Goal: Transaction & Acquisition: Purchase product/service

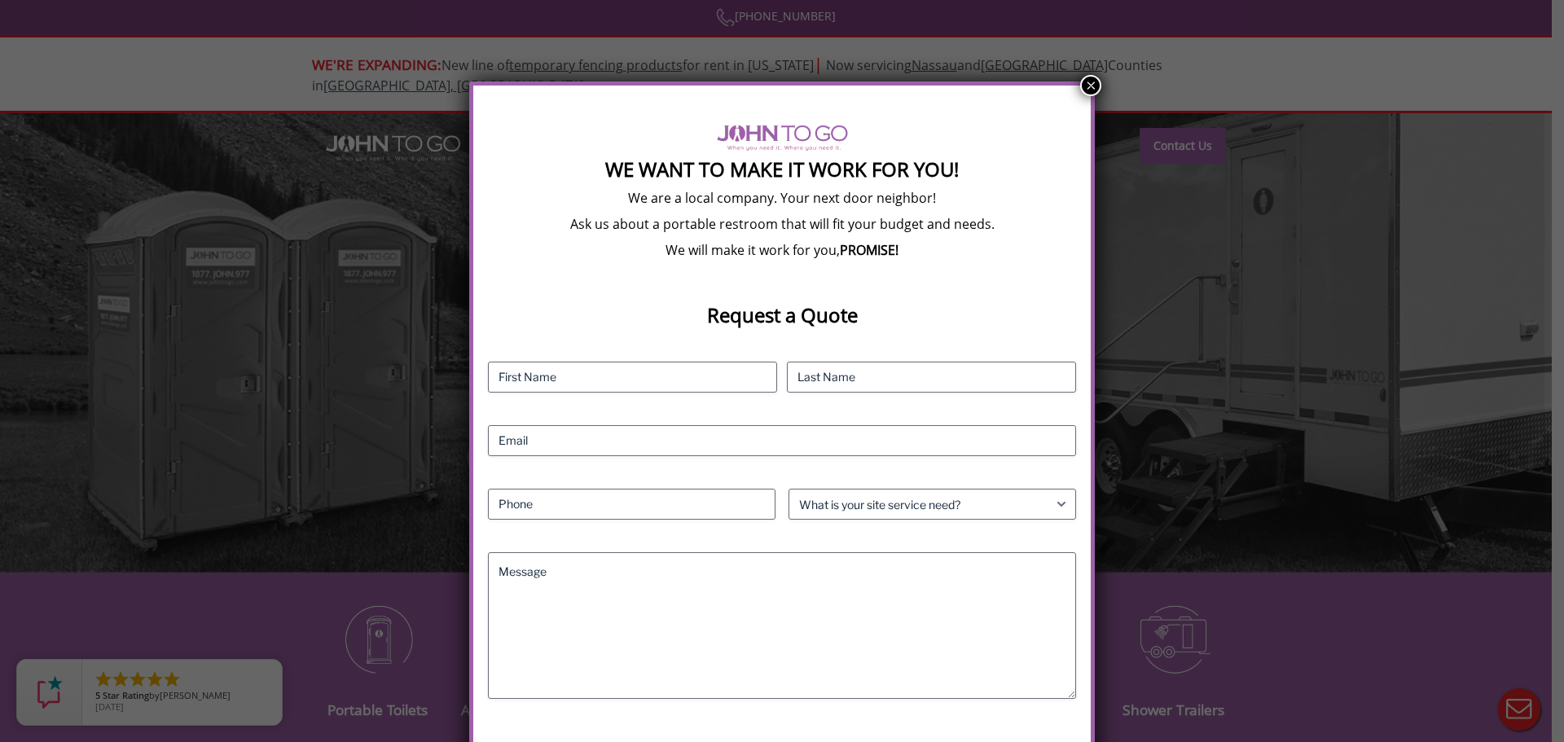
click at [1087, 90] on button "×" at bounding box center [1090, 85] width 21 height 21
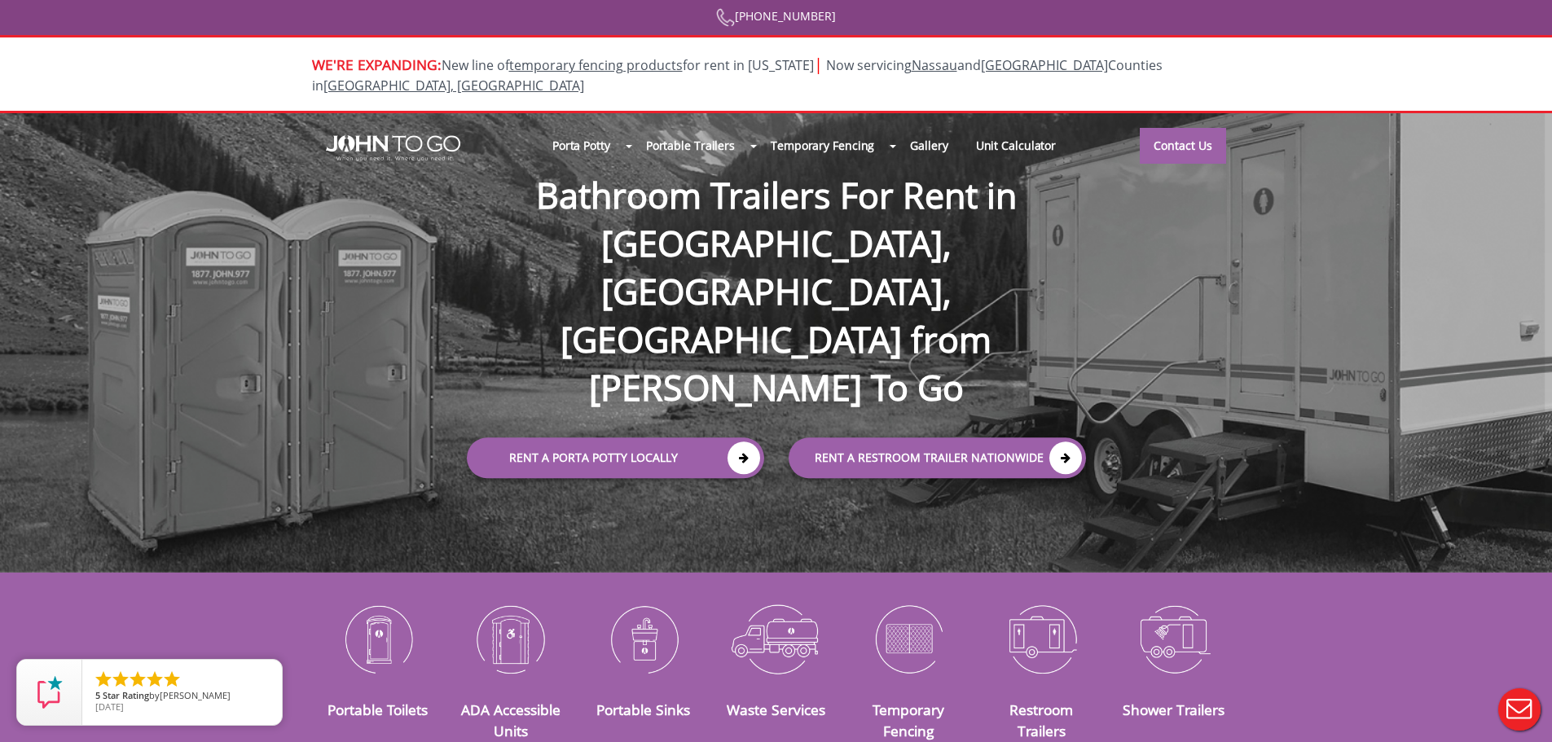
click at [591, 371] on div at bounding box center [776, 371] width 1552 height 742
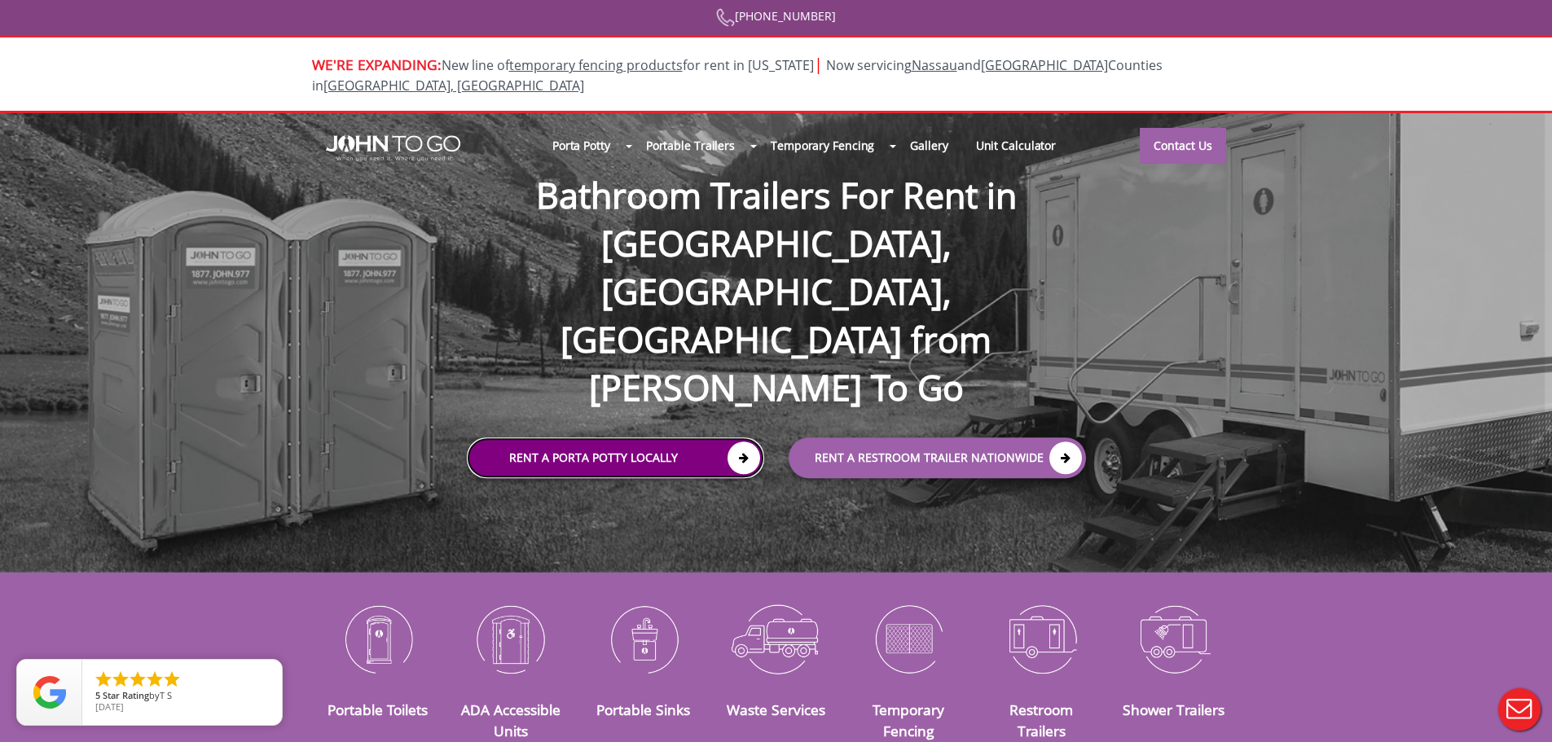
click at [737, 442] on icon at bounding box center [743, 458] width 33 height 33
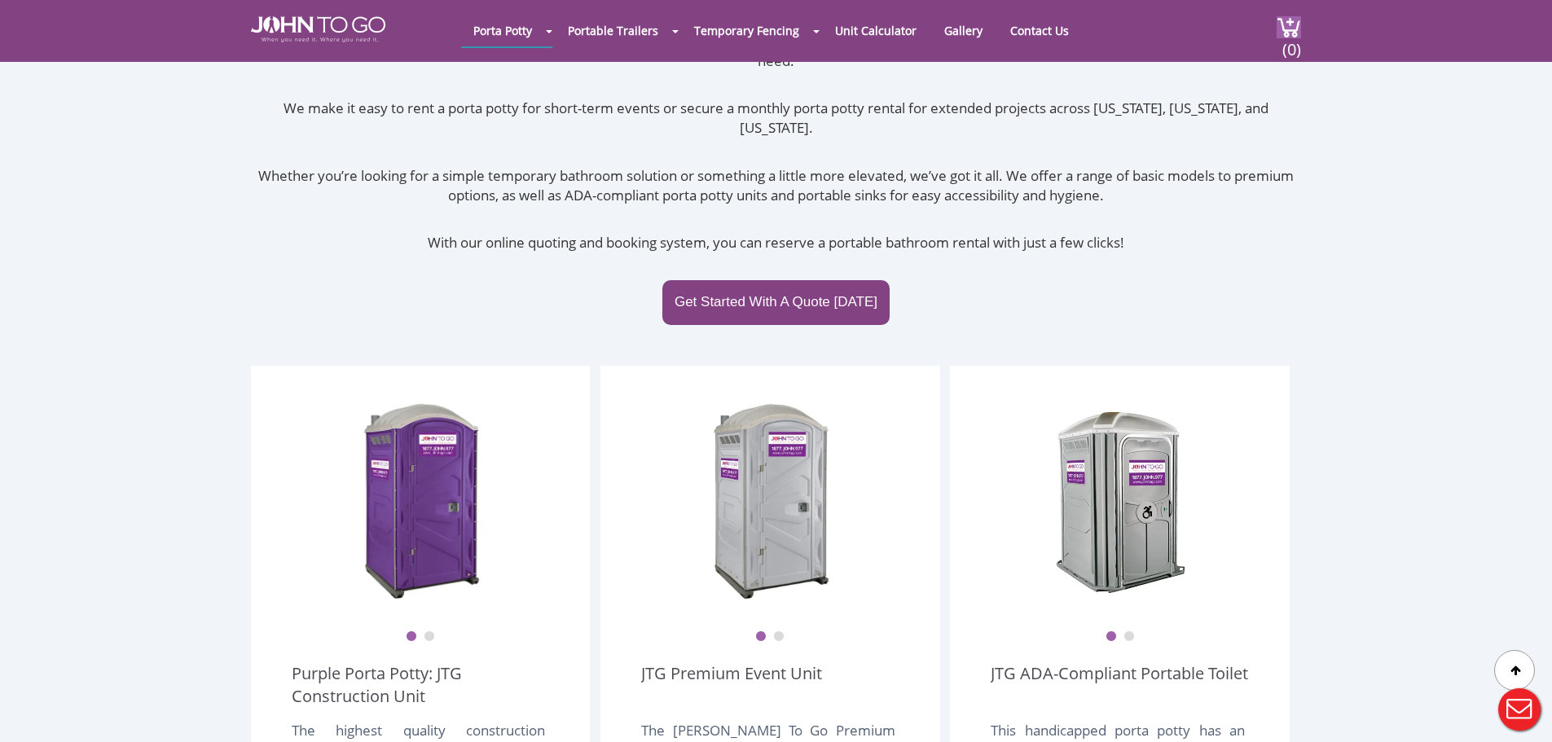
scroll to position [407, 0]
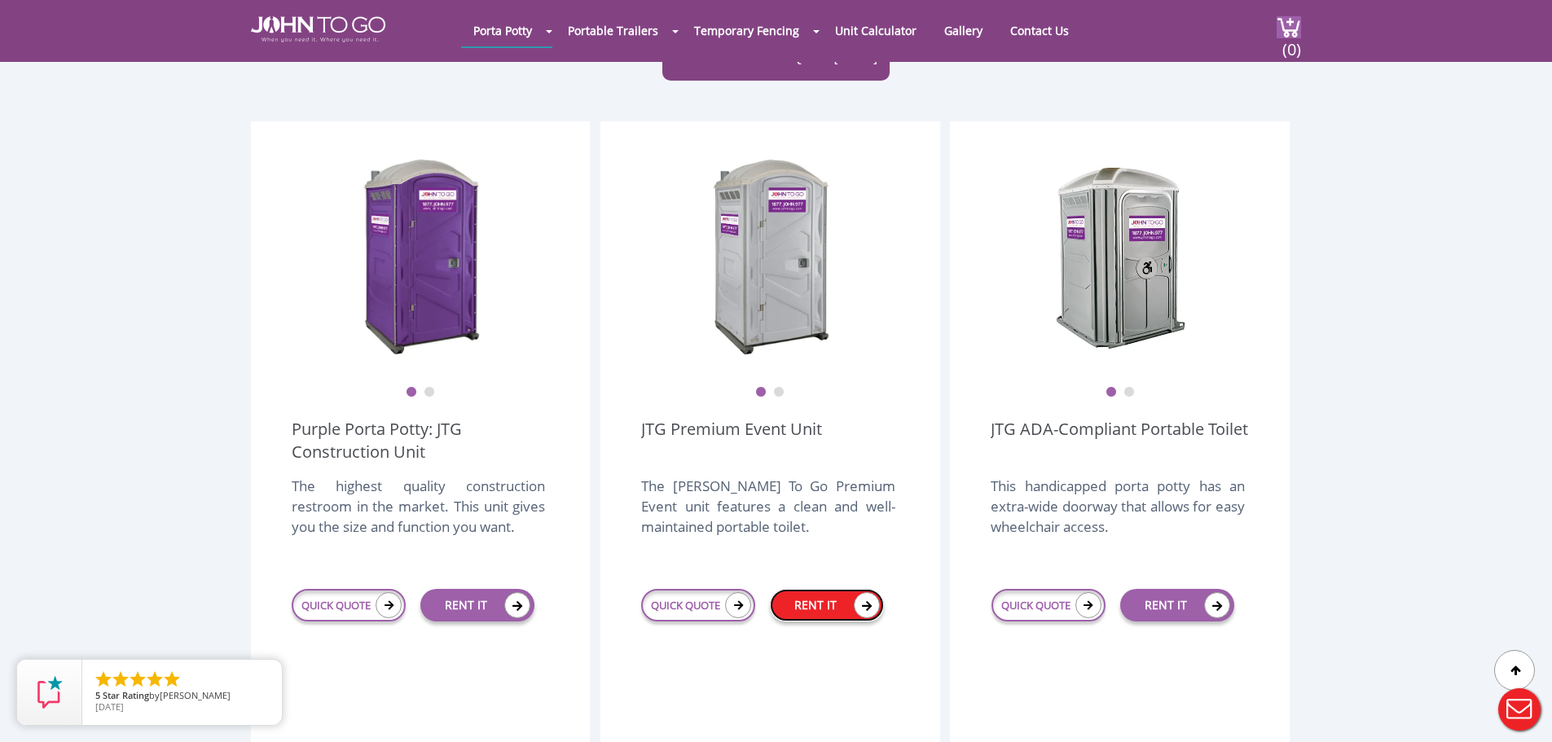
click at [819, 589] on link "RENT IT" at bounding box center [827, 605] width 114 height 33
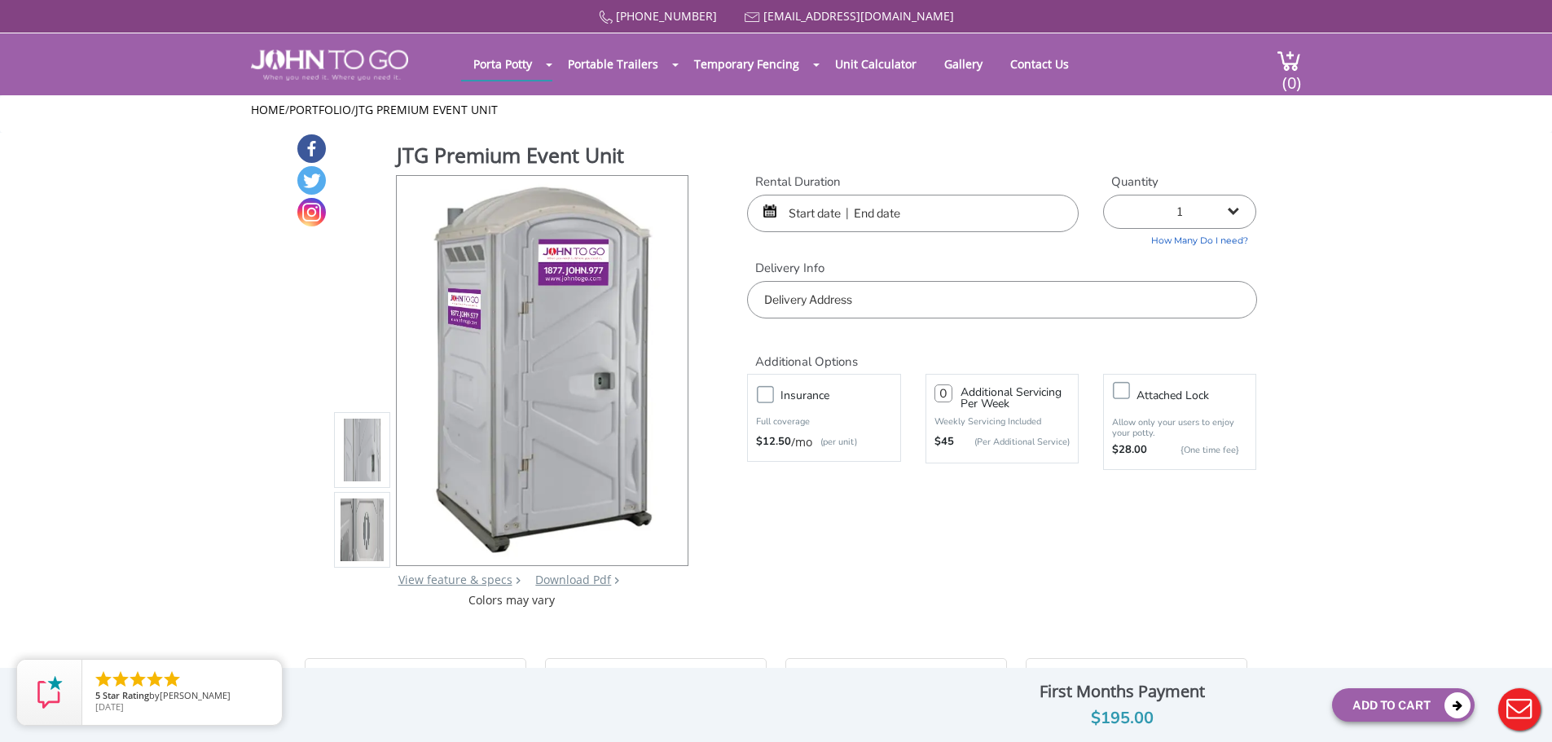
click at [968, 211] on input "text" at bounding box center [913, 213] width 332 height 37
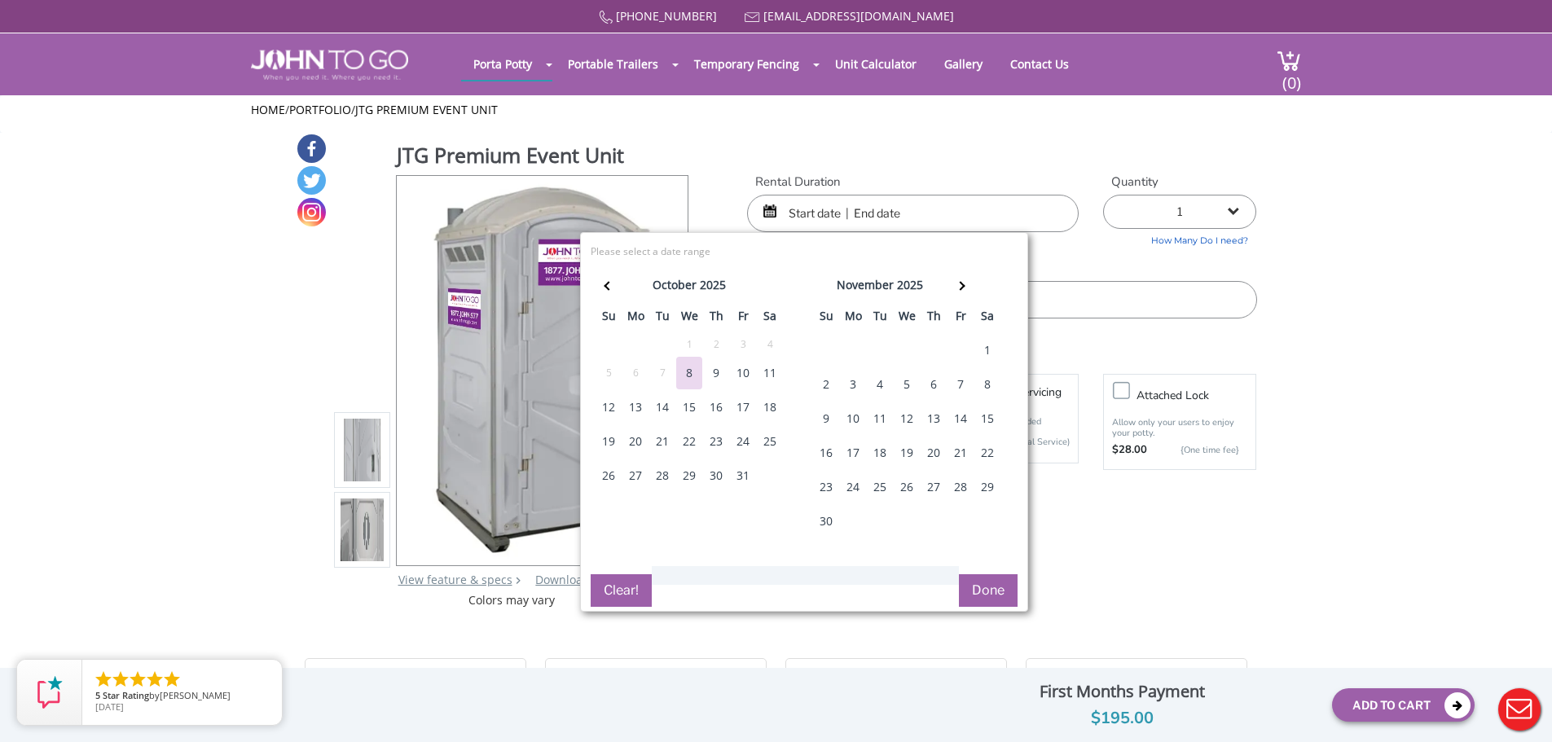
click at [746, 372] on div "10" at bounding box center [743, 373] width 26 height 33
click at [635, 409] on div "13" at bounding box center [635, 407] width 26 height 33
type input "10/10/2025 to 10/13/2025"
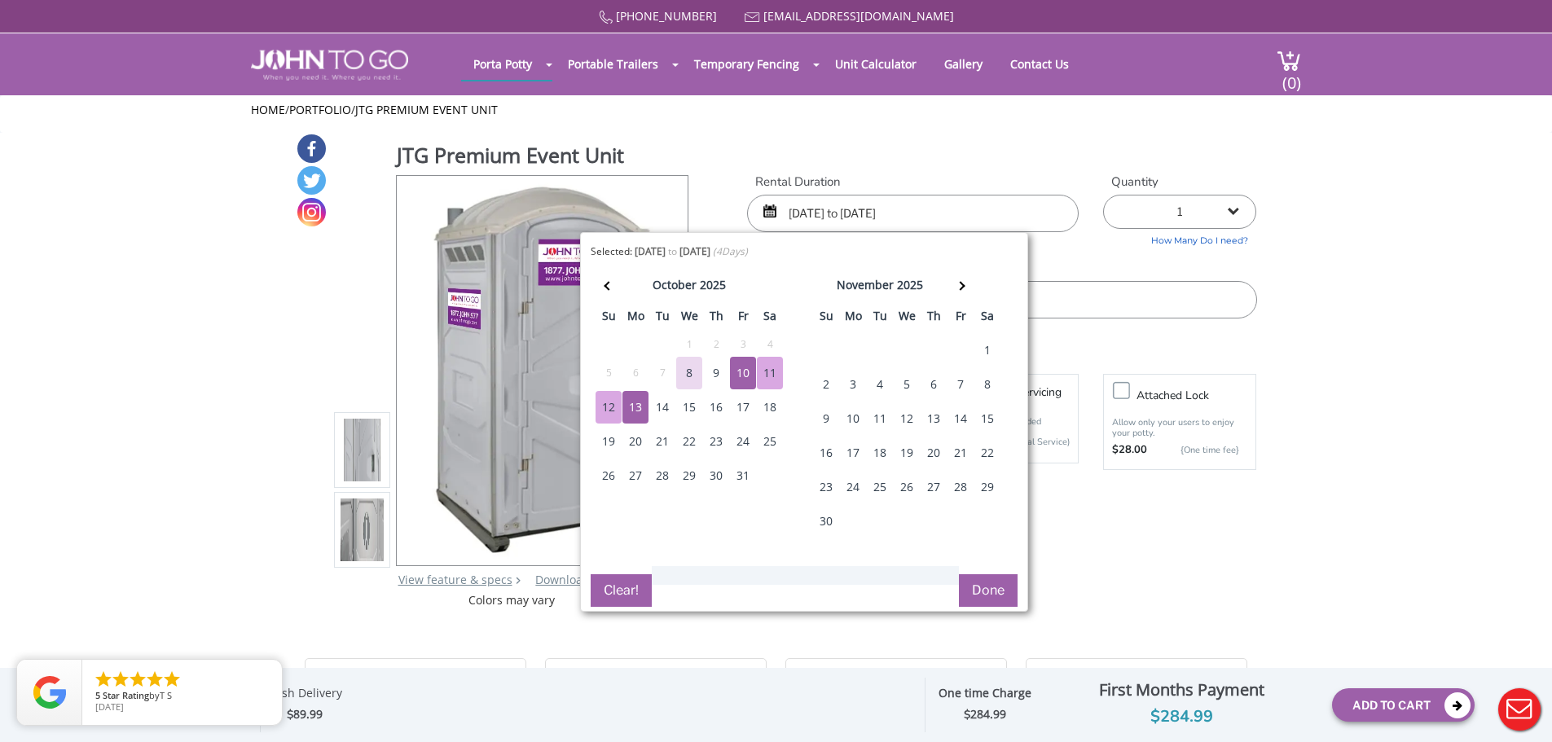
click at [999, 587] on button "Done" at bounding box center [988, 590] width 59 height 33
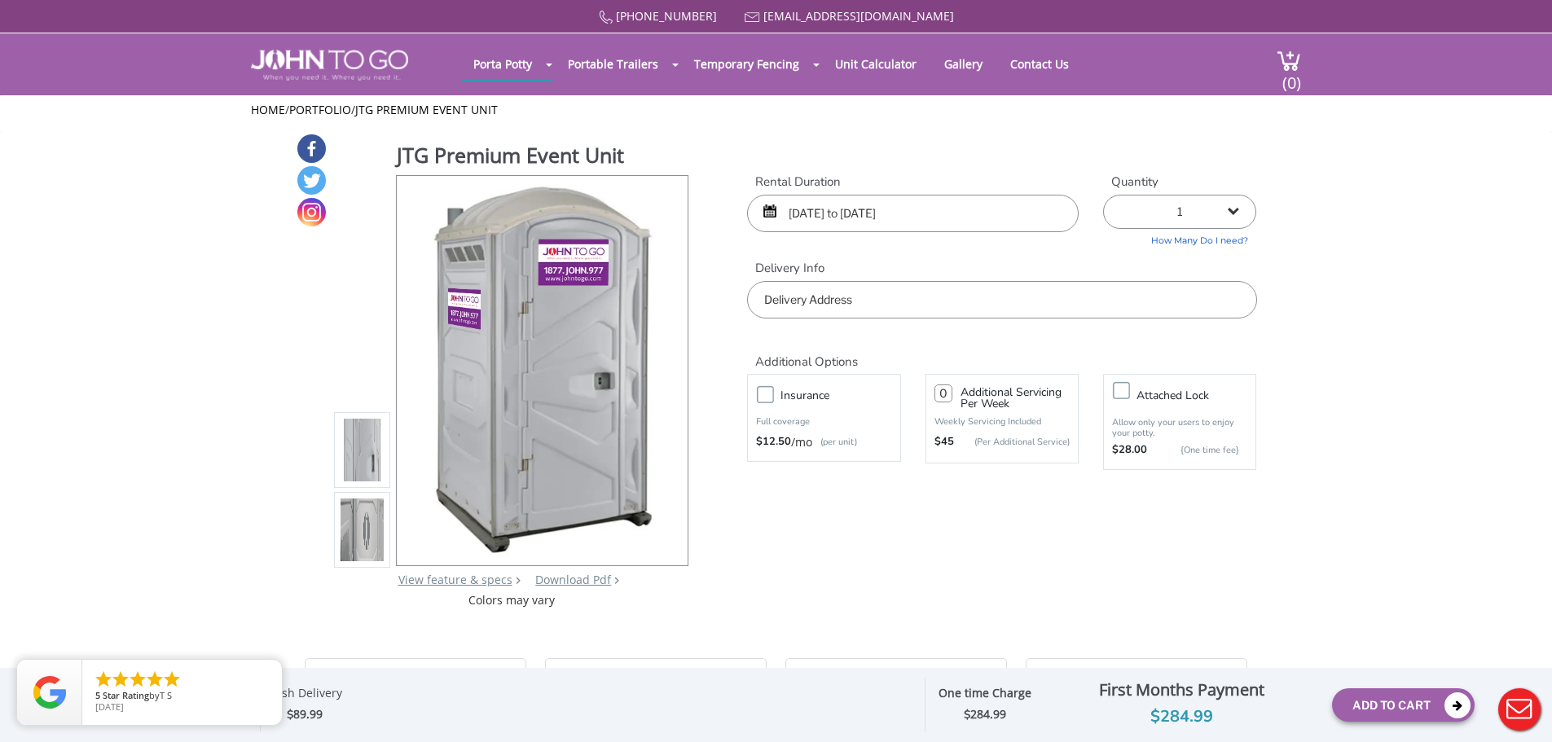
click at [869, 298] on input "text" at bounding box center [1001, 299] width 509 height 37
click at [987, 299] on input "89-30 183rd Street, Jamaica, NY, USA" at bounding box center [1001, 299] width 509 height 37
click at [1097, 301] on input "89-30 183rd Street, Jamaica, NY 11423, USA" at bounding box center [1001, 299] width 509 height 37
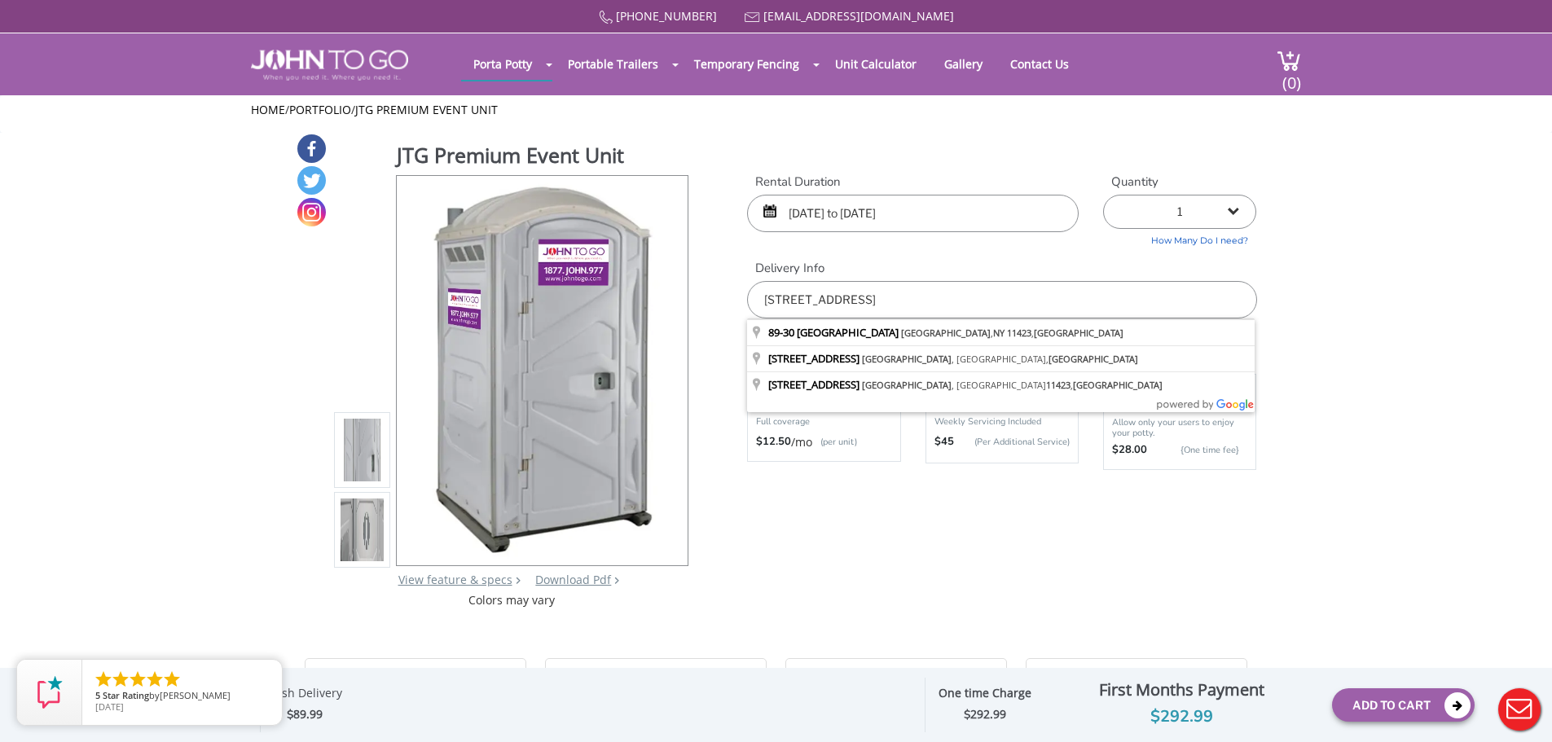
click at [1097, 301] on input "89-30 183rd Street, Jamaica, NY 11423, USA 113" at bounding box center [1001, 299] width 509 height 37
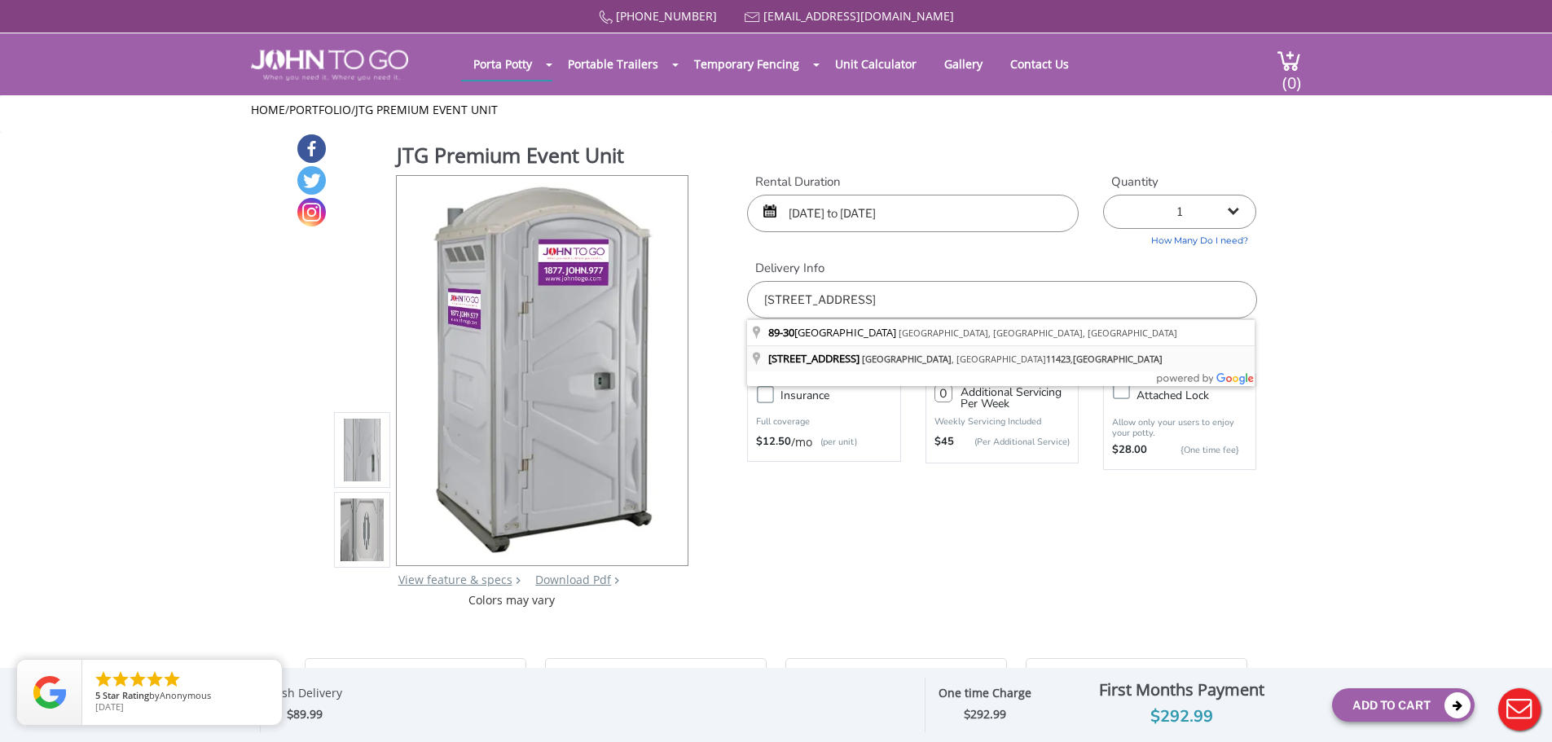
type input "89-30 183rd Place, Jamaica, NY 11423, USA"
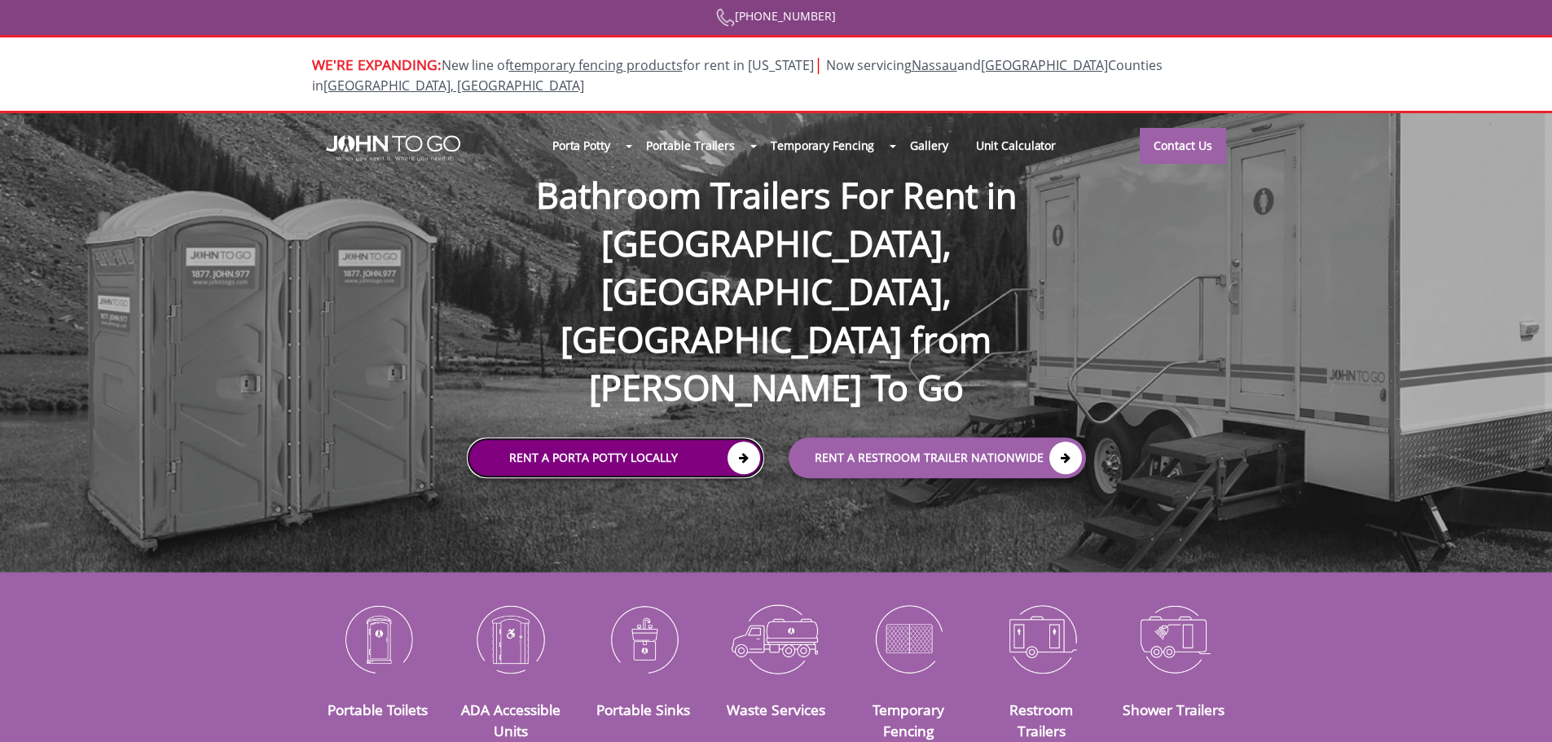
click at [620, 437] on link "Rent a Porta Potty Locally" at bounding box center [615, 457] width 297 height 41
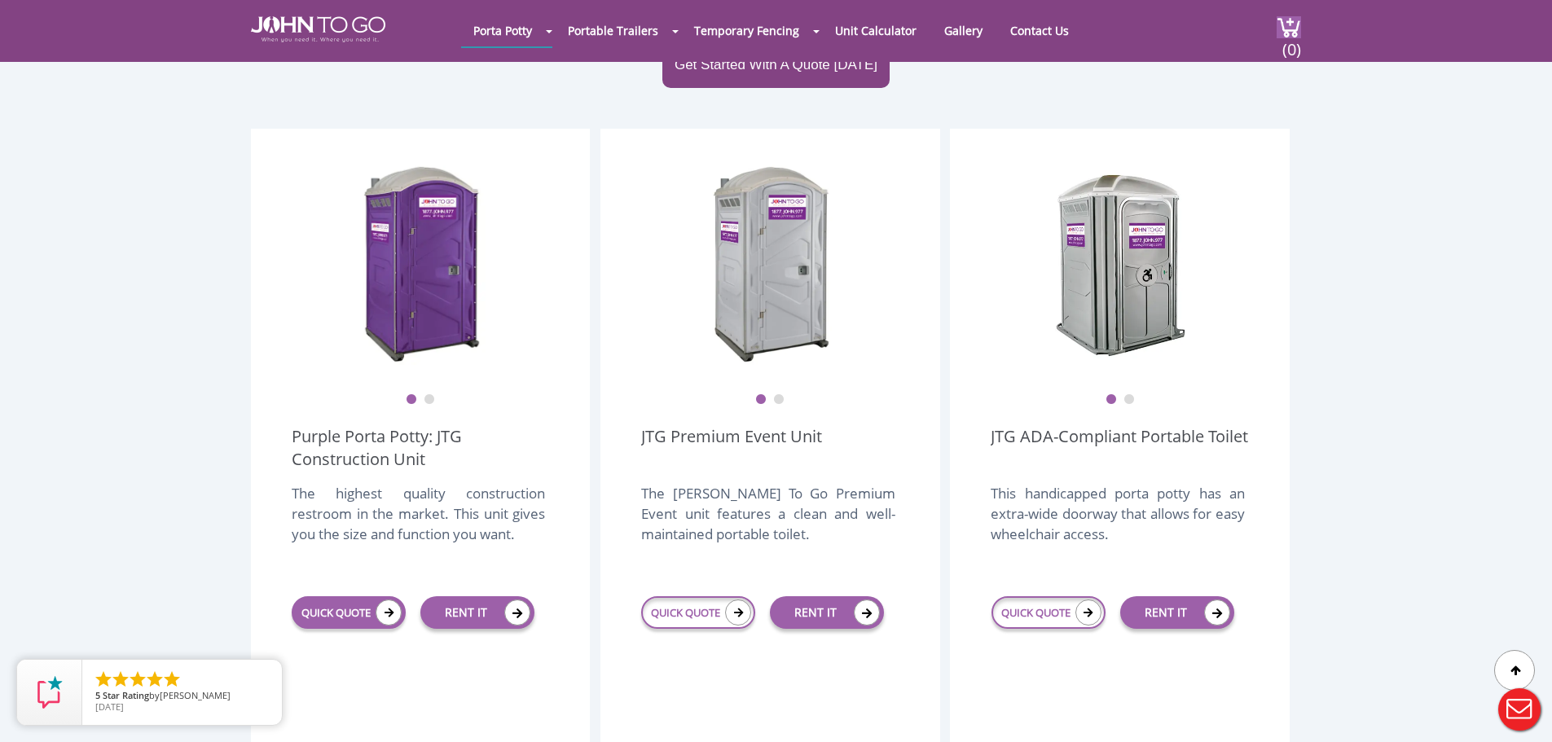
scroll to position [407, 0]
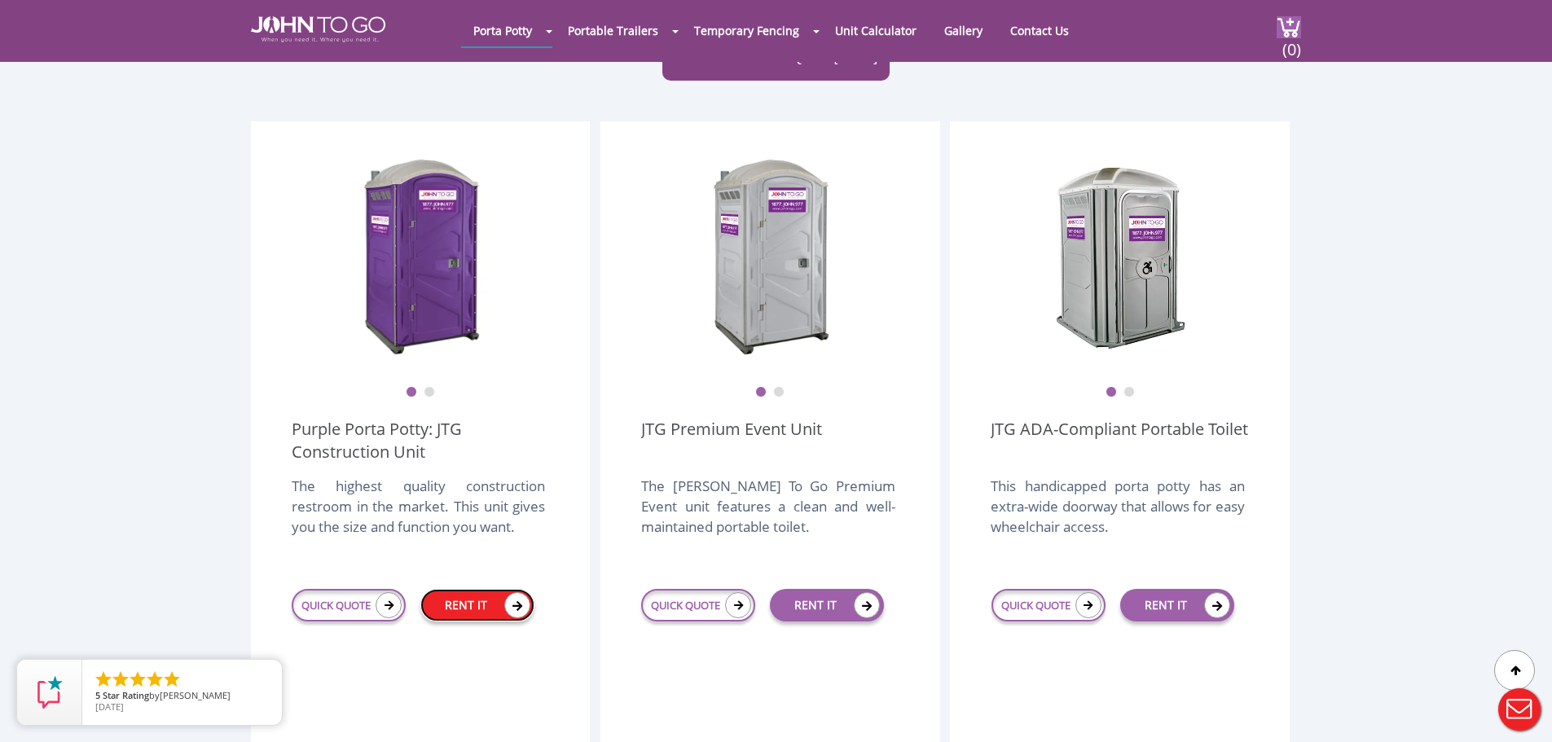
click at [501, 589] on link "RENT IT" at bounding box center [477, 605] width 114 height 33
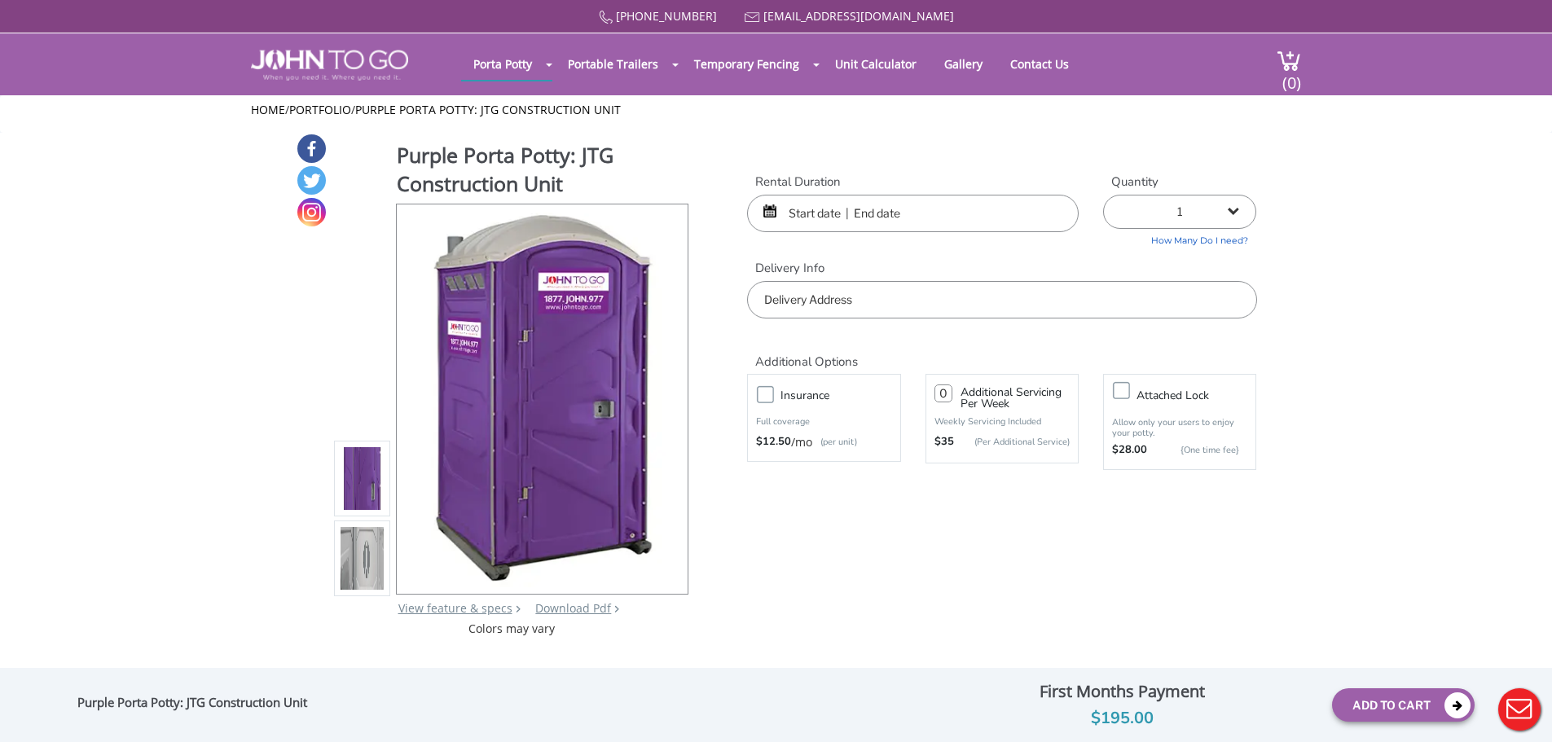
click at [913, 204] on input "text" at bounding box center [913, 213] width 332 height 37
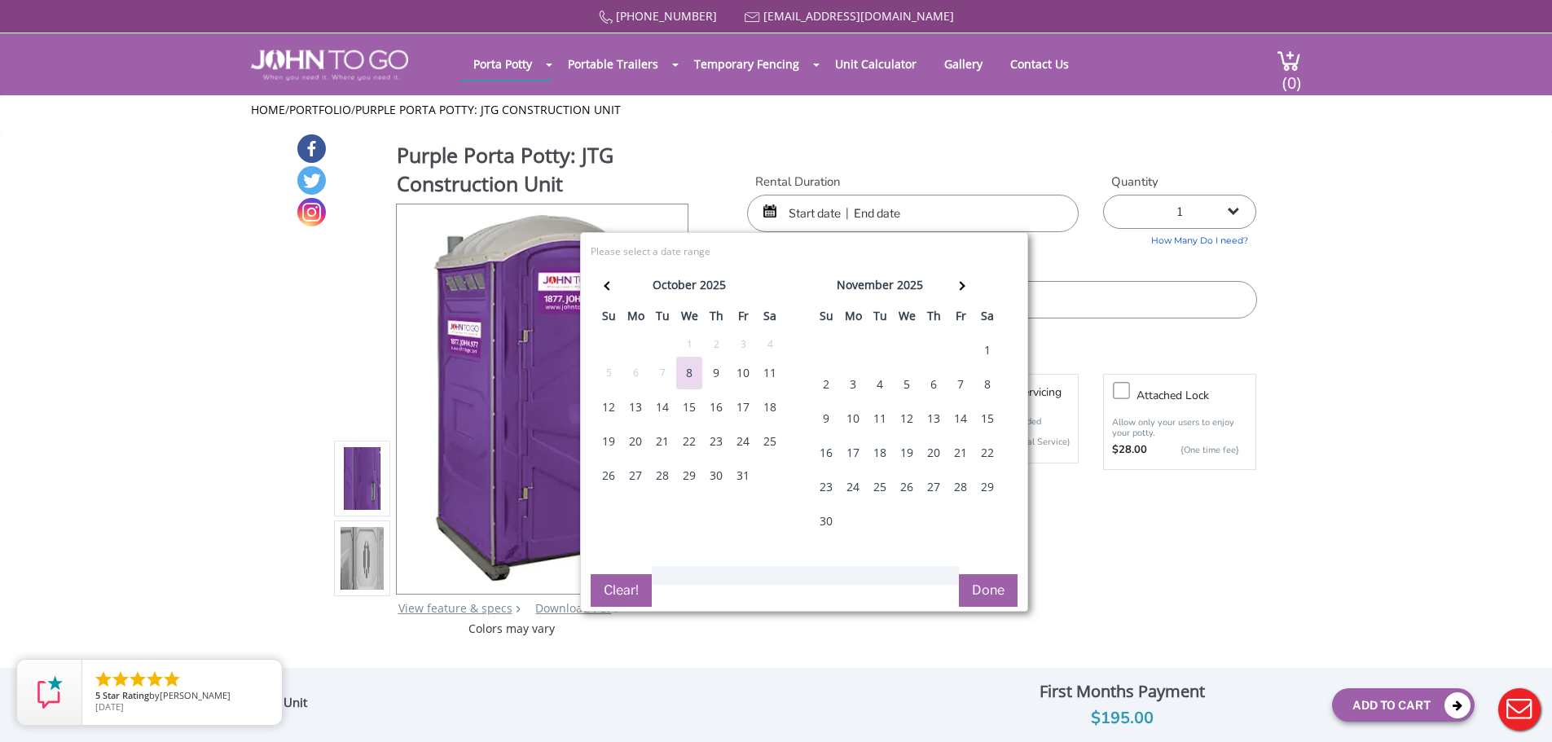
click at [711, 375] on div "9" at bounding box center [716, 373] width 26 height 33
click at [634, 413] on div "13" at bounding box center [635, 407] width 26 height 33
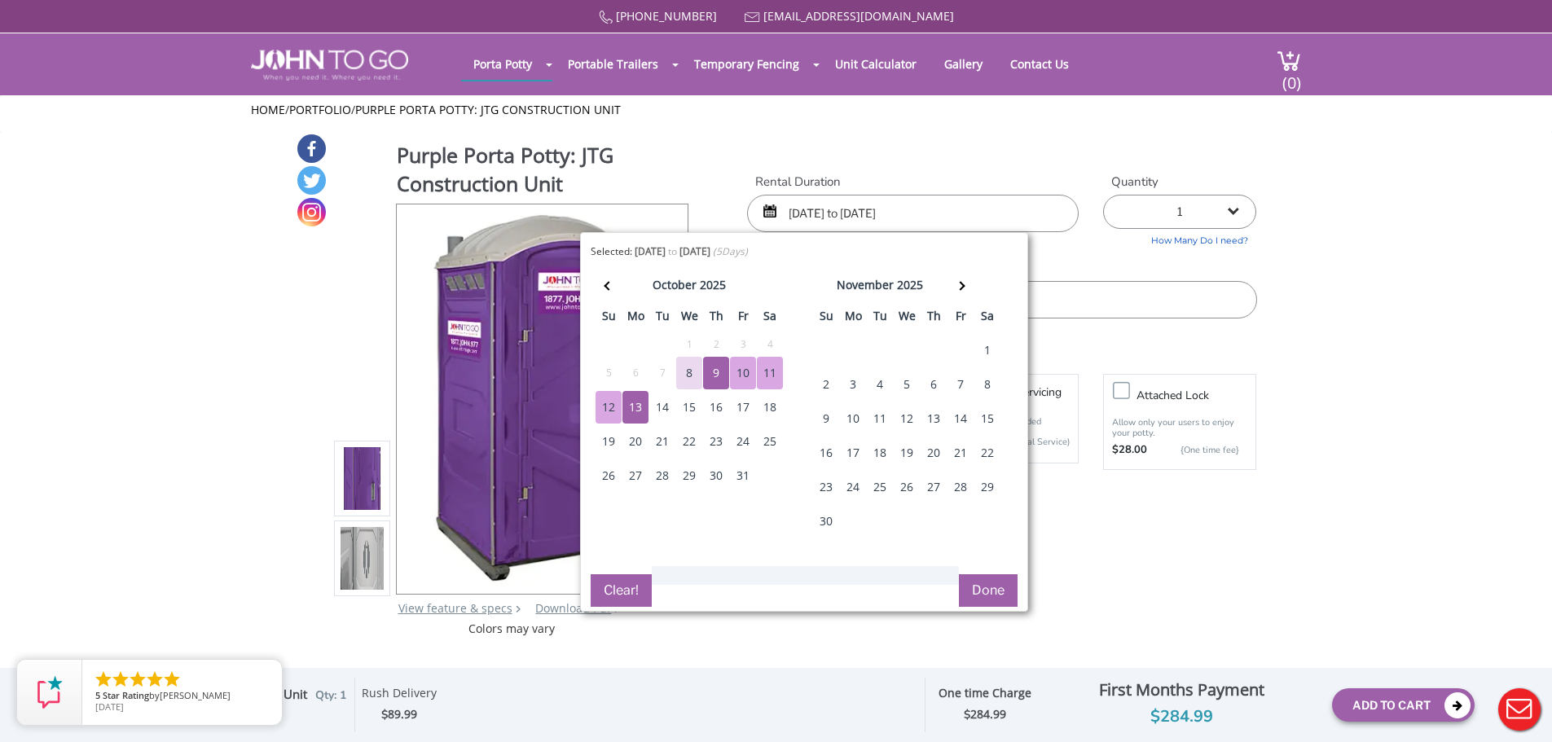
click at [978, 599] on button "Done" at bounding box center [988, 590] width 59 height 33
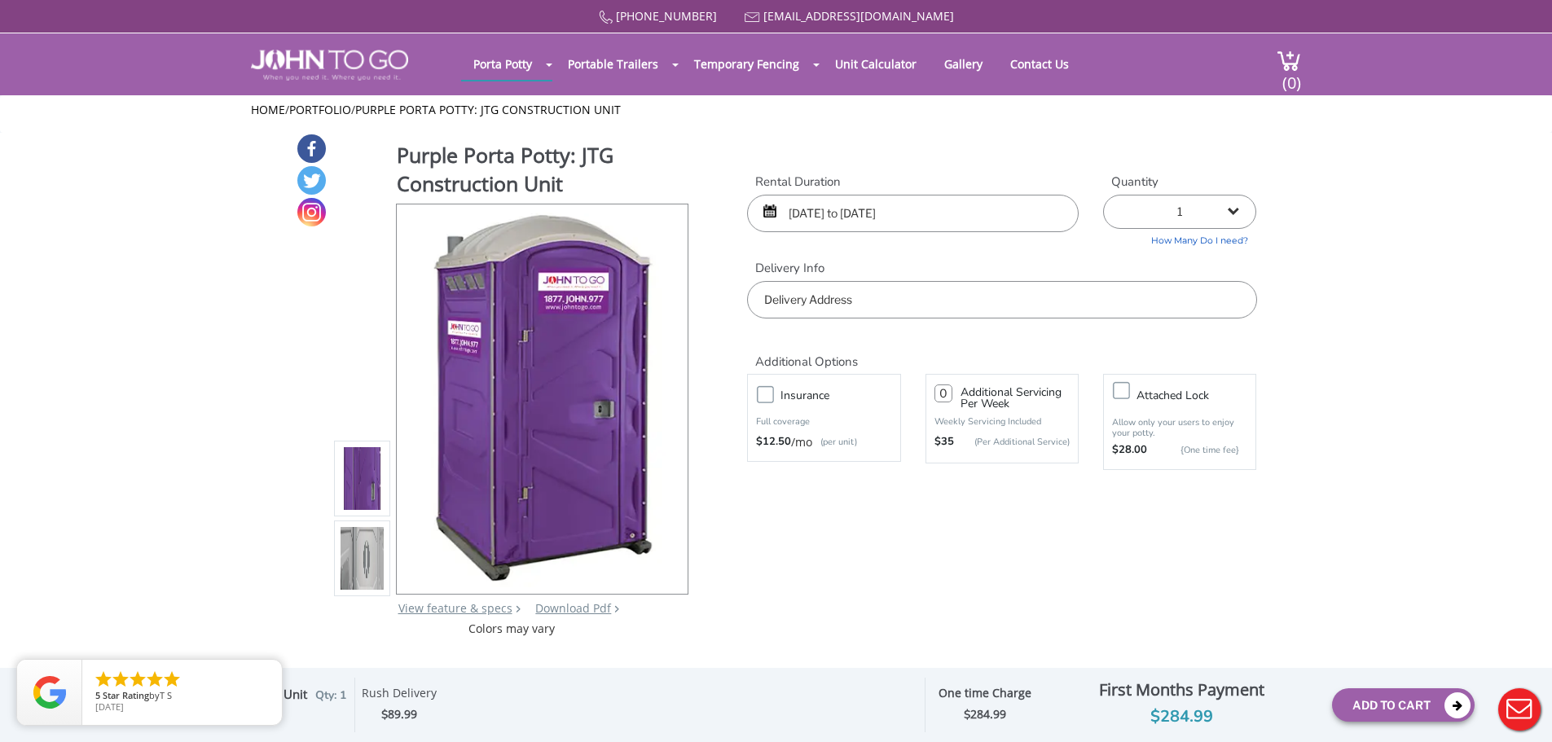
click at [954, 203] on input "10/09/2025 to 10/13/2025" at bounding box center [913, 213] width 332 height 37
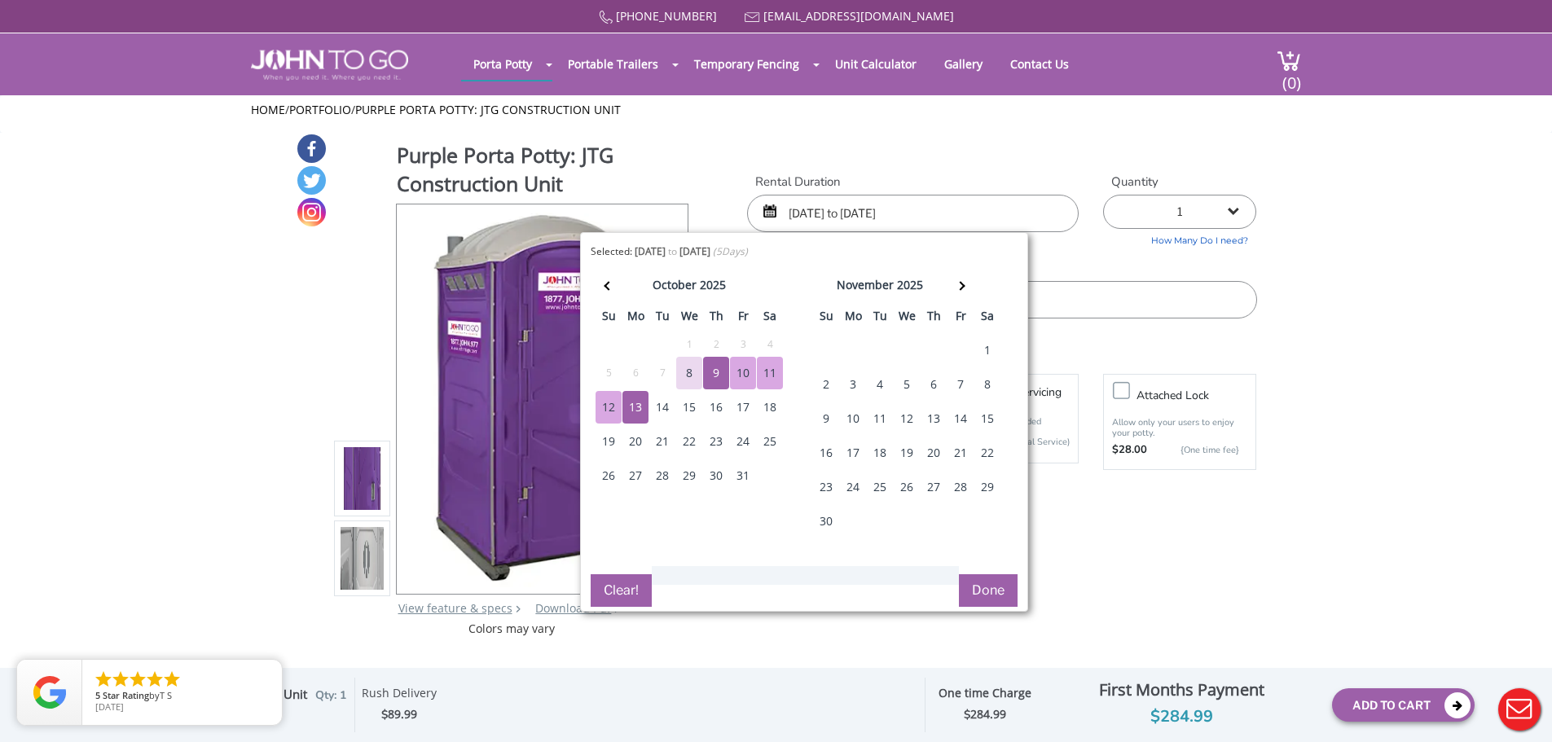
click at [751, 372] on div "10" at bounding box center [743, 373] width 26 height 33
click at [600, 410] on div "12" at bounding box center [609, 407] width 26 height 33
type input "10/10/2025 to 10/12/2025"
click at [1008, 587] on button "Done" at bounding box center [988, 590] width 59 height 33
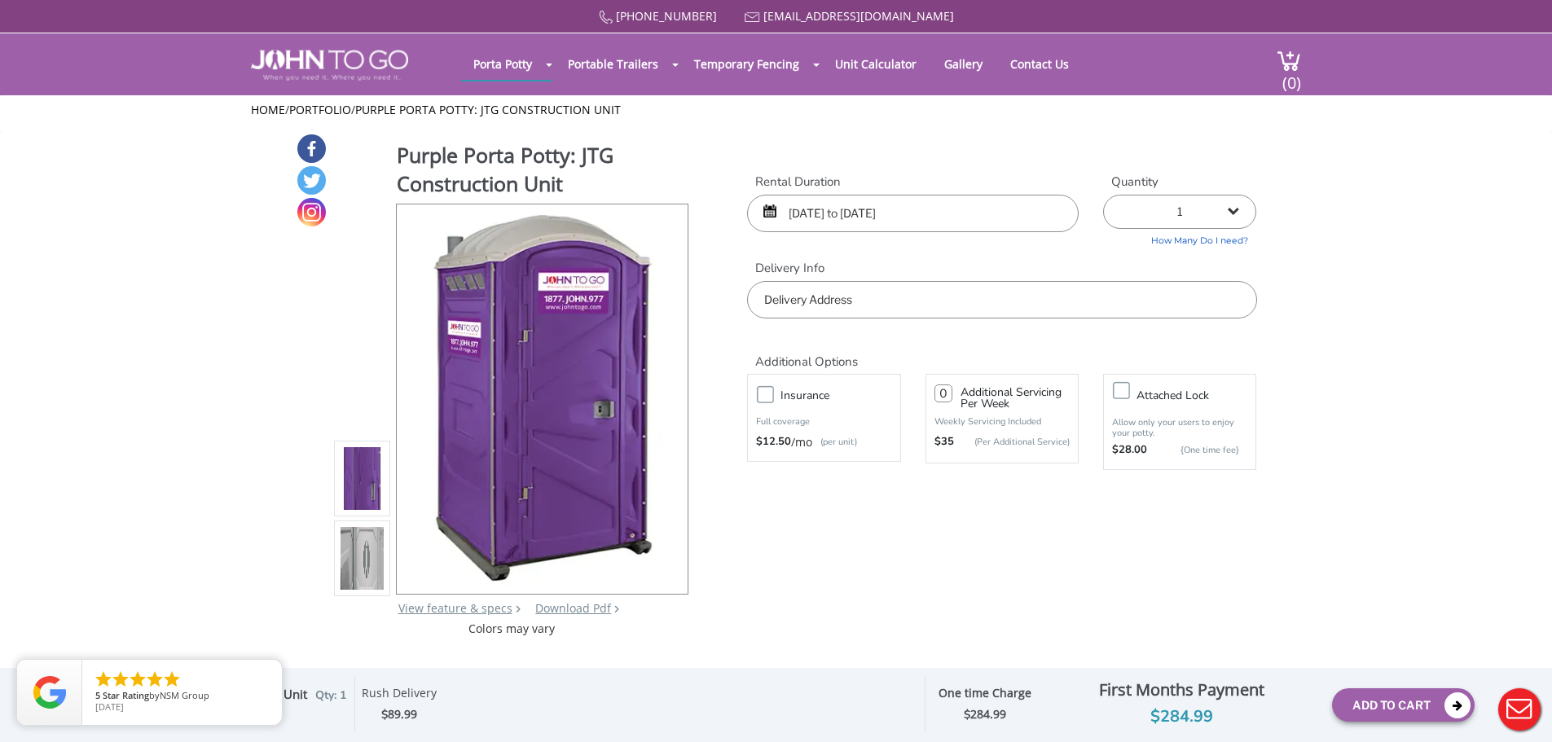
click at [794, 310] on input "text" at bounding box center [1001, 299] width 509 height 37
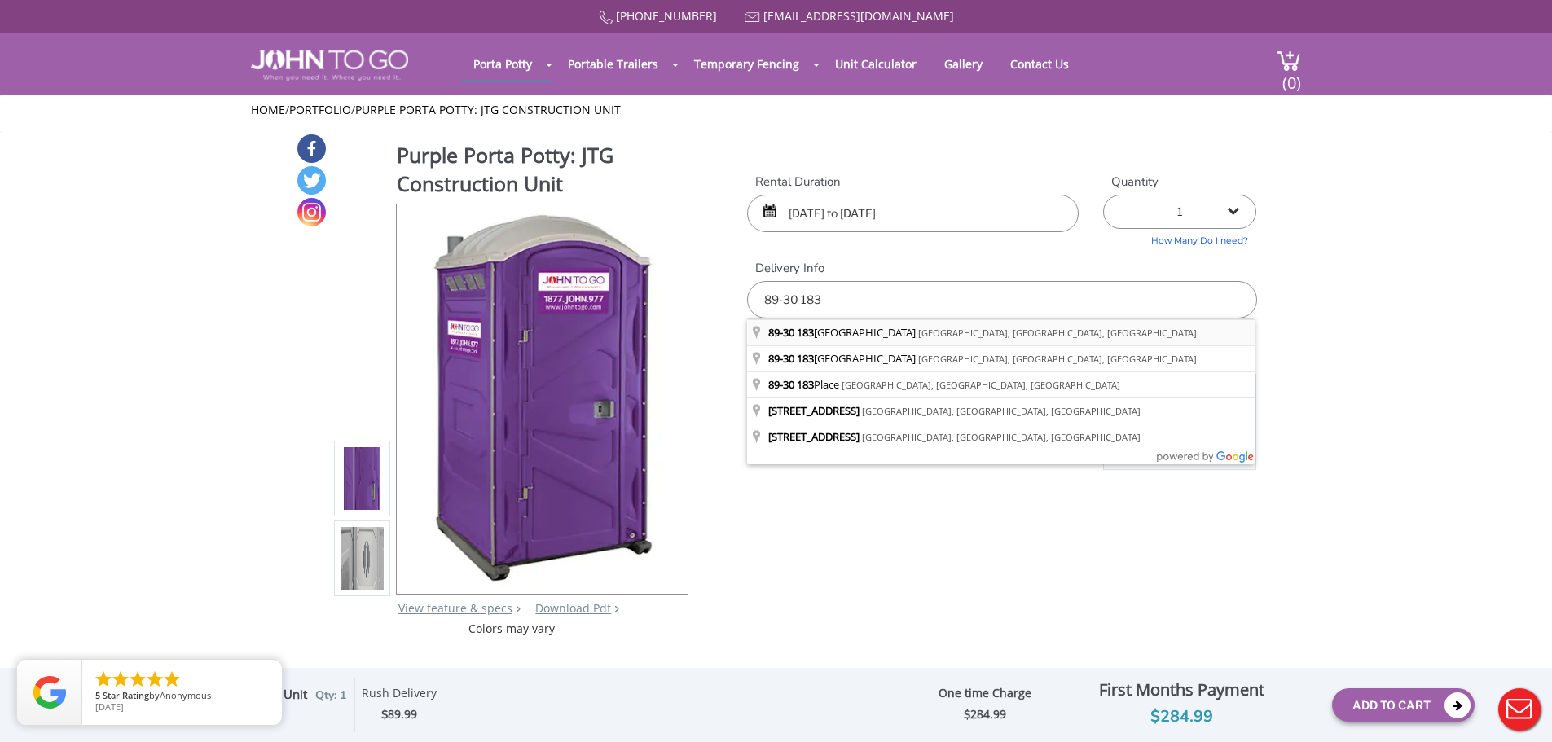
type input "89-30 183rd Street, Jamaica, NY, USA"
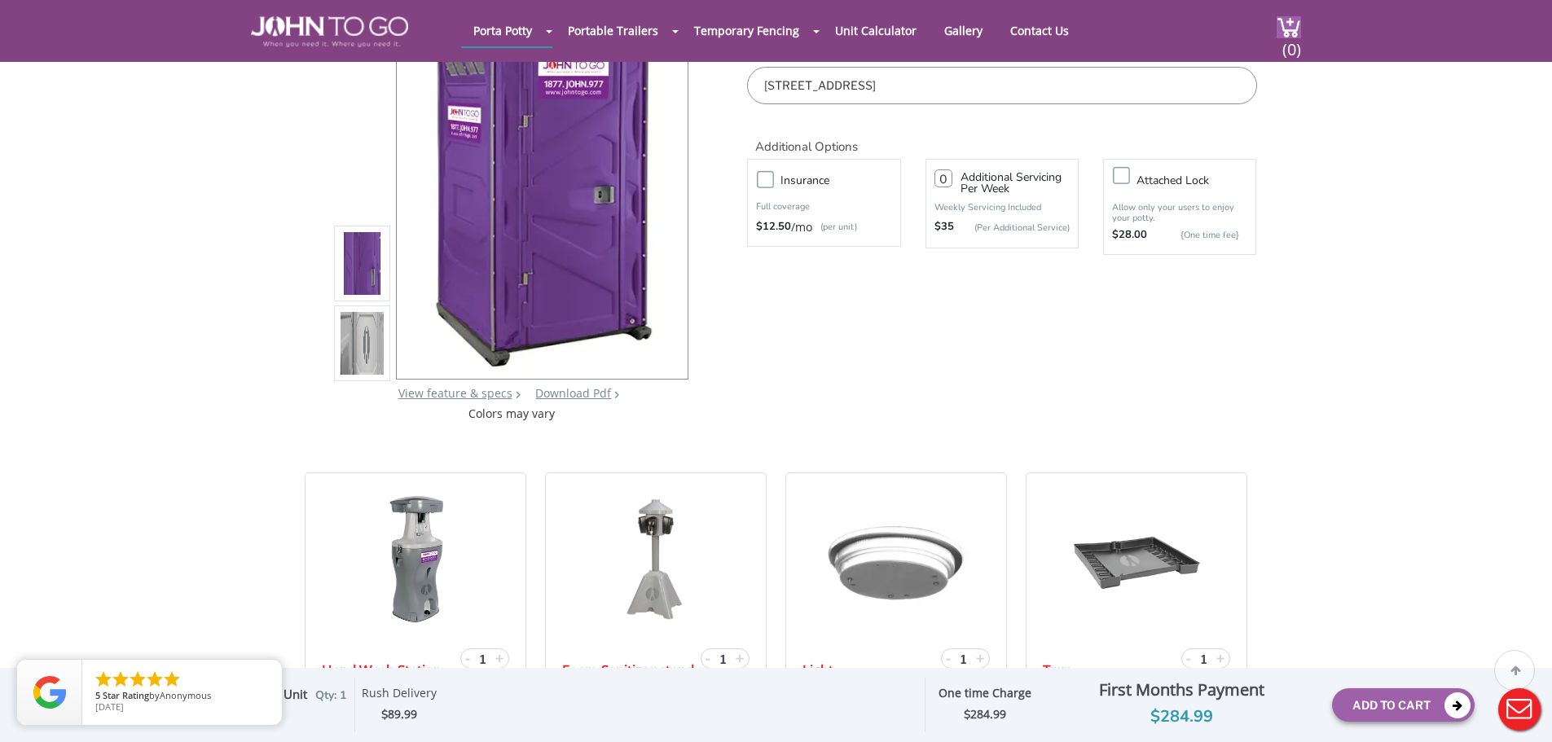
scroll to position [163, 0]
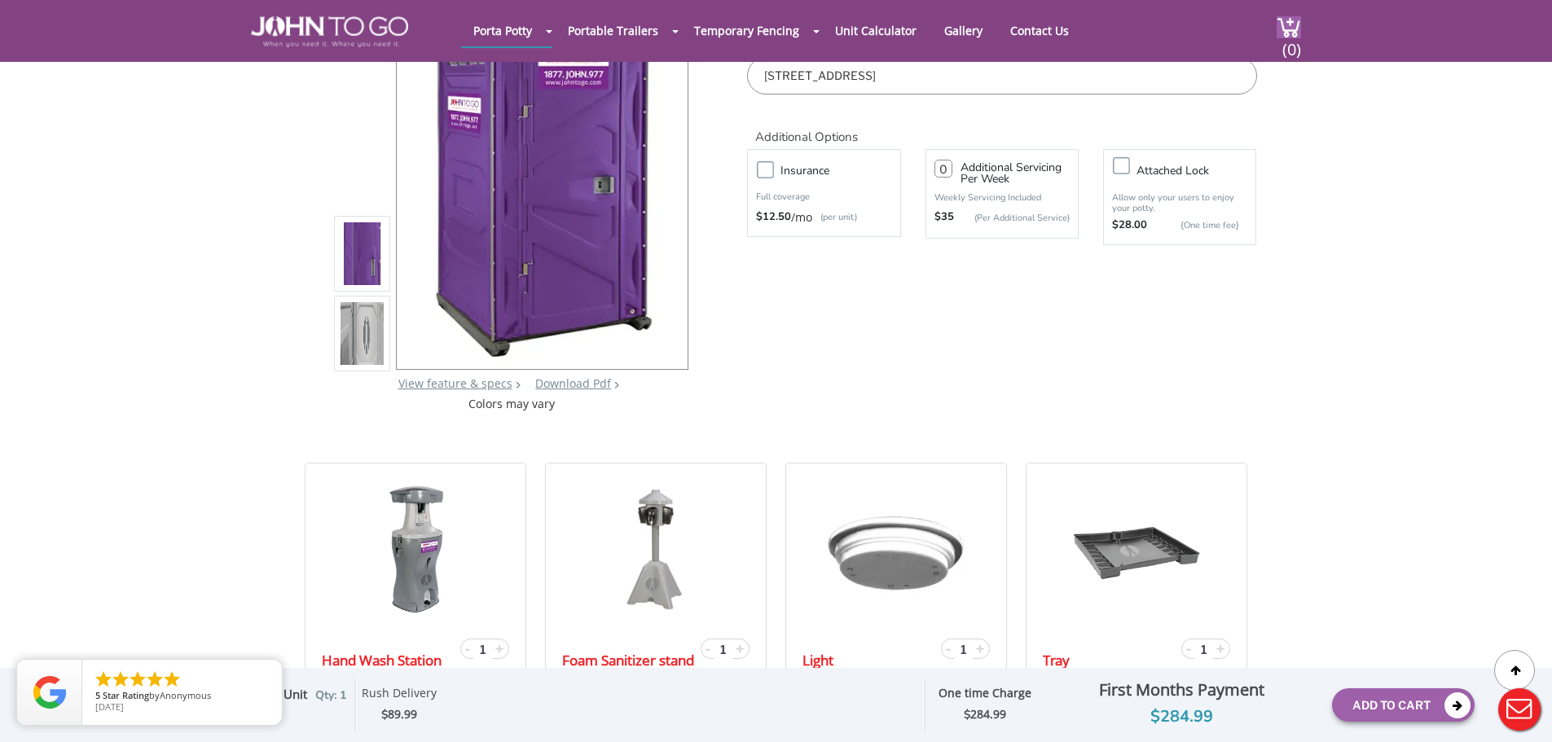
click at [372, 344] on img at bounding box center [363, 334] width 44 height 384
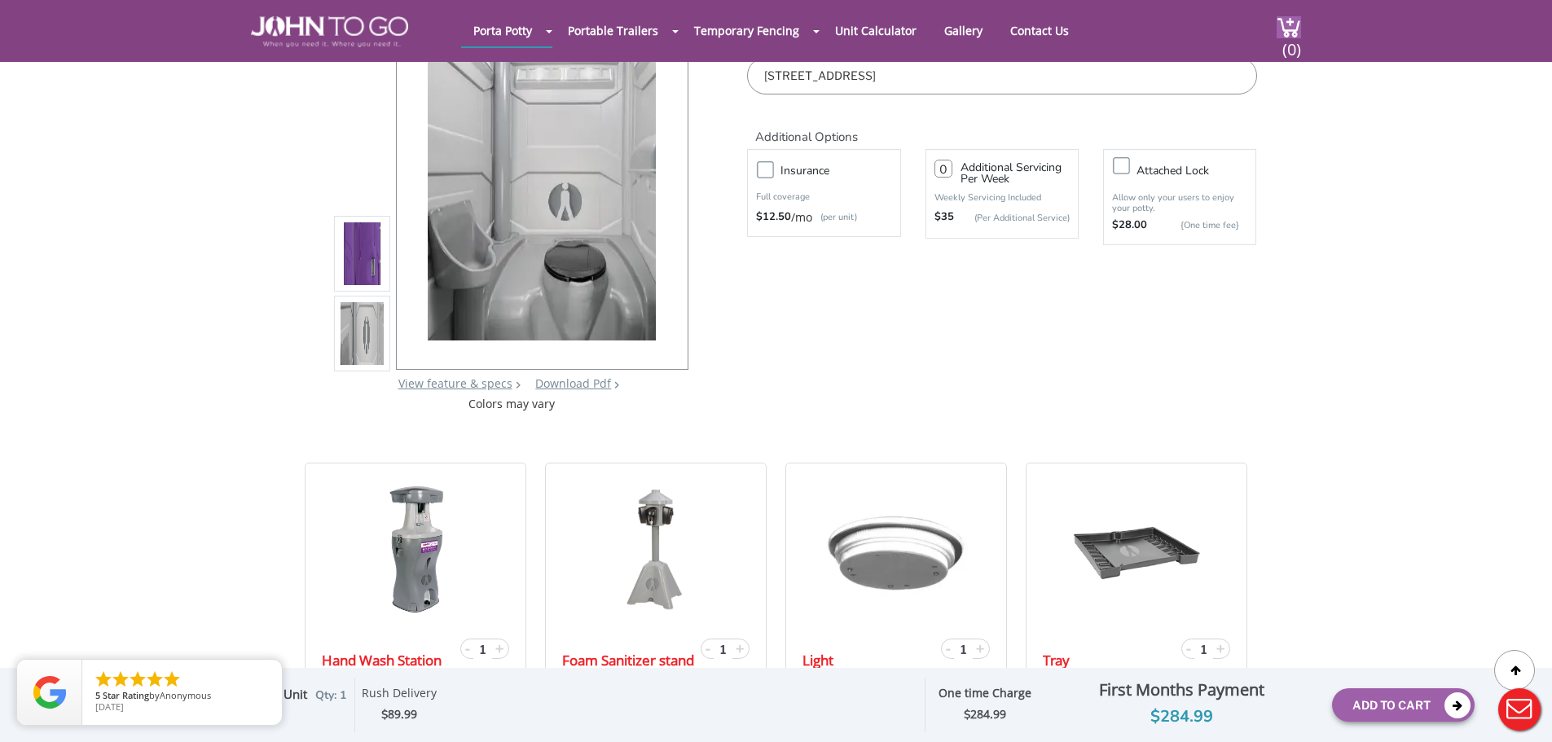
scroll to position [0, 0]
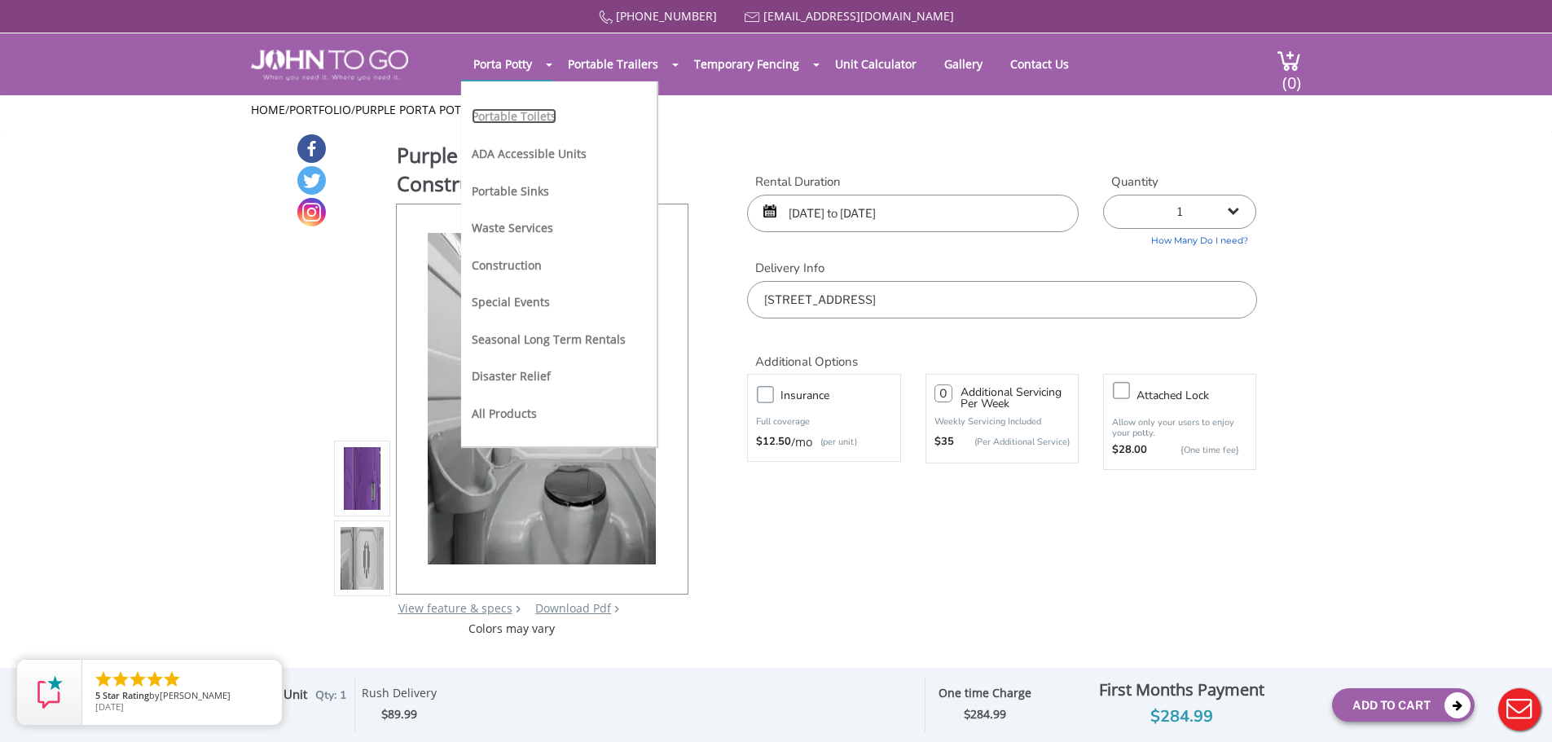
click at [510, 119] on link "Portable Toilets" at bounding box center [514, 115] width 85 height 15
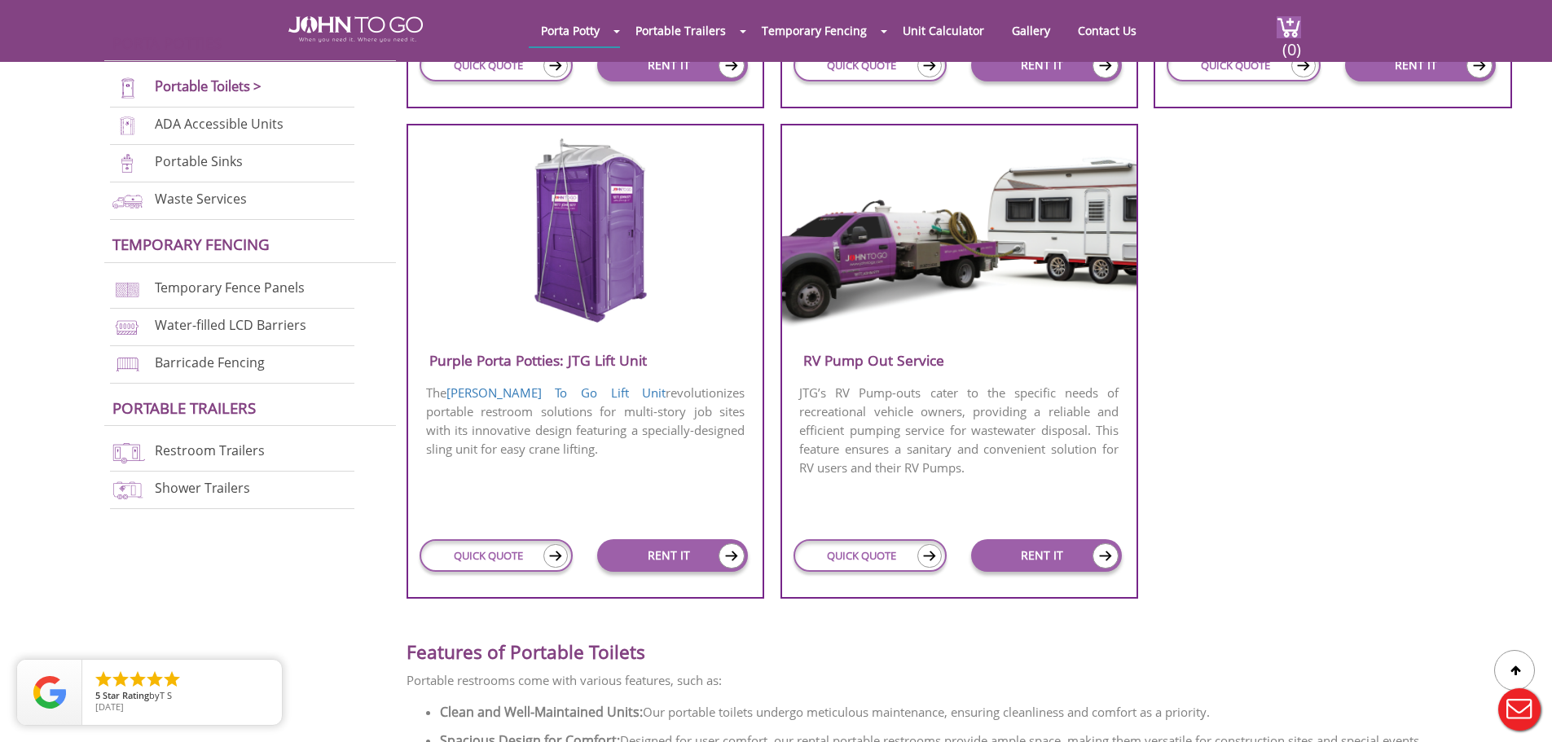
scroll to position [1548, 0]
click at [658, 545] on link "RENT IT" at bounding box center [672, 554] width 151 height 33
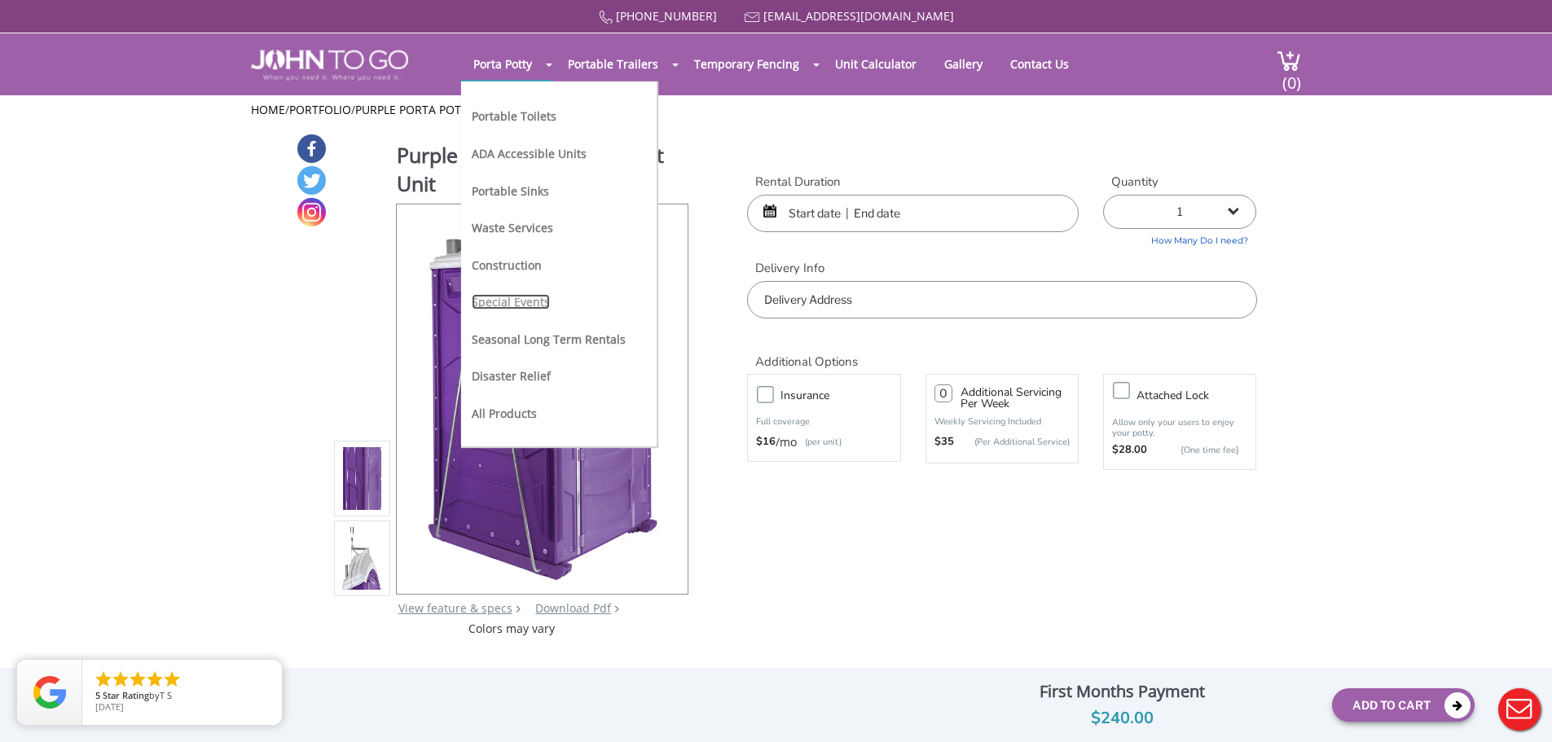
click at [518, 301] on link "Special Events" at bounding box center [511, 301] width 78 height 15
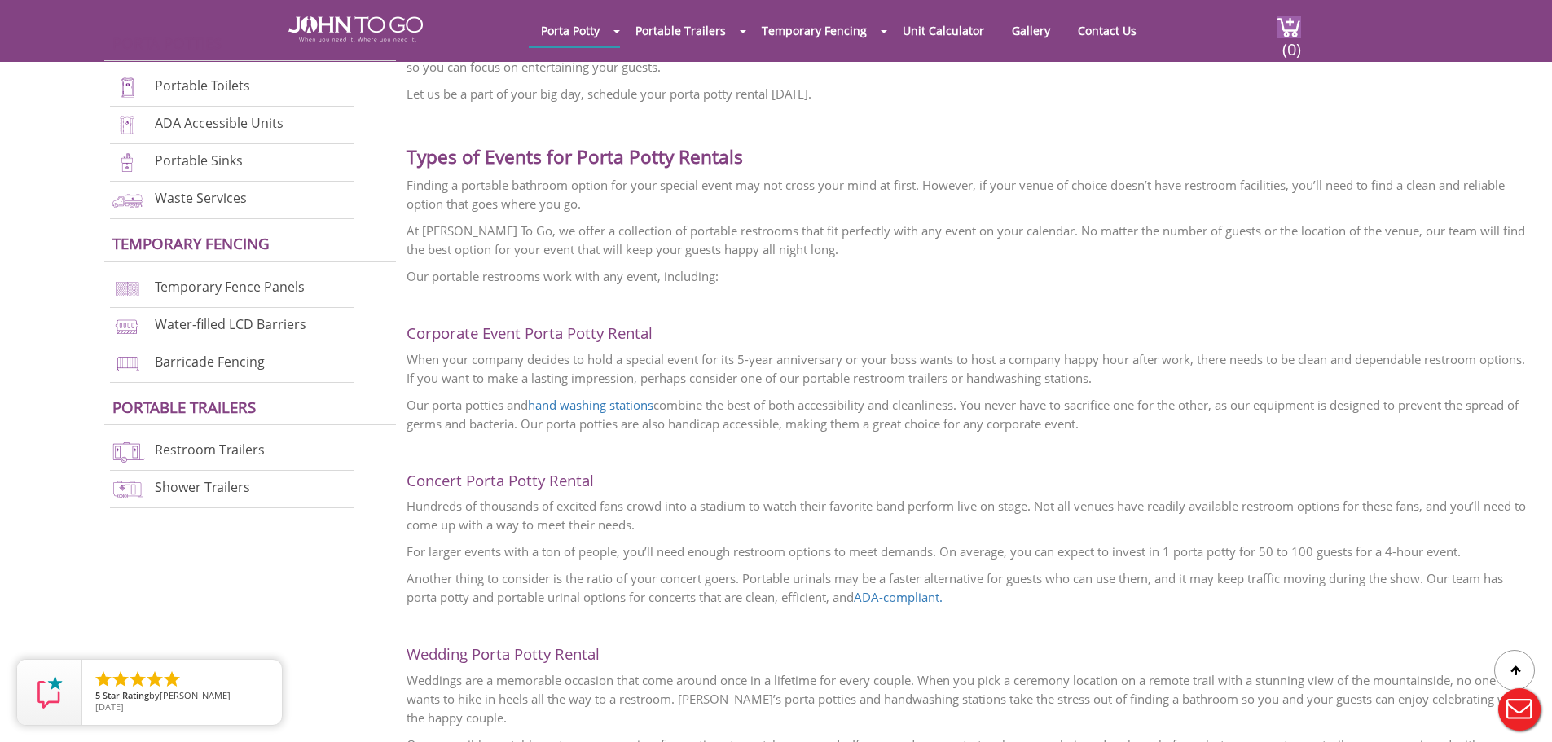
click at [927, 547] on span "For larger events with a ton of people, you’ll need enough restroom options to …" at bounding box center [934, 551] width 1054 height 16
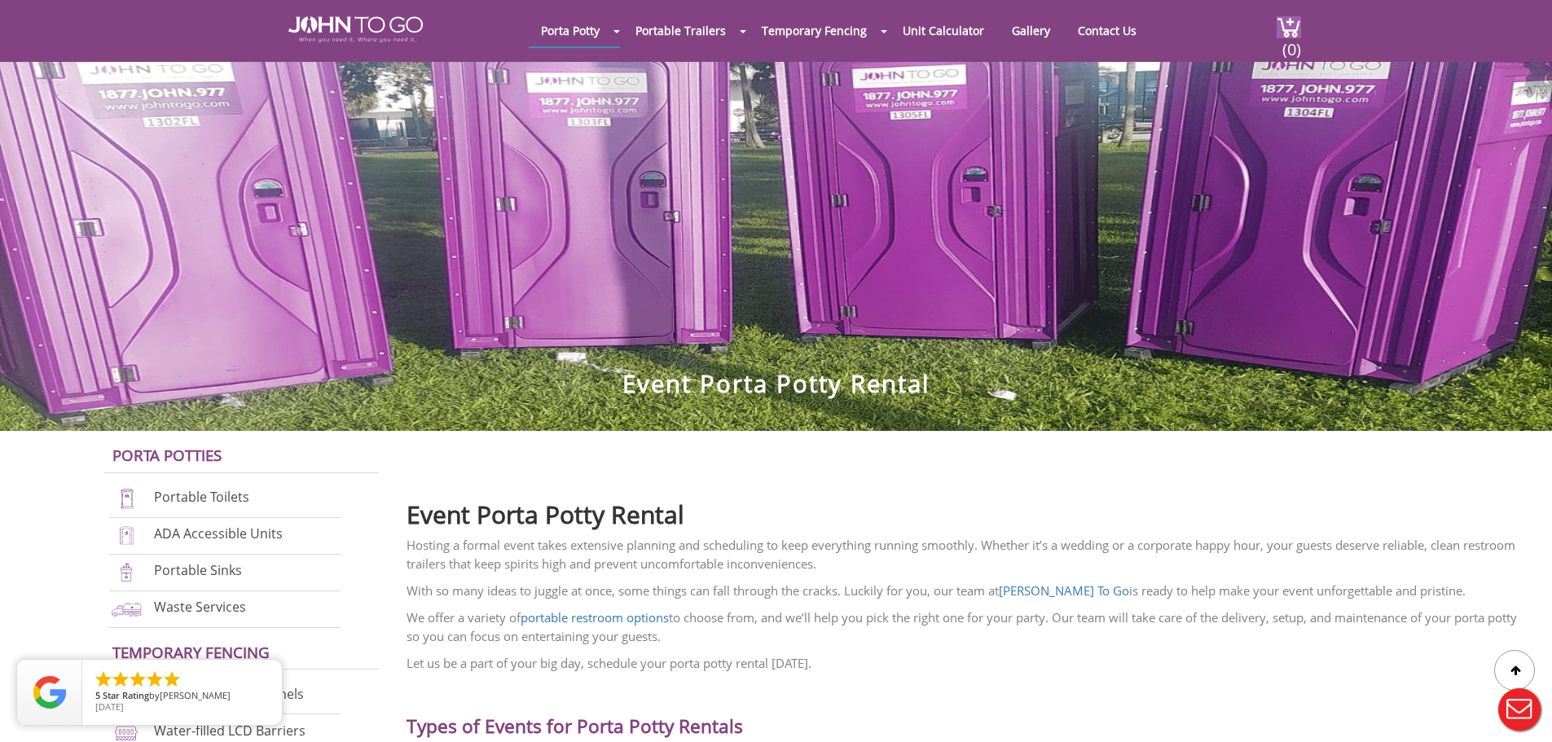
scroll to position [81, 0]
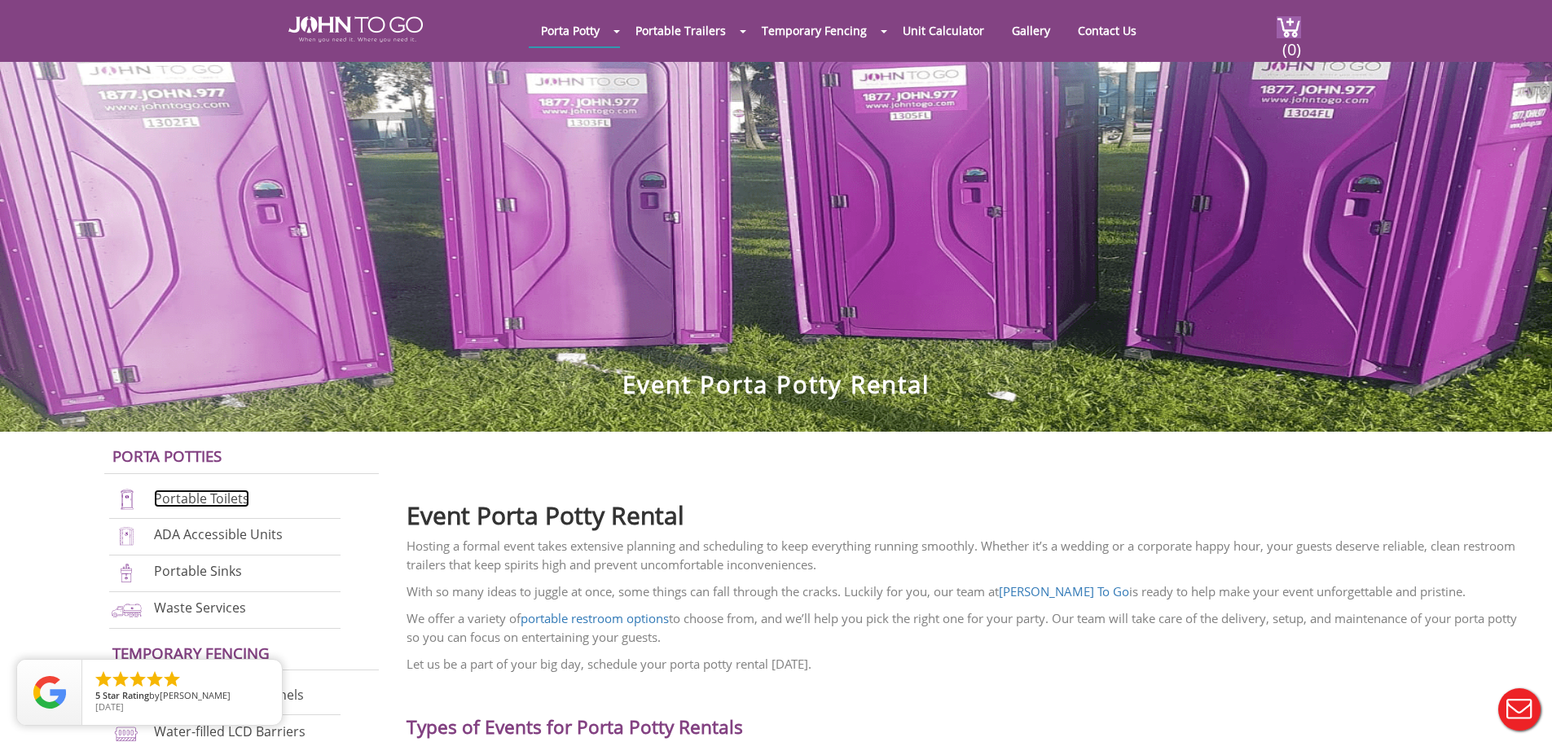
click at [218, 494] on link "Portable Toilets" at bounding box center [201, 499] width 95 height 18
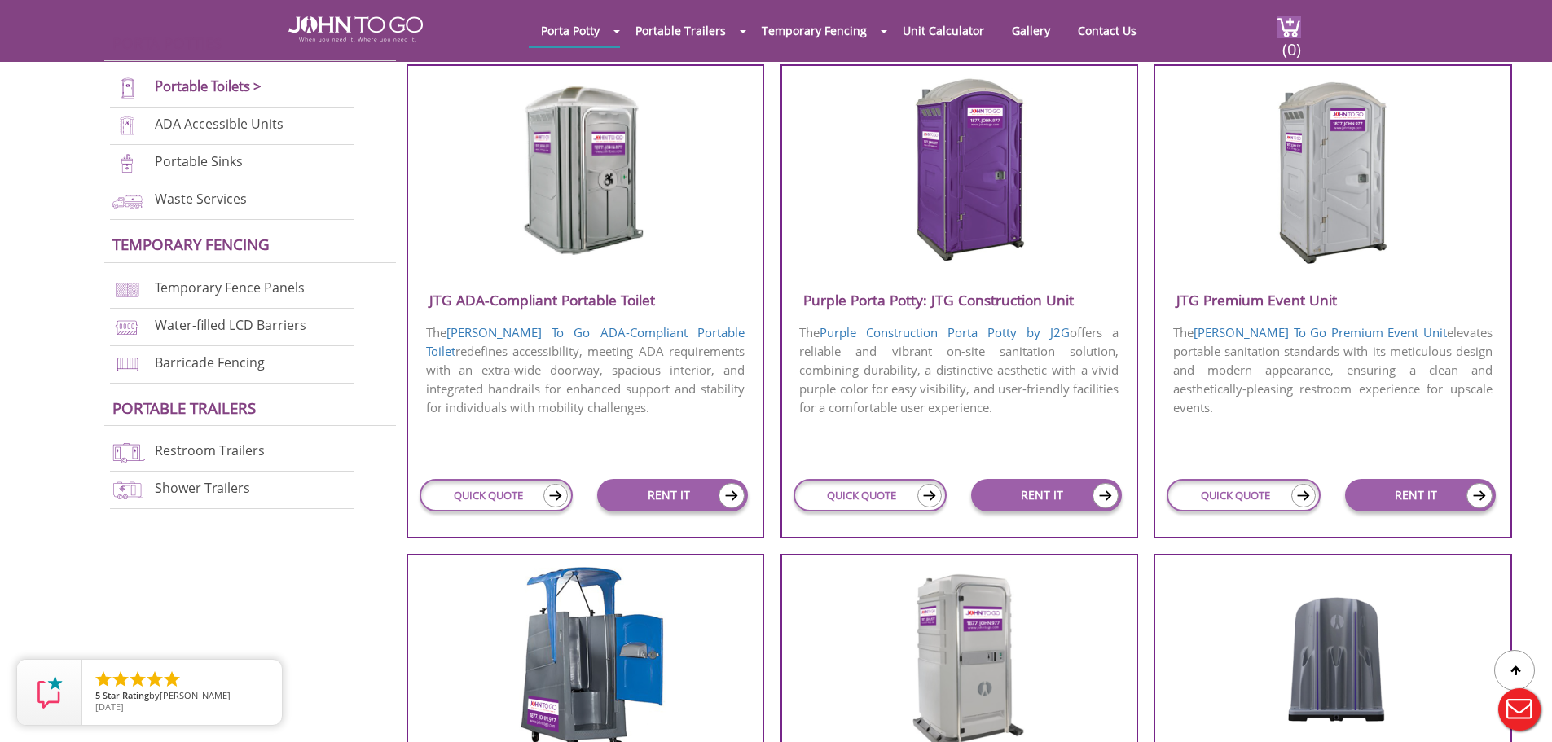
scroll to position [652, 0]
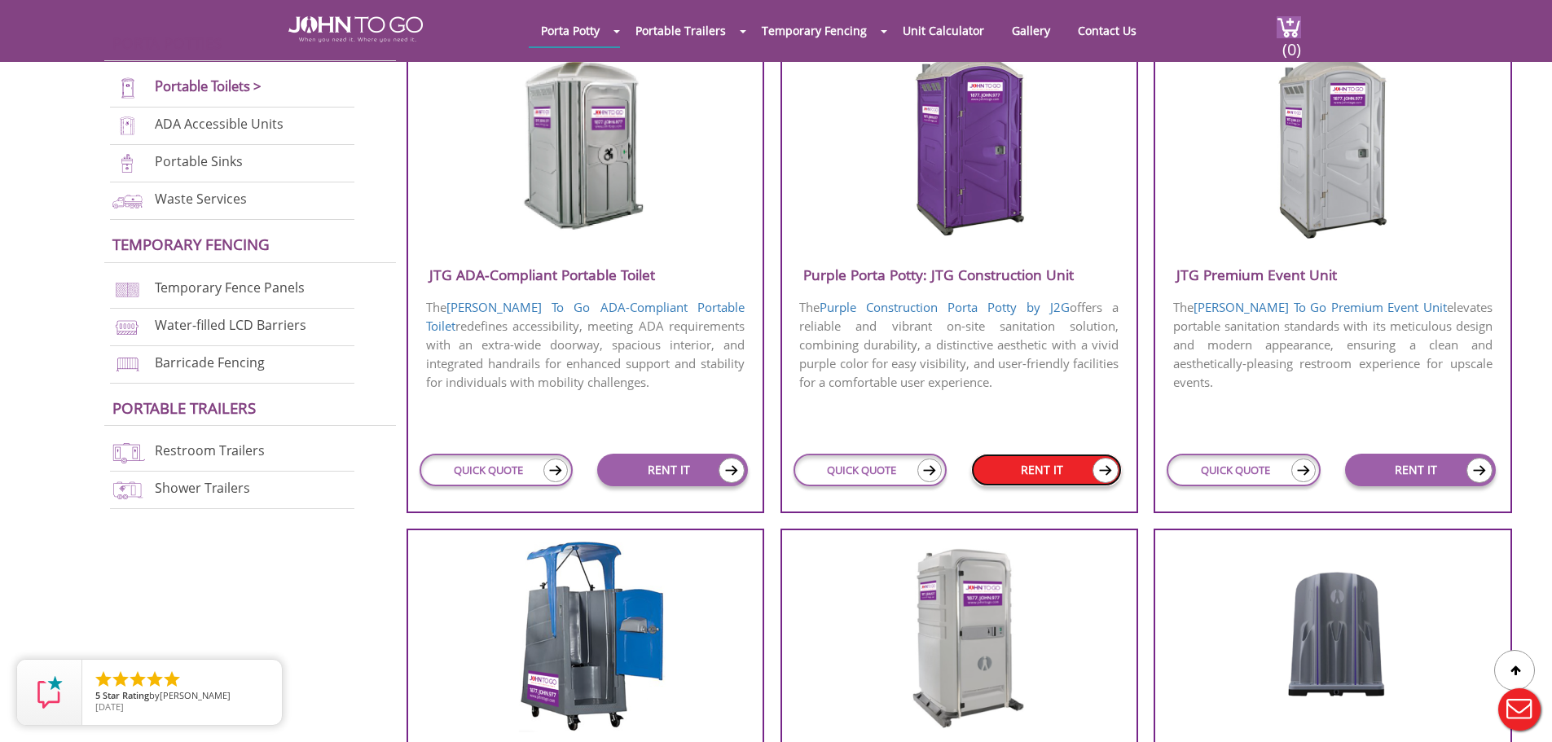
click at [1025, 472] on link "RENT IT" at bounding box center [1046, 470] width 151 height 33
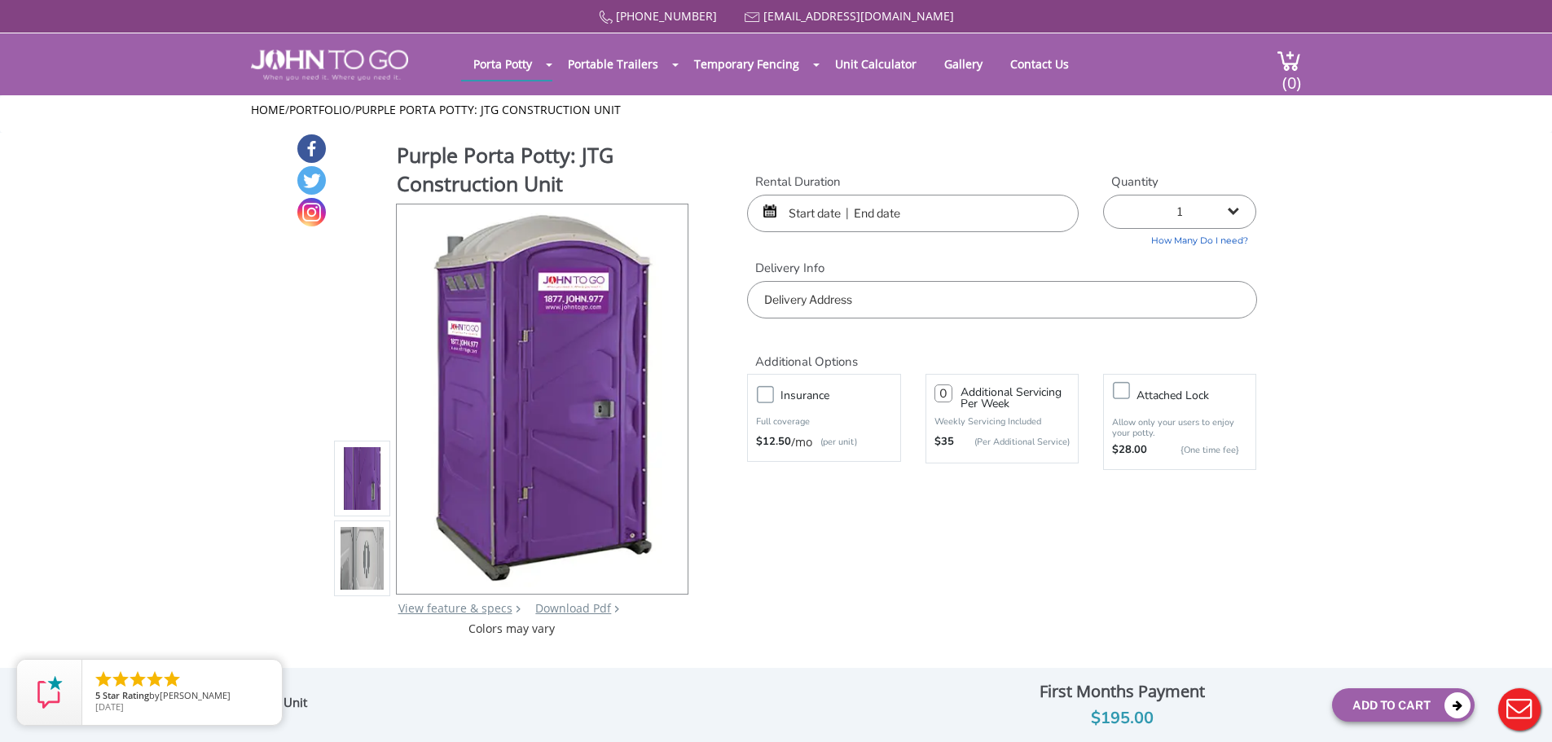
click at [865, 214] on input "text" at bounding box center [913, 213] width 332 height 37
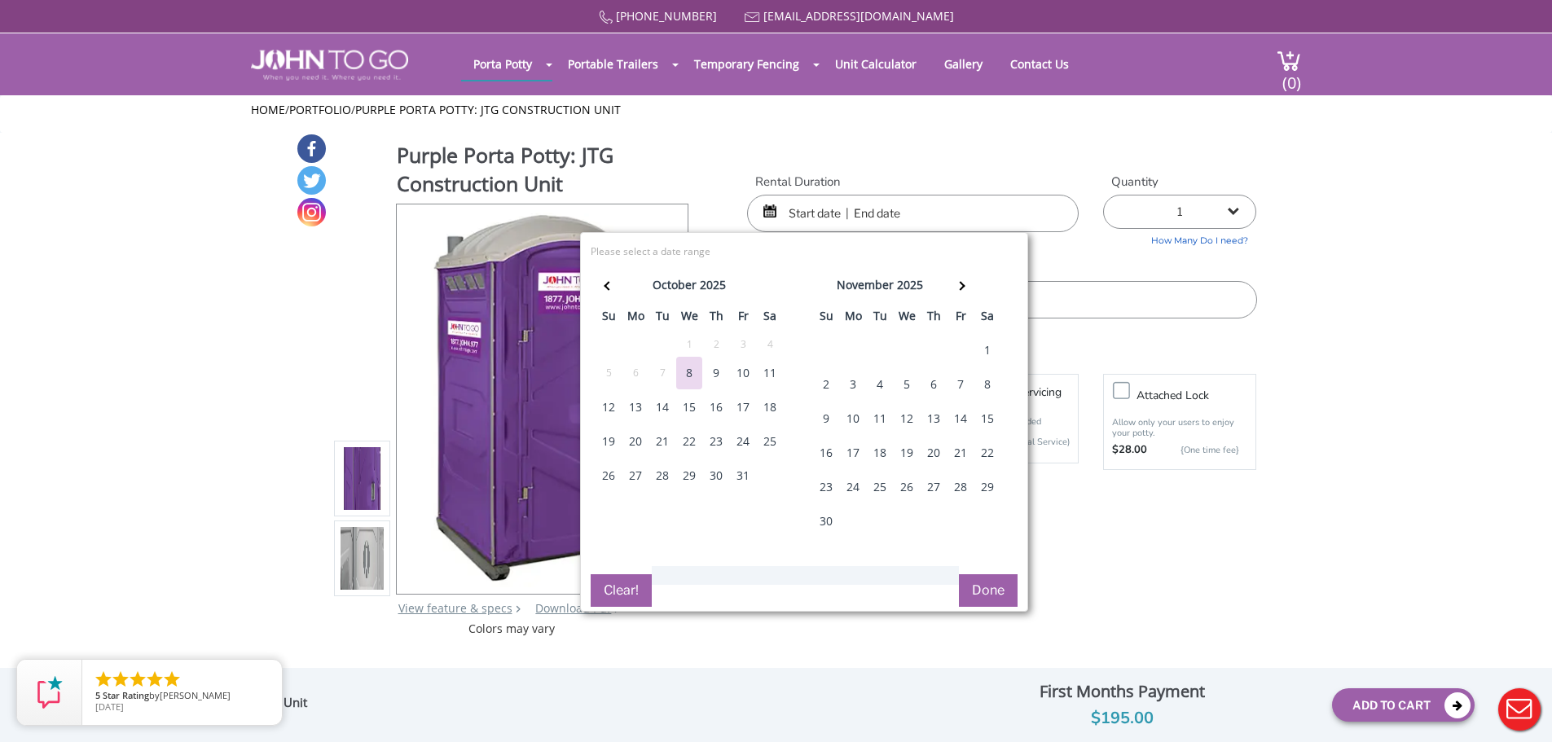
click at [688, 377] on div "8" at bounding box center [689, 373] width 26 height 33
click at [720, 373] on div "9" at bounding box center [716, 373] width 26 height 33
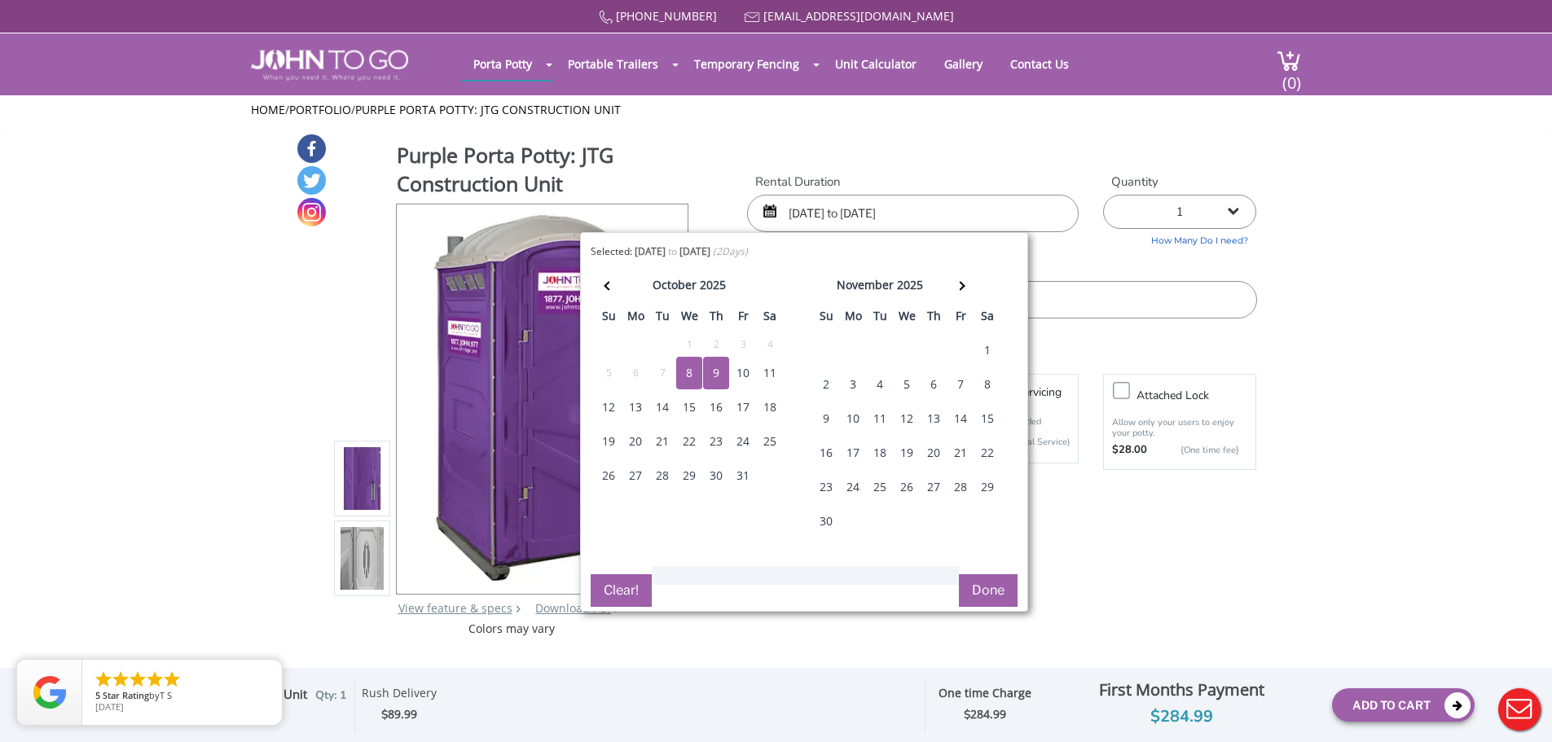
click at [637, 407] on div "13" at bounding box center [635, 407] width 26 height 33
click at [755, 370] on div "10" at bounding box center [743, 373] width 26 height 33
click at [631, 407] on div "13" at bounding box center [635, 407] width 26 height 33
click at [698, 374] on div "8" at bounding box center [689, 373] width 26 height 33
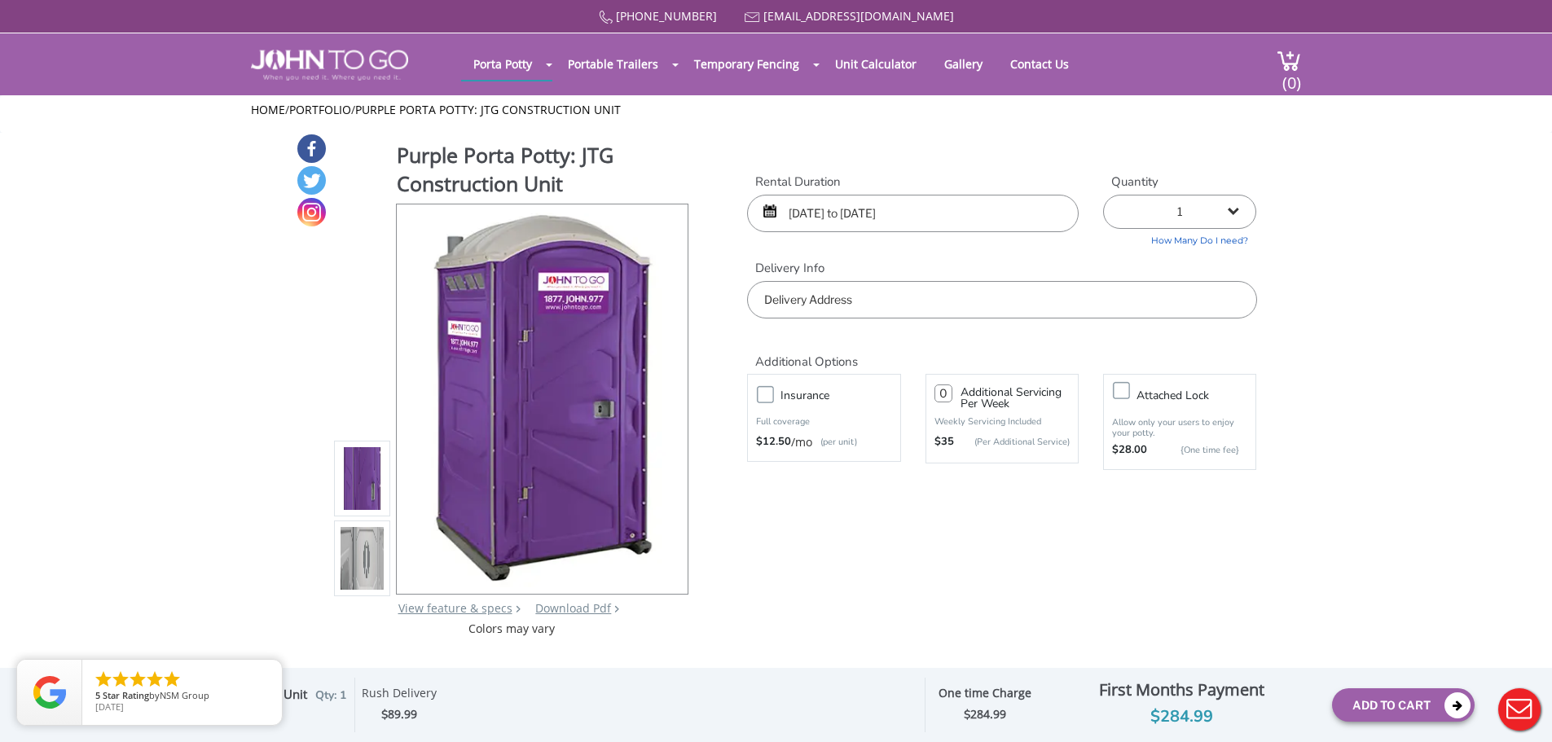
click at [954, 216] on input "10/08/2025 to 10/13/2025" at bounding box center [913, 213] width 332 height 37
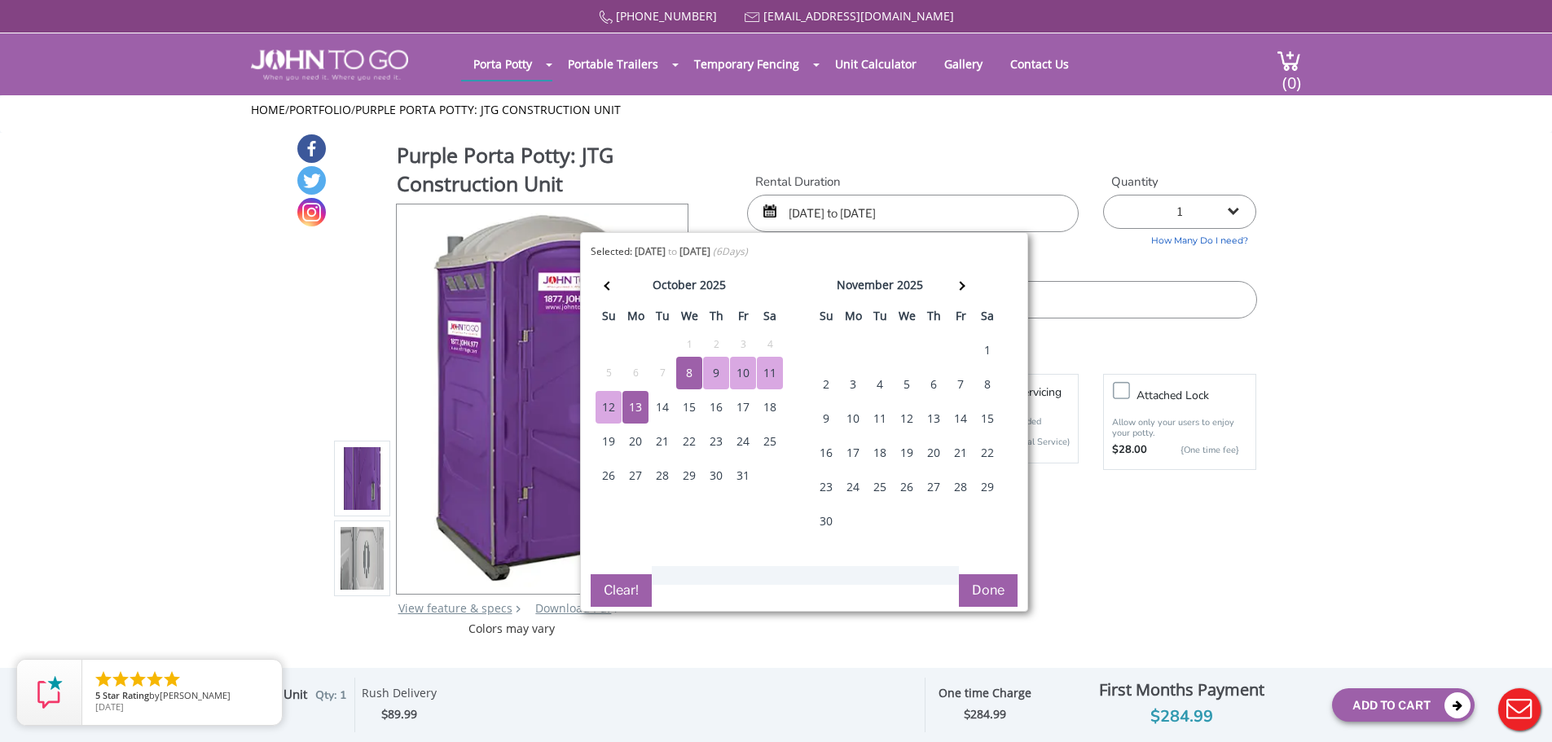
click at [741, 375] on div "10" at bounding box center [743, 373] width 26 height 33
click at [609, 406] on div "12" at bounding box center [609, 407] width 26 height 33
type input "10/10/2025 to 10/12/2025"
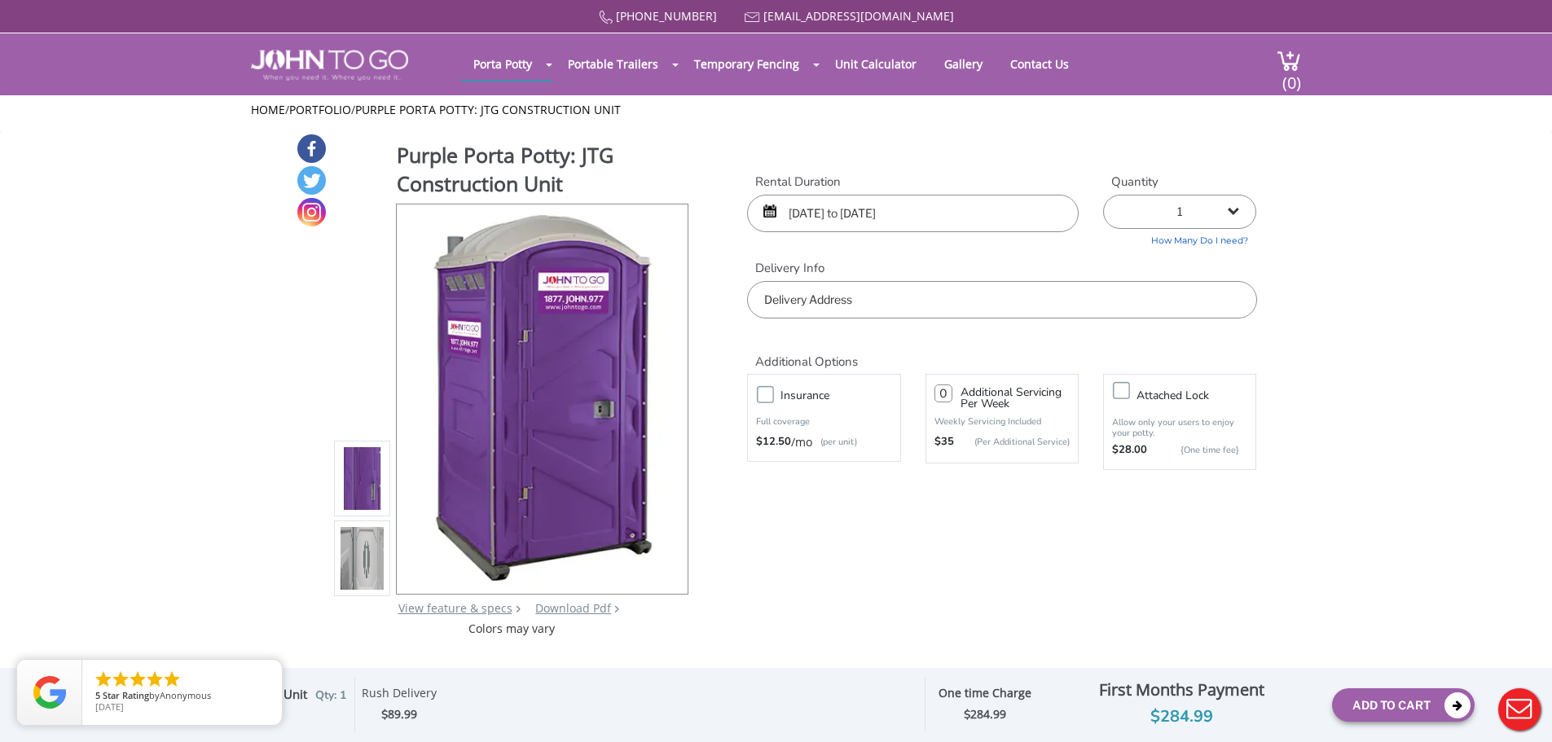
click at [874, 301] on input "text" at bounding box center [1001, 299] width 509 height 37
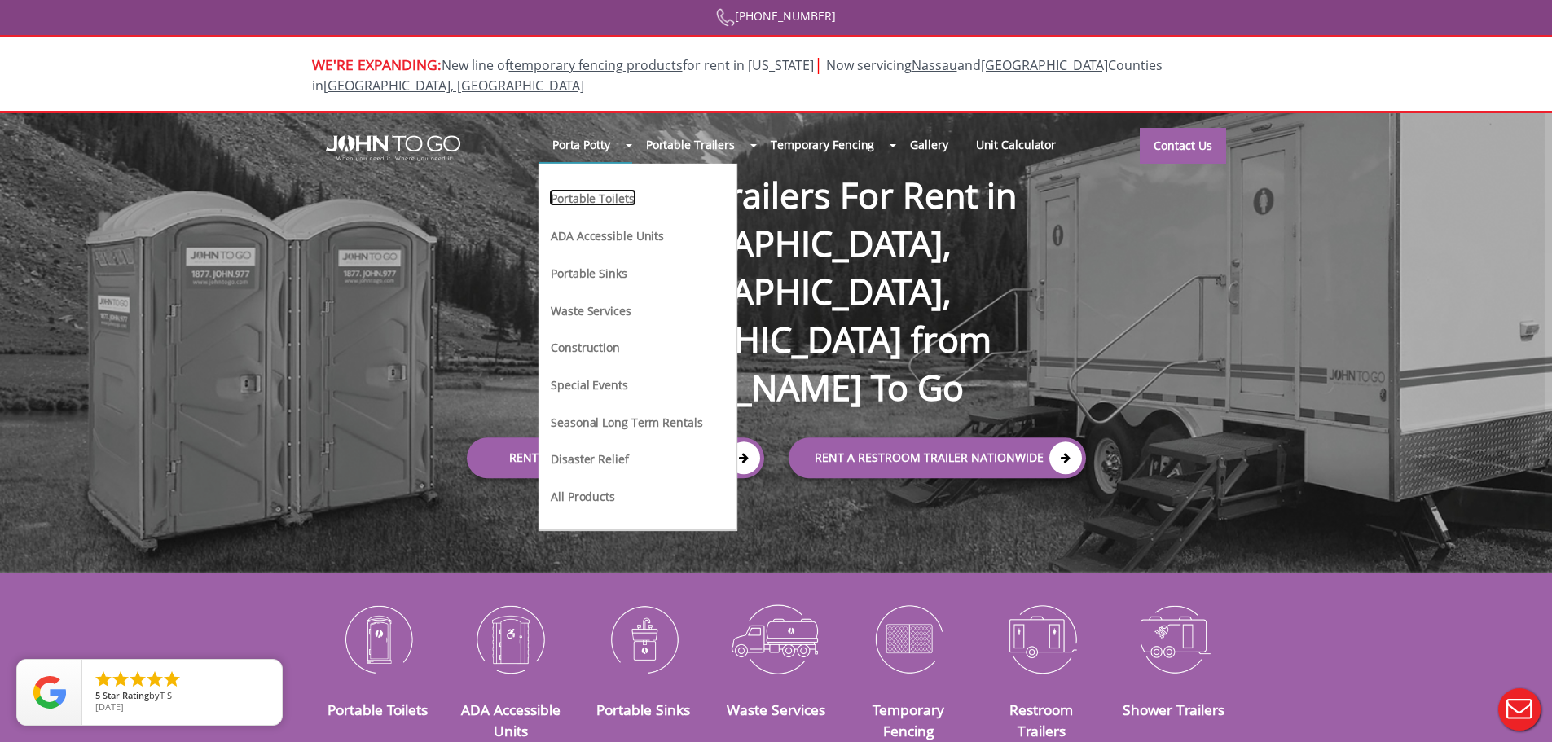
click at [602, 189] on link "Portable Toilets" at bounding box center [592, 197] width 86 height 17
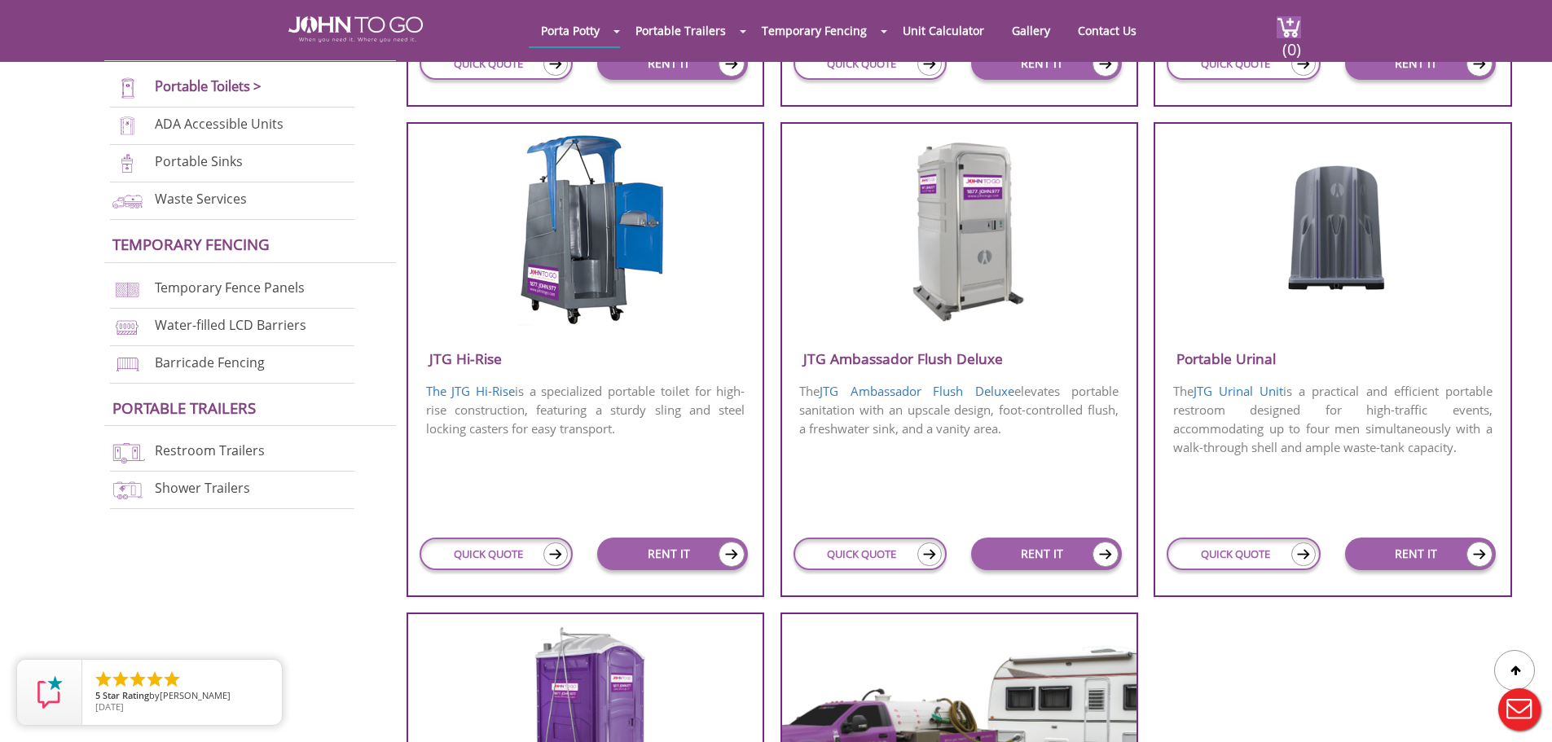
scroll to position [1059, 0]
click at [1035, 558] on link "RENT IT" at bounding box center [1046, 553] width 151 height 33
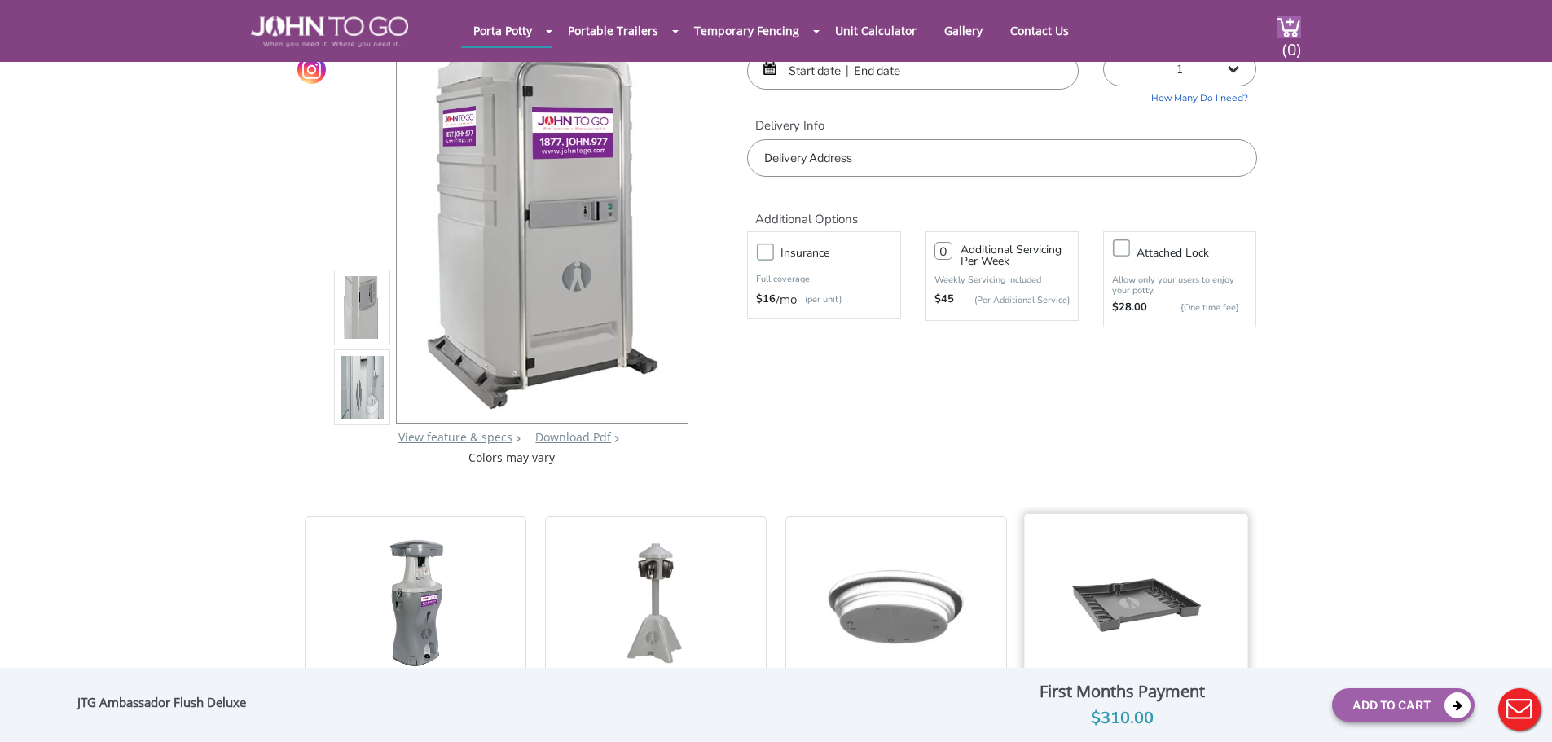
scroll to position [81, 0]
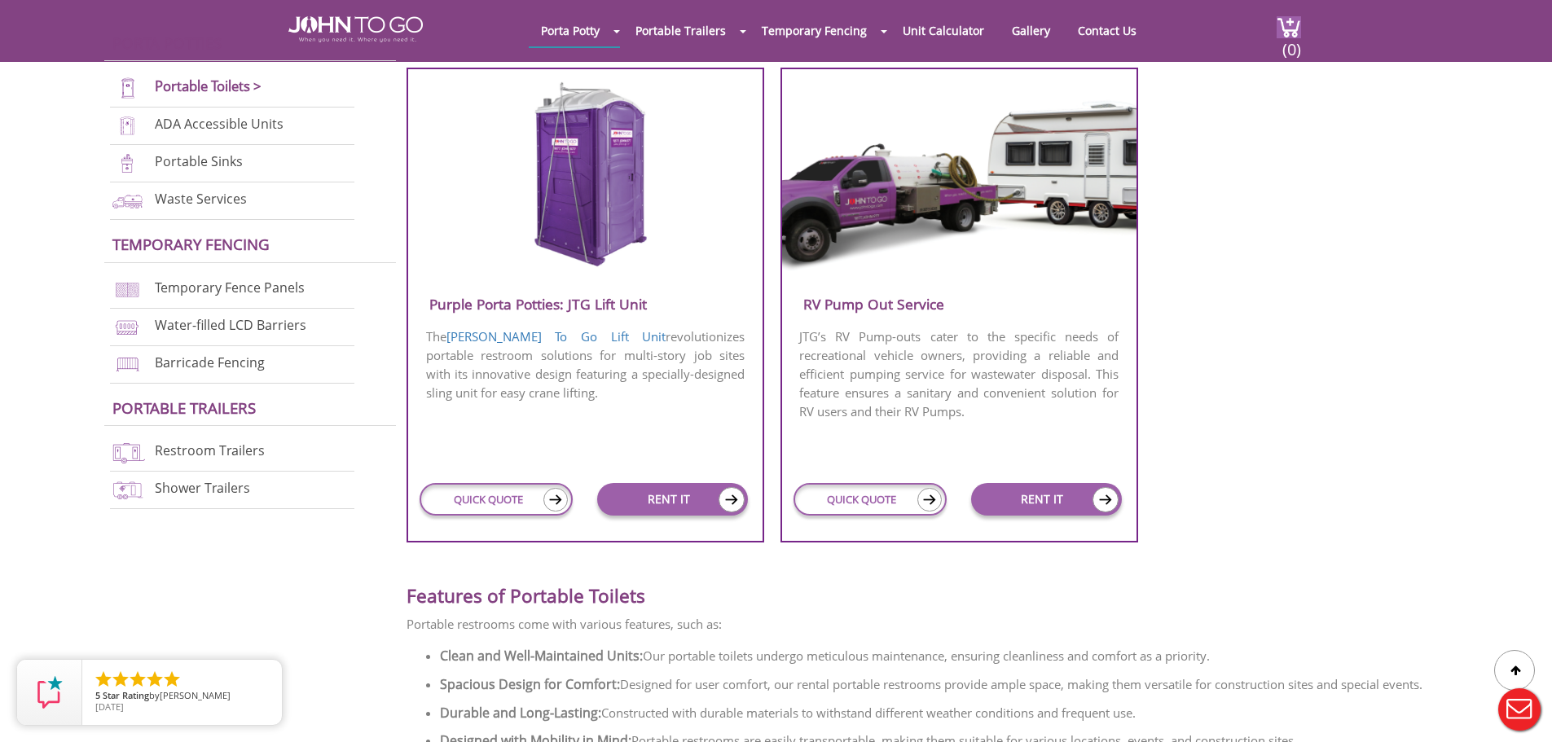
scroll to position [1613, 0]
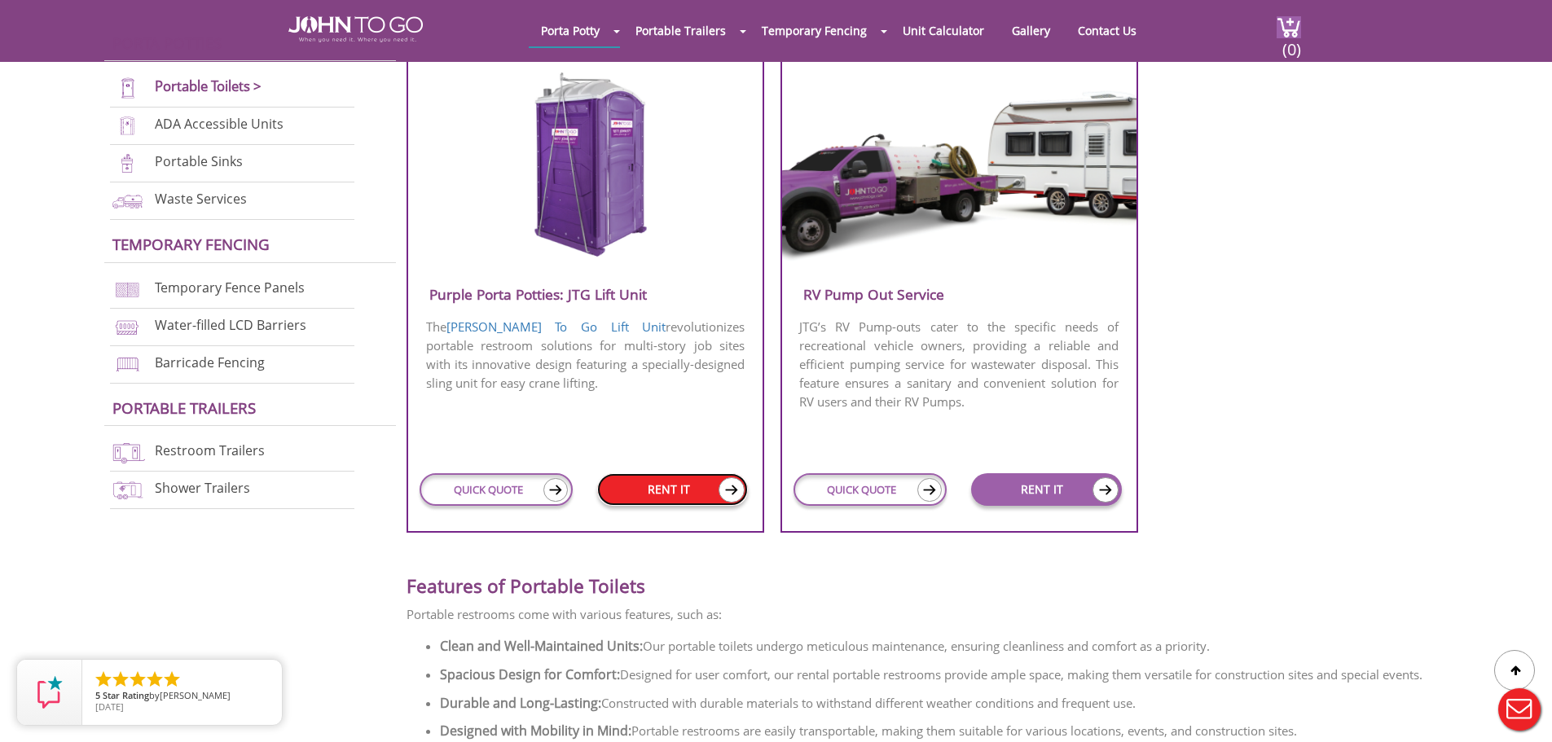
click at [631, 491] on link "RENT IT" at bounding box center [672, 489] width 151 height 33
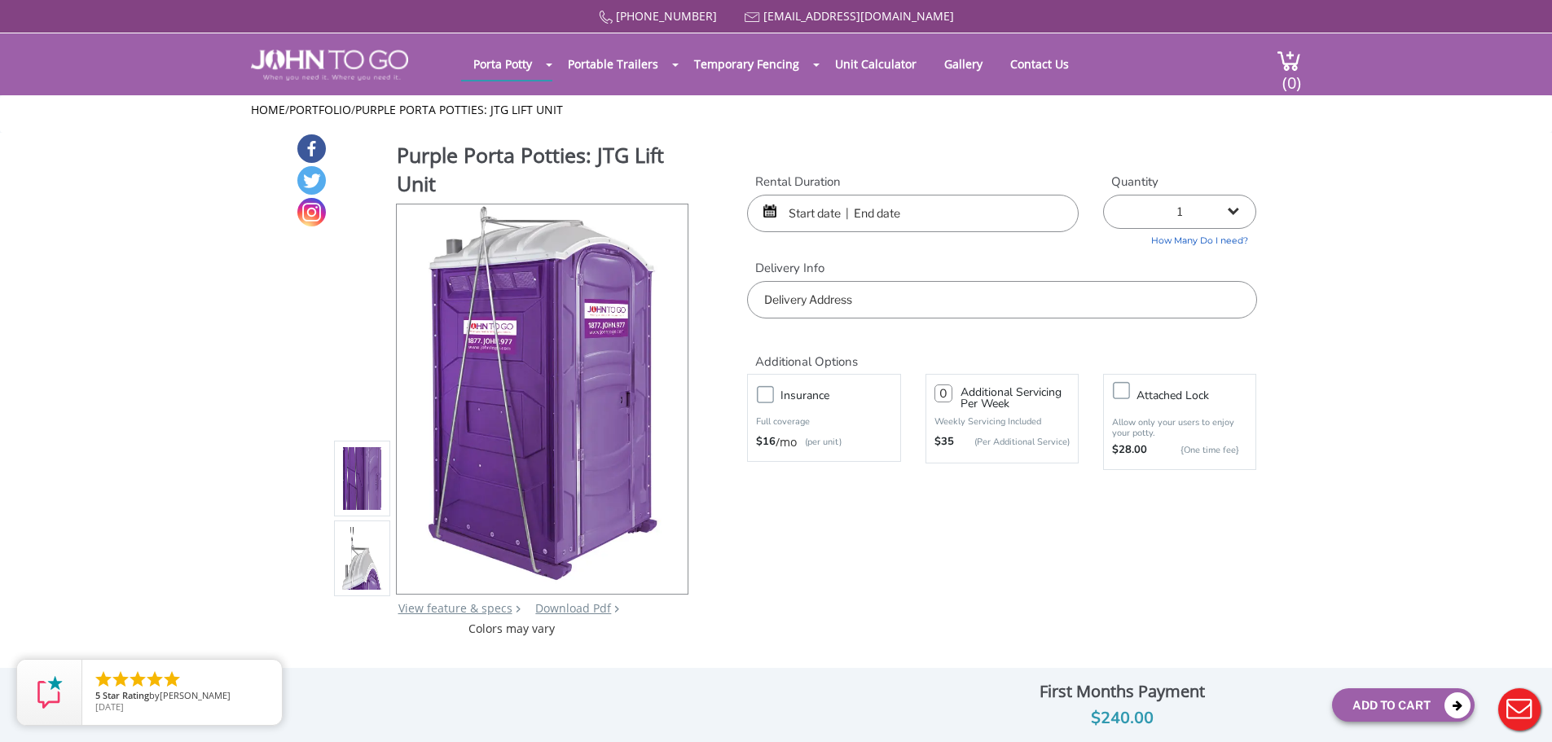
click at [840, 198] on input "text" at bounding box center [913, 213] width 332 height 37
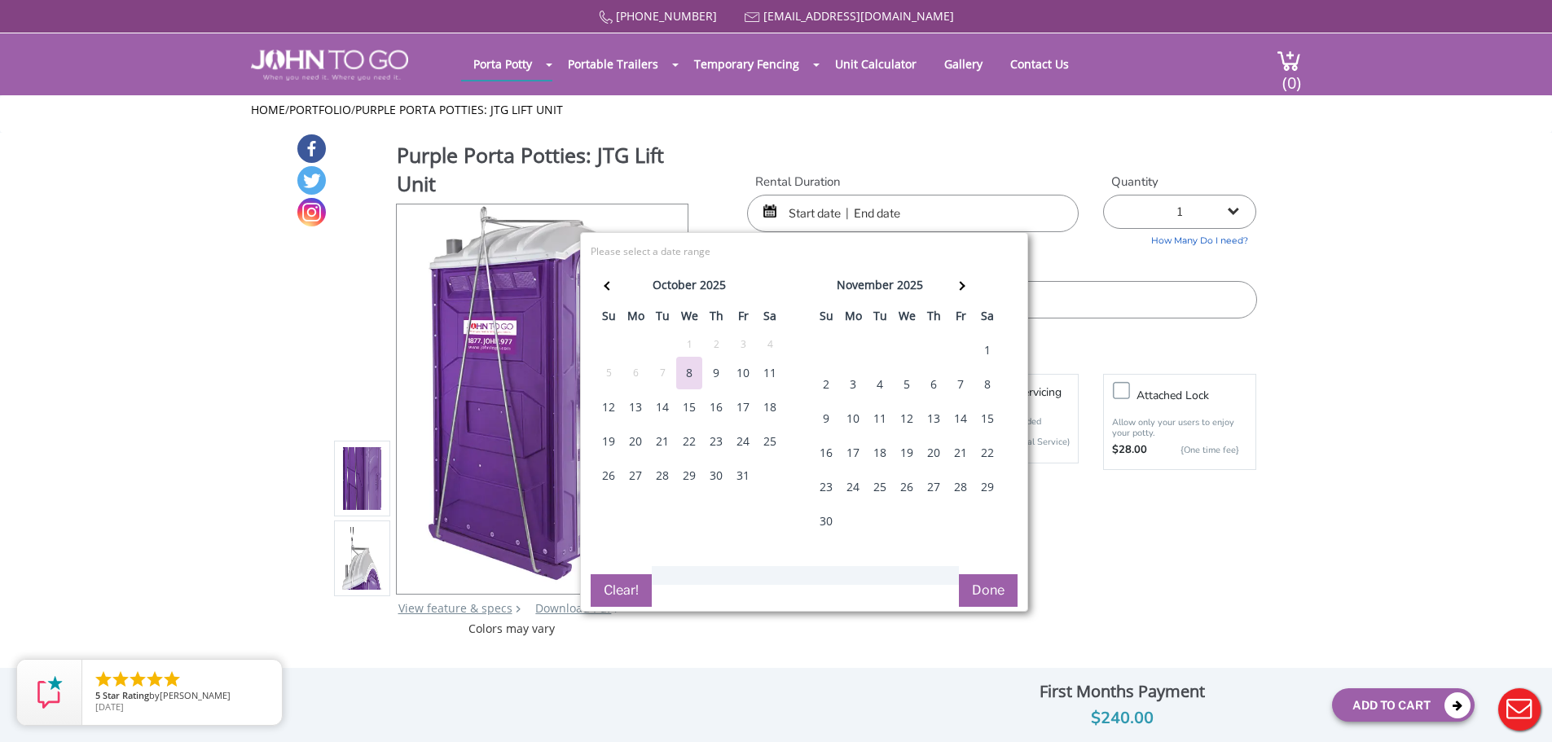
click at [692, 372] on div "8" at bounding box center [689, 373] width 26 height 33
click at [634, 408] on div "13" at bounding box center [635, 407] width 26 height 33
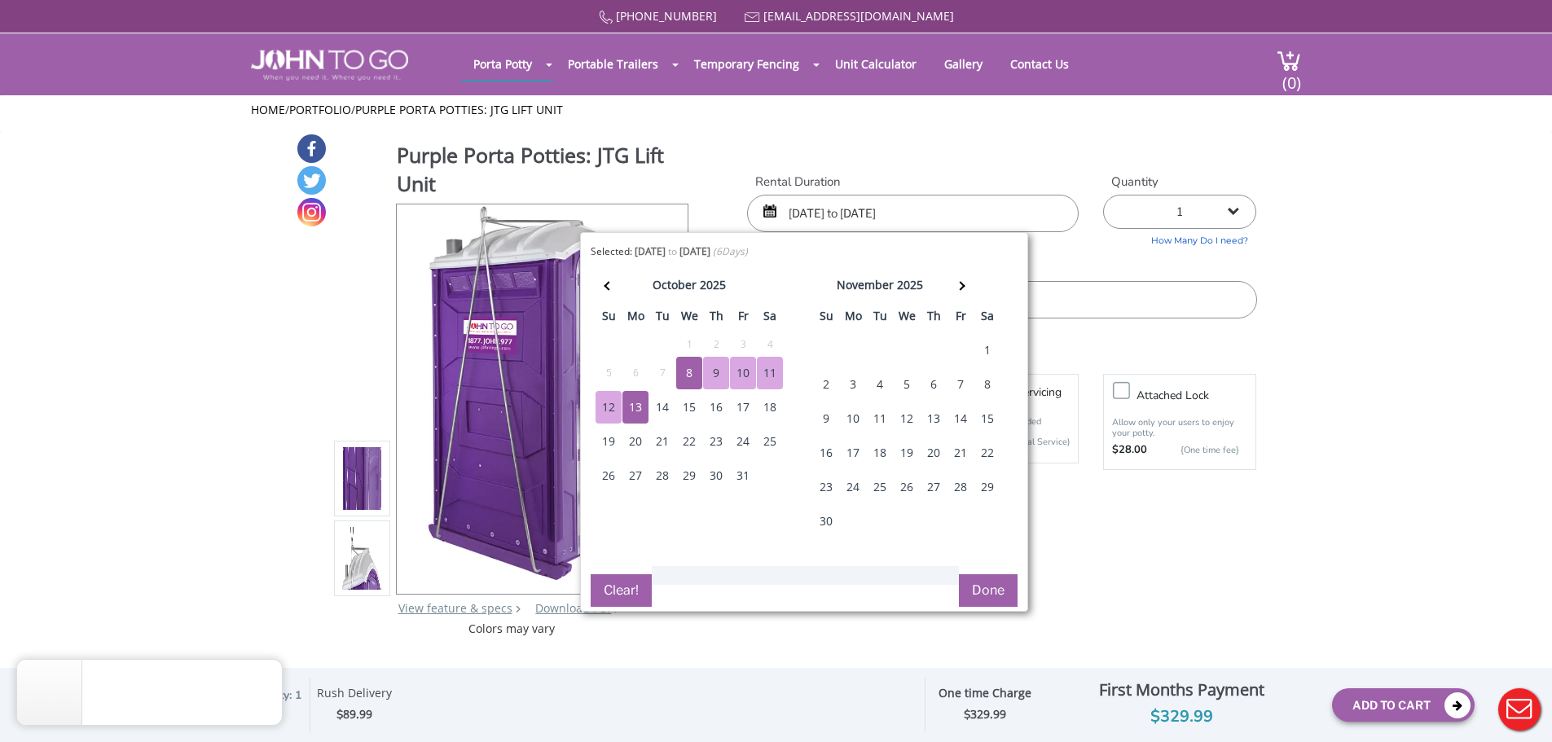
click at [745, 370] on div "10" at bounding box center [743, 373] width 26 height 33
click at [613, 413] on div "12" at bounding box center [609, 407] width 26 height 33
type input "[DATE] to [DATE]"
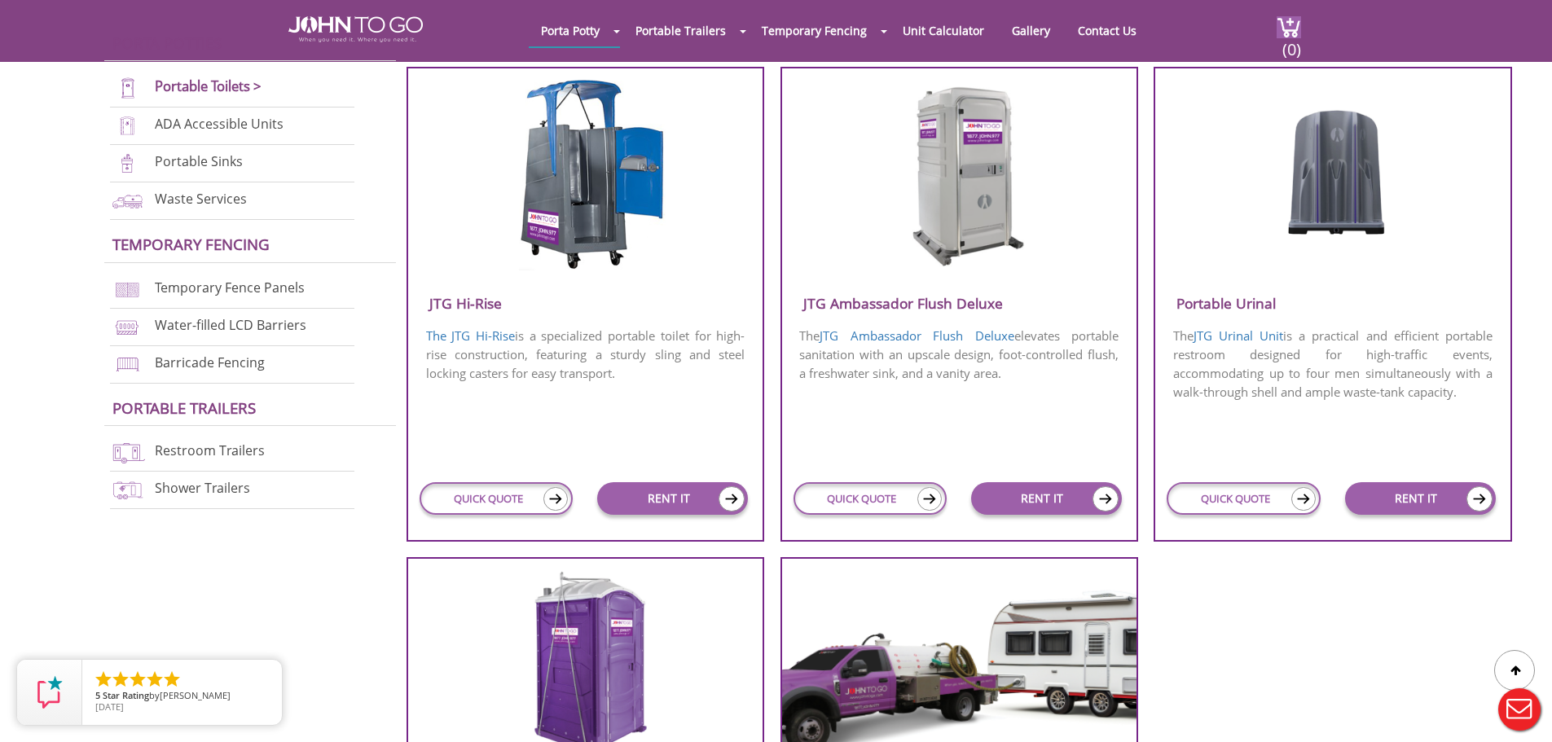
scroll to position [1099, 0]
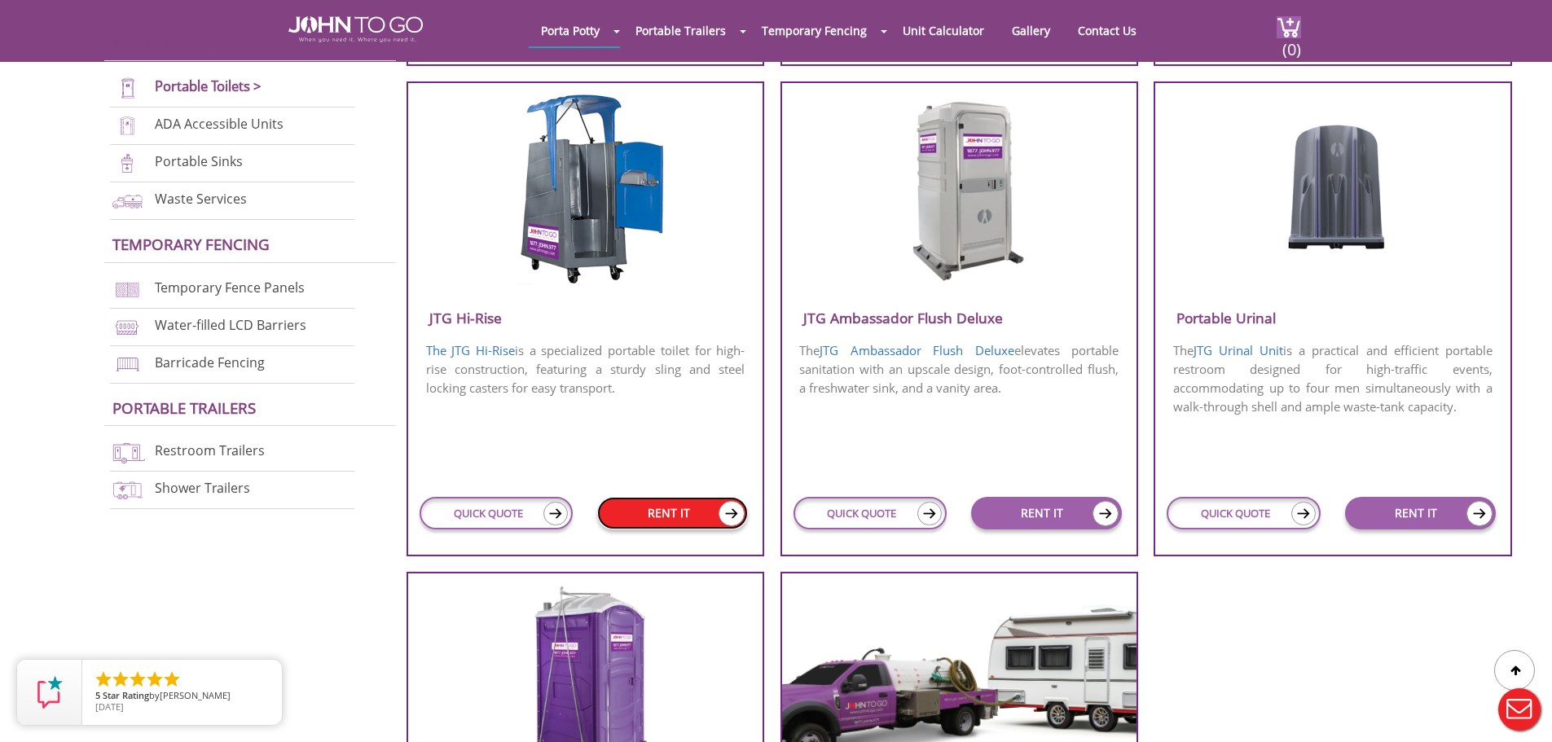
click at [664, 514] on link "RENT IT" at bounding box center [672, 513] width 151 height 33
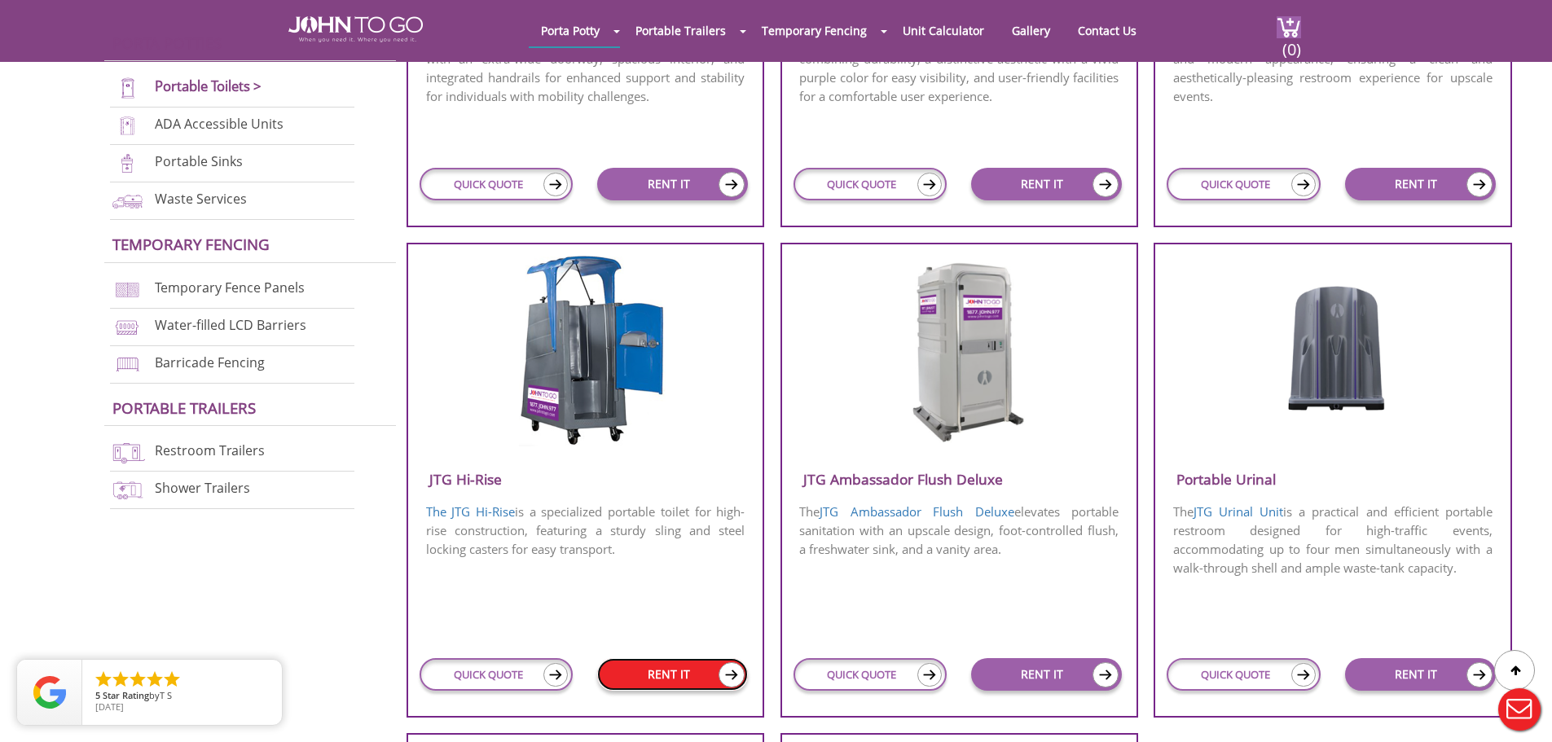
scroll to position [936, 0]
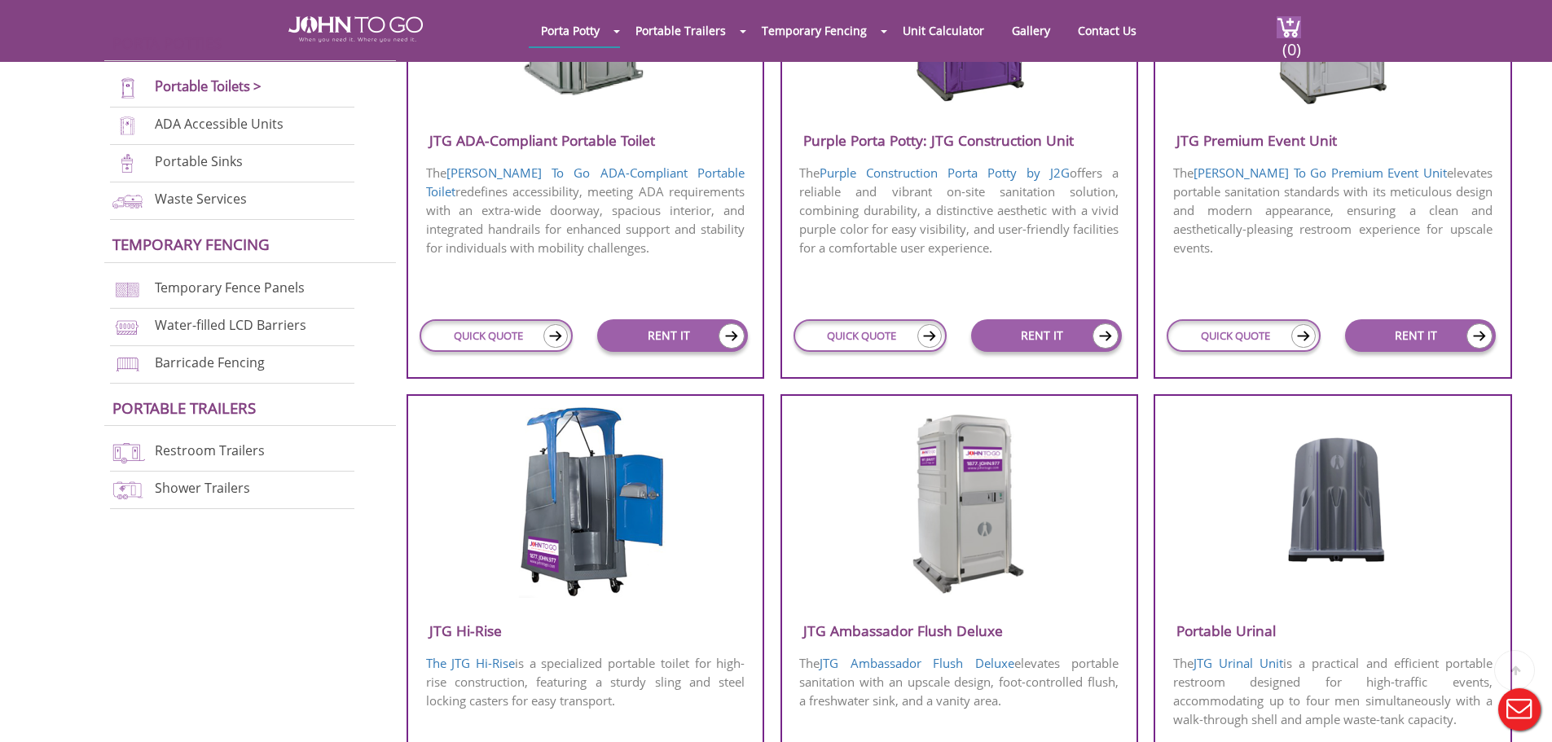
scroll to position [529, 0]
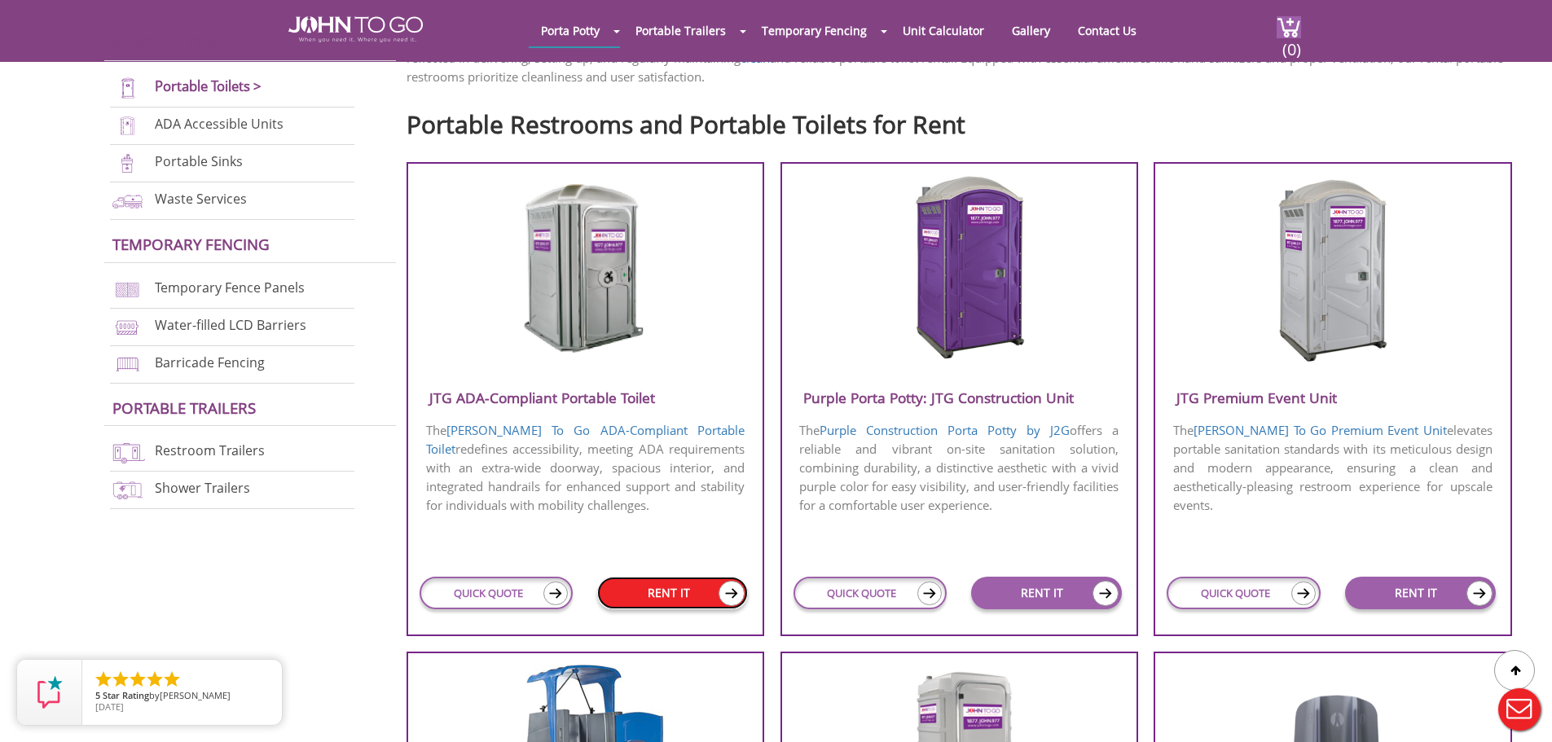
click at [671, 602] on link "RENT IT" at bounding box center [672, 593] width 151 height 33
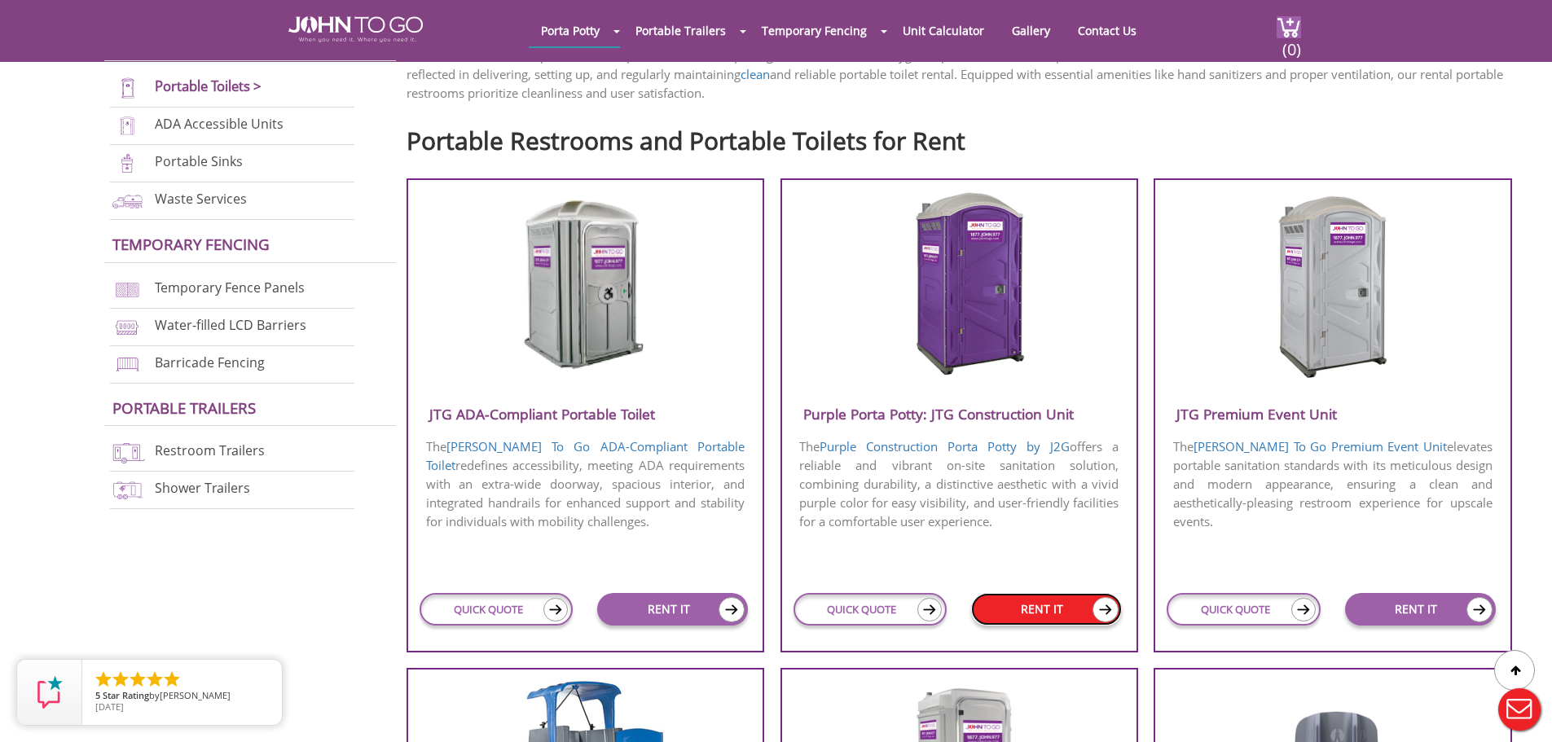
click at [1048, 619] on link "RENT IT" at bounding box center [1046, 609] width 151 height 33
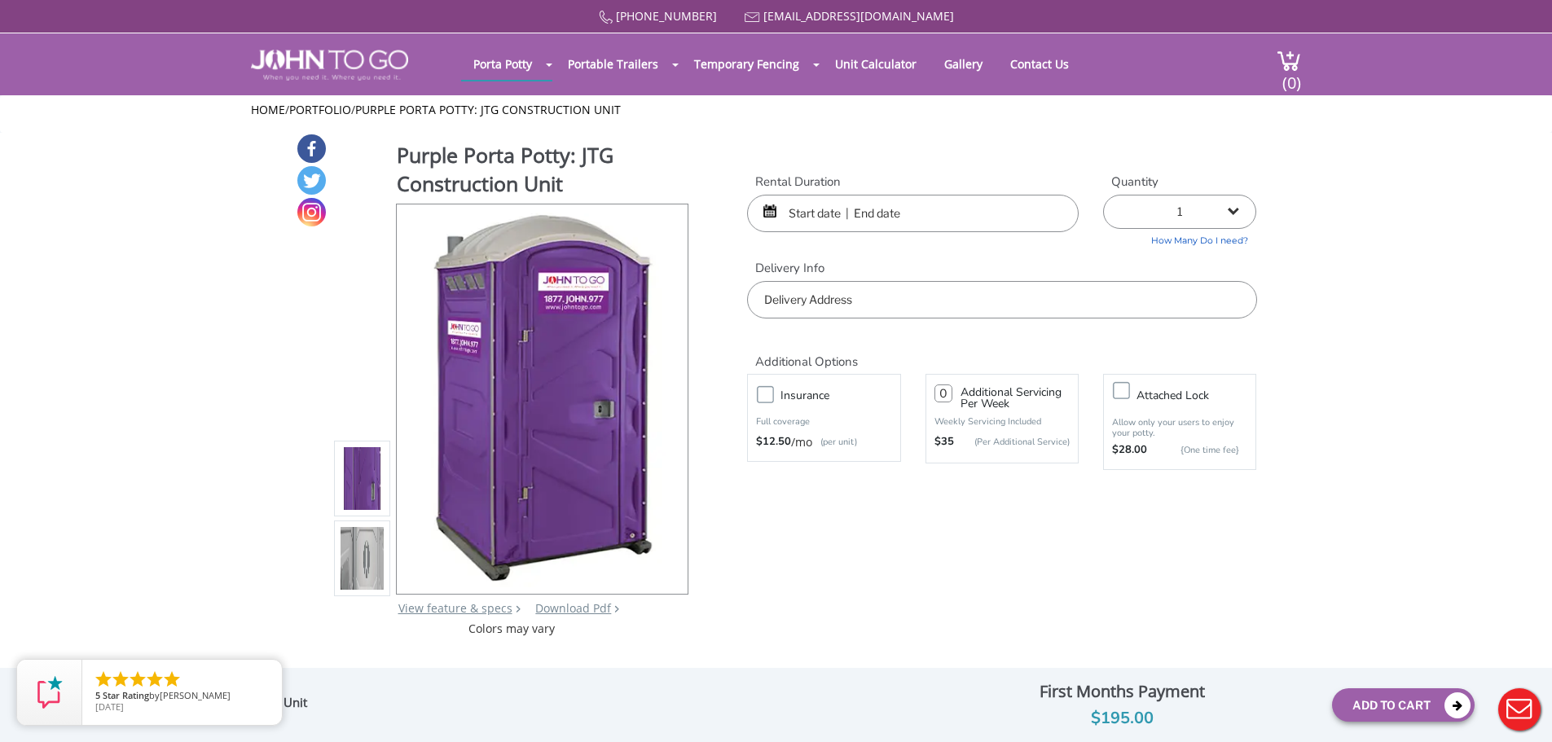
click at [787, 303] on input "text" at bounding box center [1001, 299] width 509 height 37
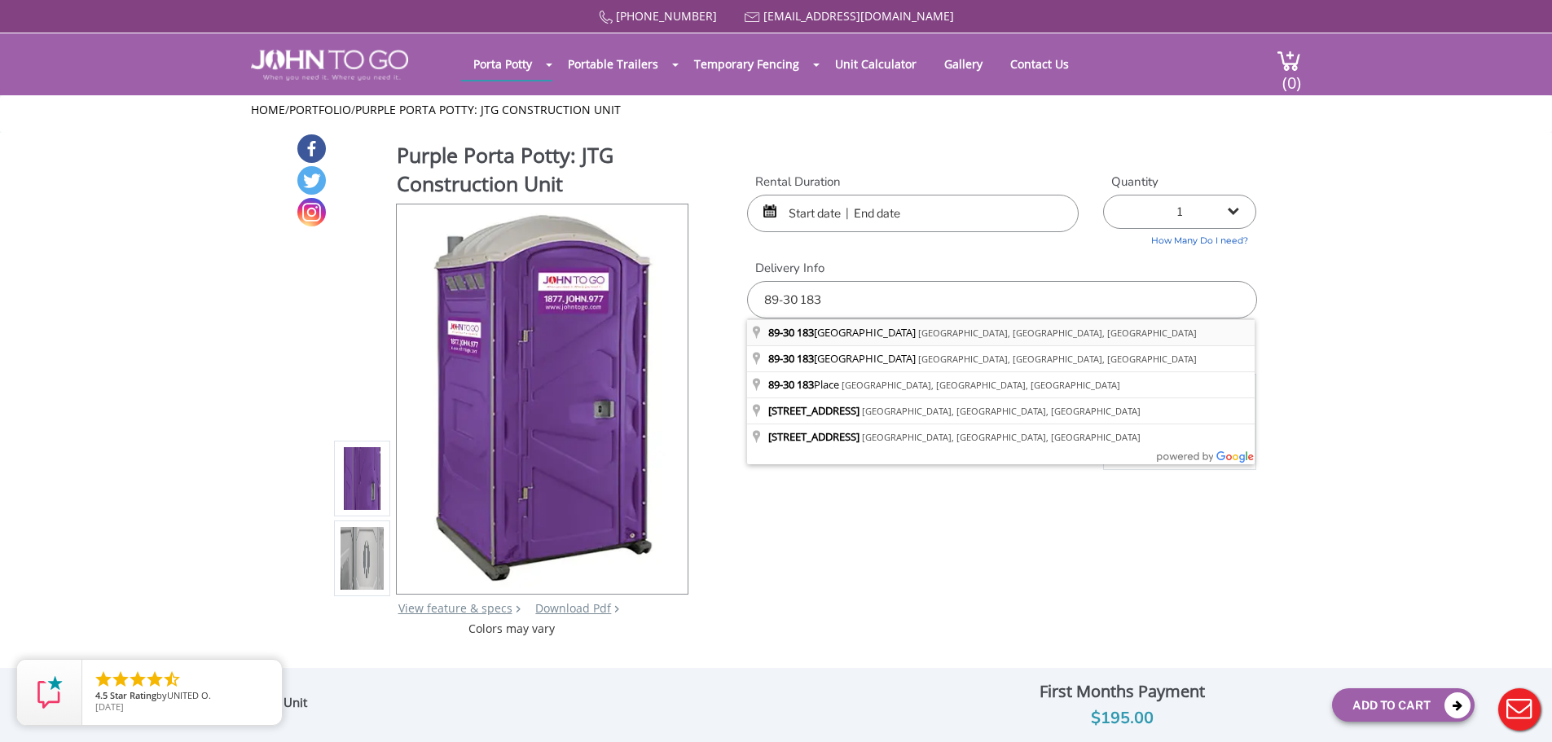
type input "89-30 183rd Street, Jamaica, NY, USA"
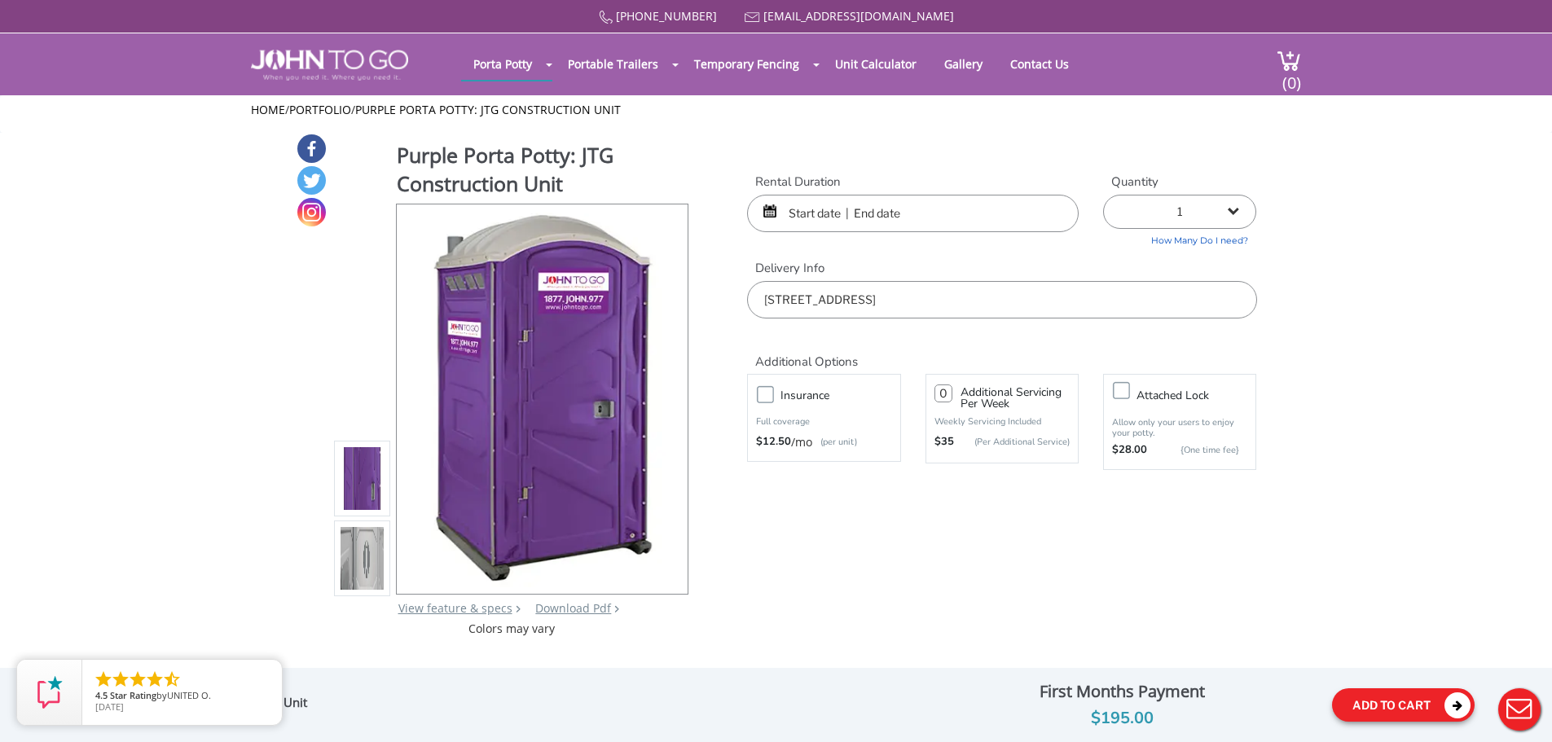
click at [1392, 700] on button "Add To Cart" at bounding box center [1403, 704] width 143 height 33
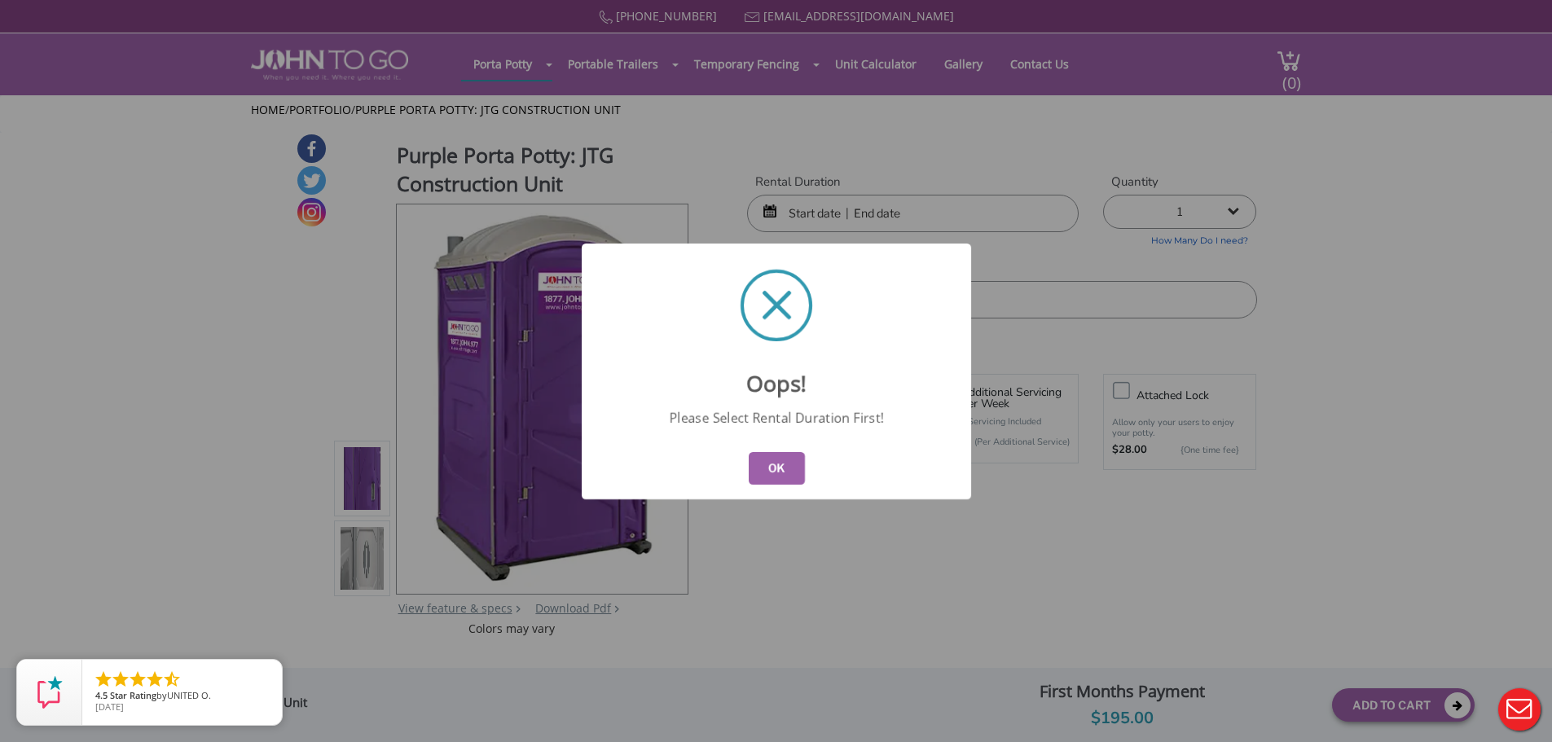
drag, startPoint x: 776, startPoint y: 468, endPoint x: 793, endPoint y: 446, distance: 29.0
click at [777, 468] on button "OK" at bounding box center [776, 468] width 56 height 33
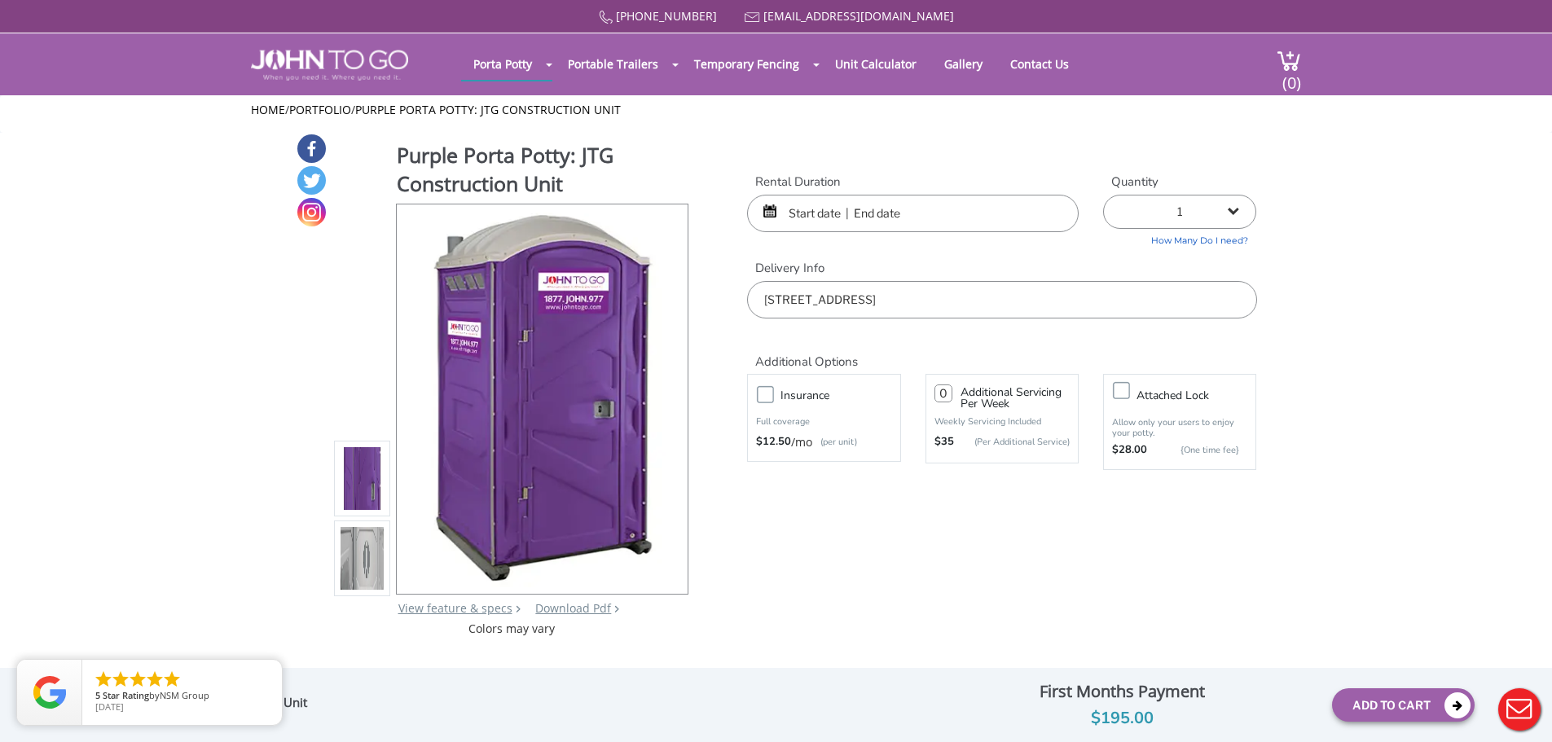
click at [813, 224] on input "text" at bounding box center [913, 213] width 332 height 37
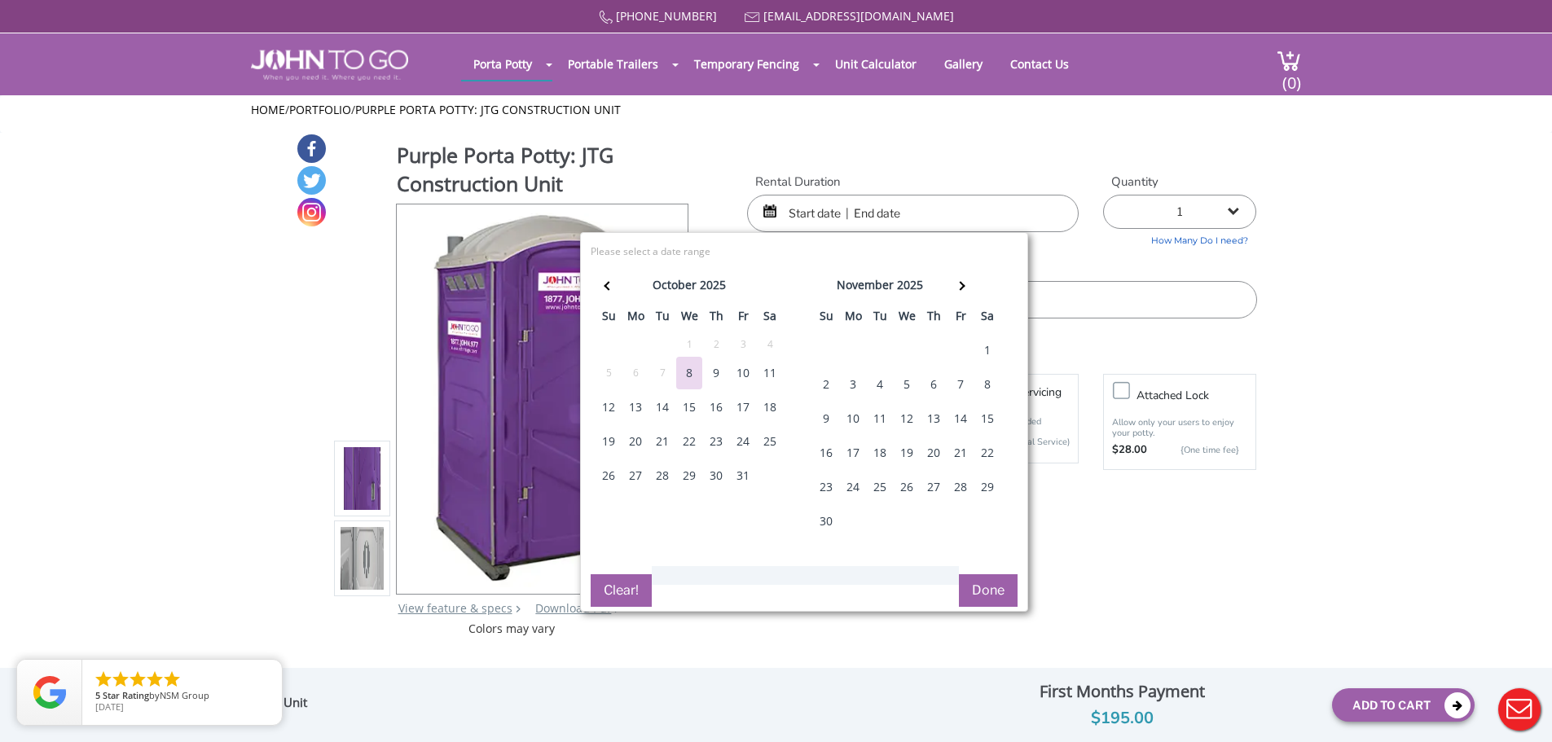
click at [745, 373] on div "10" at bounding box center [743, 373] width 26 height 33
click at [607, 411] on div "12" at bounding box center [609, 407] width 26 height 33
type input "10/10/2025 to 10/12/2025"
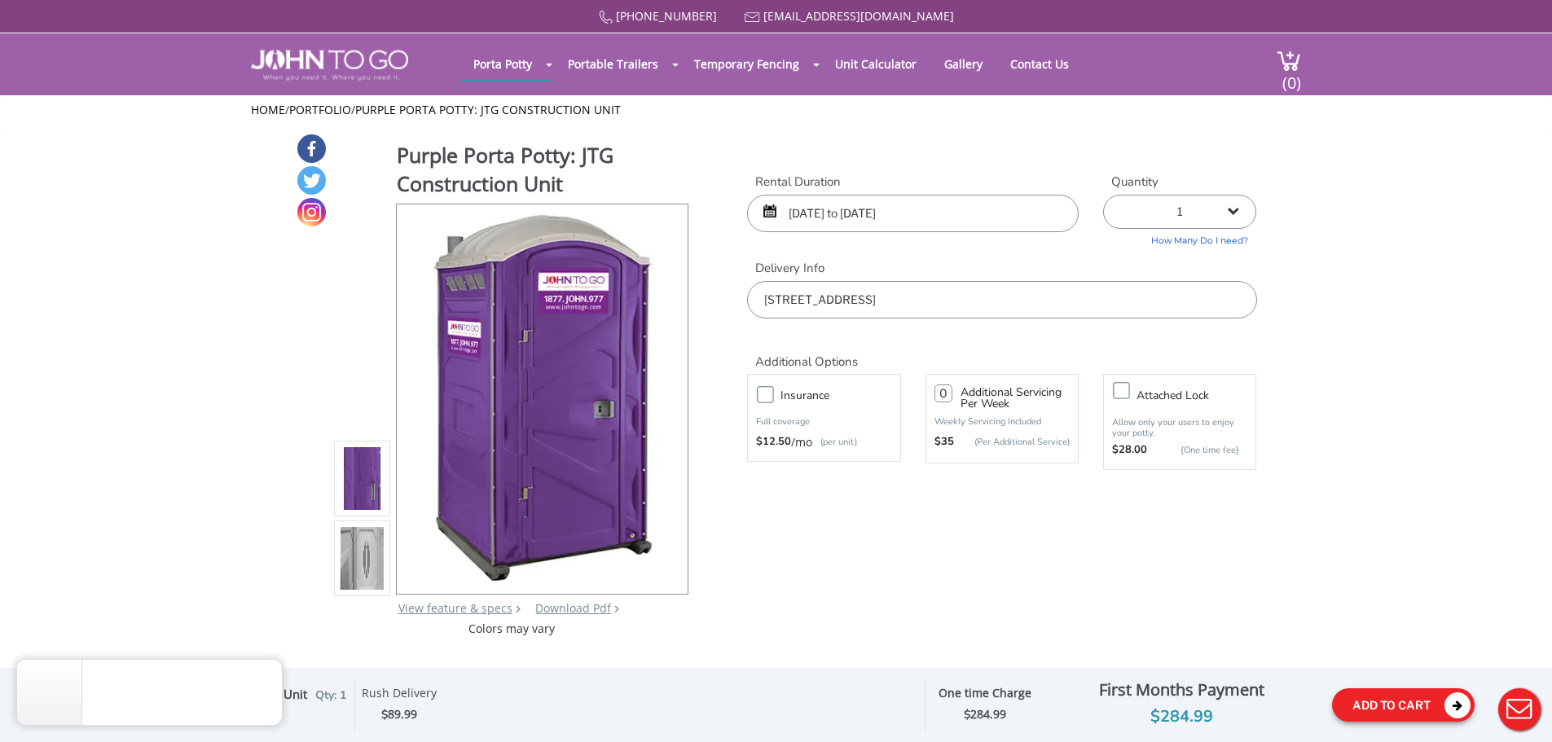
drag, startPoint x: 1414, startPoint y: 704, endPoint x: 1412, endPoint y: 688, distance: 16.5
click at [1414, 704] on button "Add To Cart" at bounding box center [1403, 704] width 143 height 33
drag, startPoint x: 1395, startPoint y: 706, endPoint x: 1369, endPoint y: 642, distance: 69.7
click at [1395, 706] on button "Add To Cart" at bounding box center [1403, 704] width 143 height 33
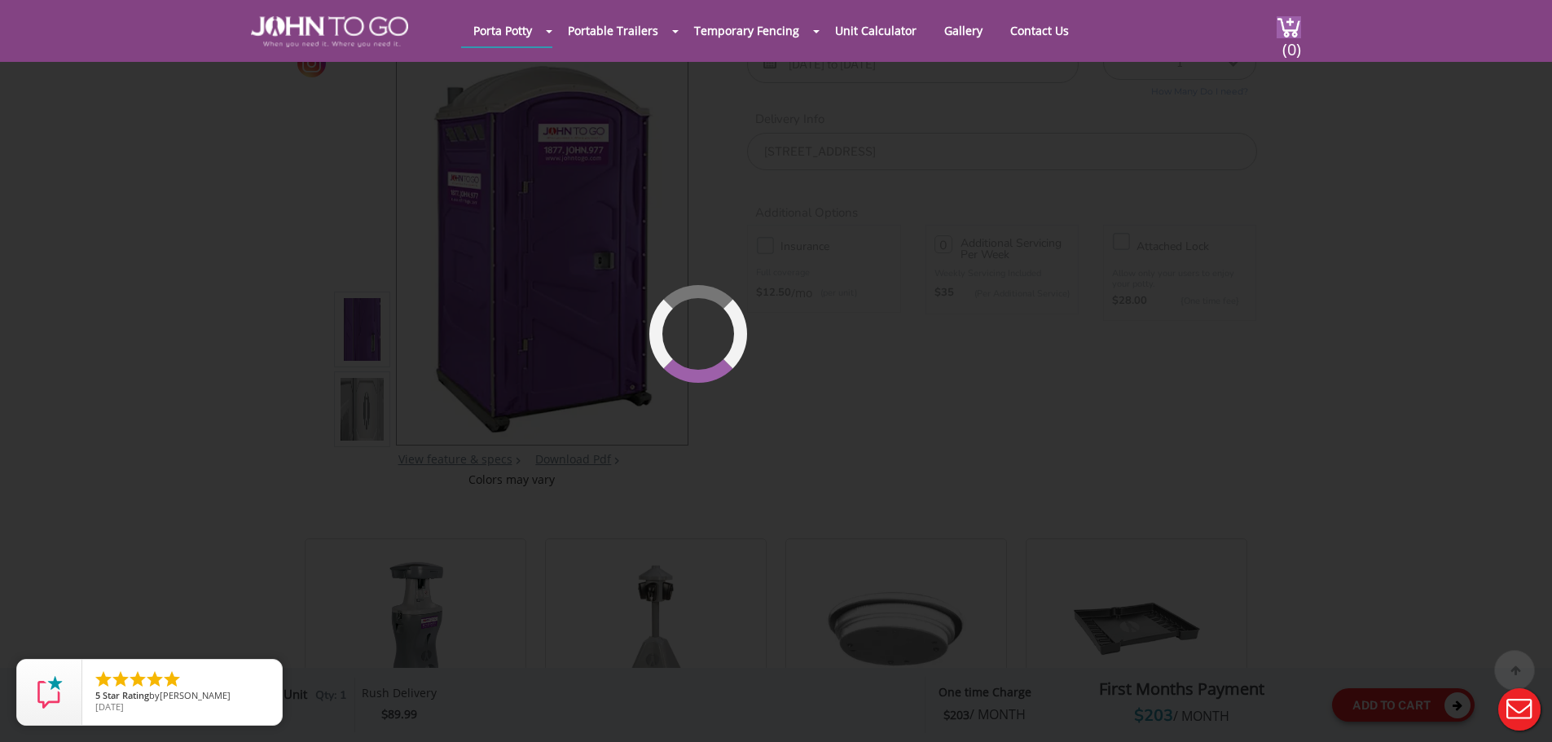
scroll to position [174, 0]
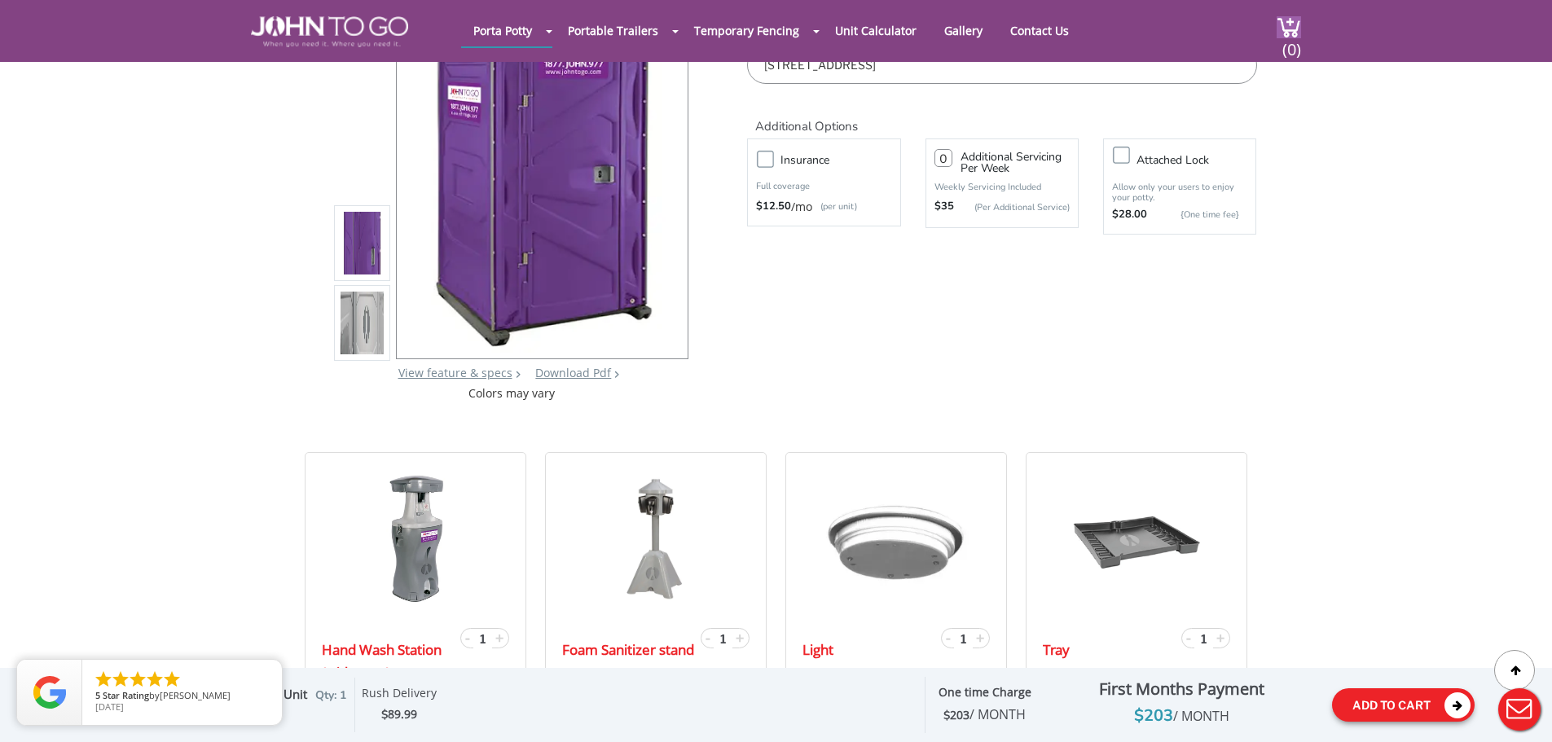
click at [1393, 714] on button "Add To Cart" at bounding box center [1403, 704] width 143 height 33
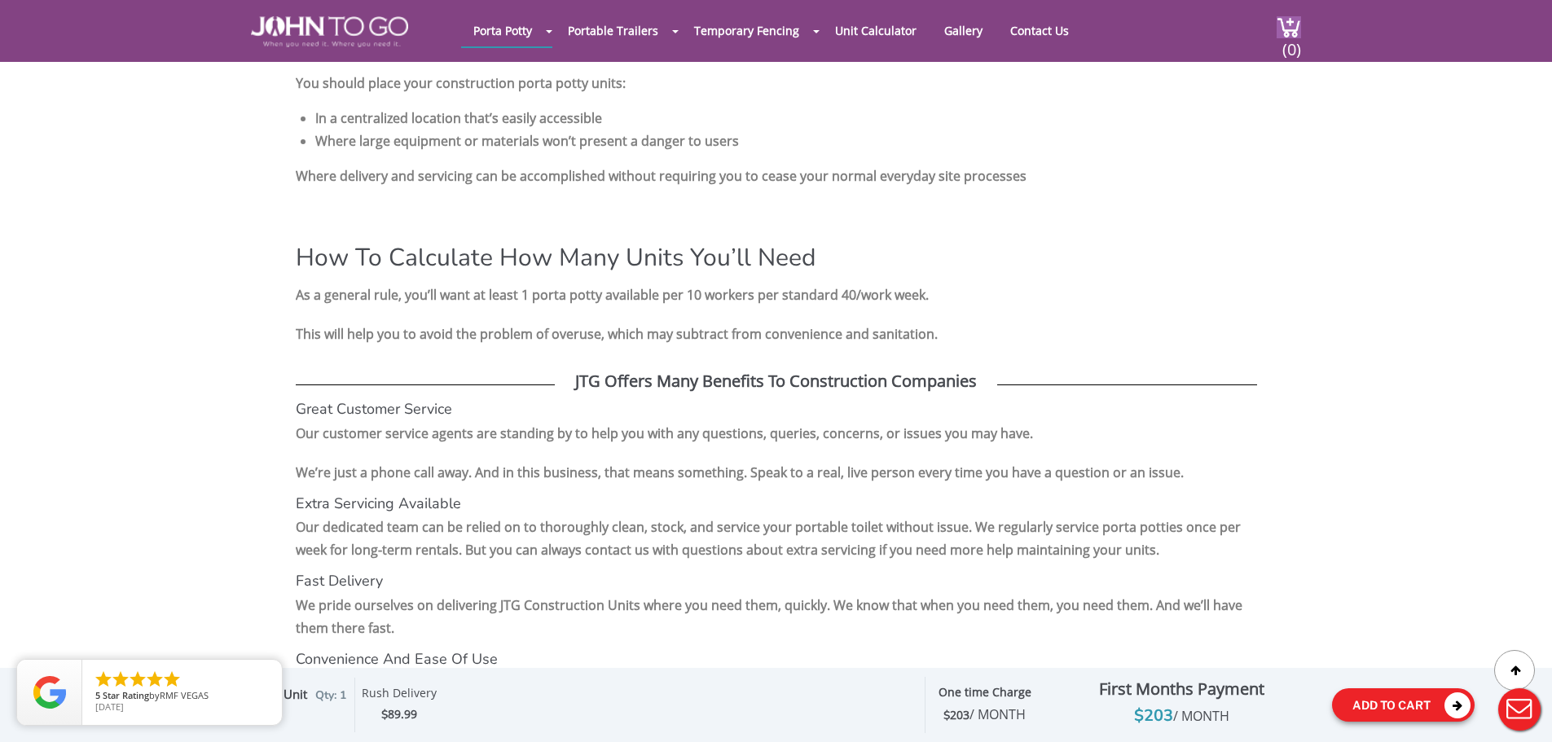
scroll to position [2607, 0]
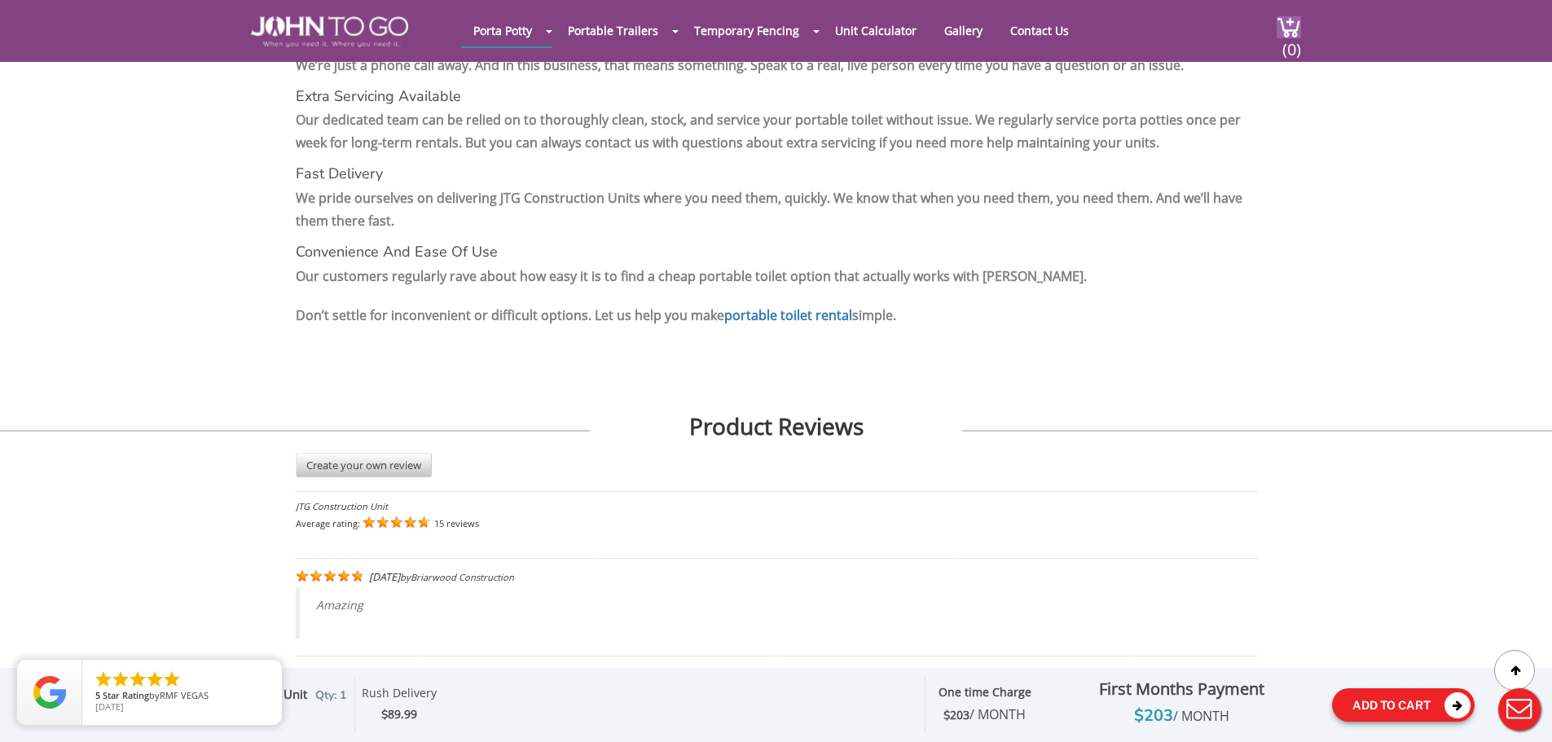
click at [1457, 704] on icon at bounding box center [1457, 705] width 26 height 26
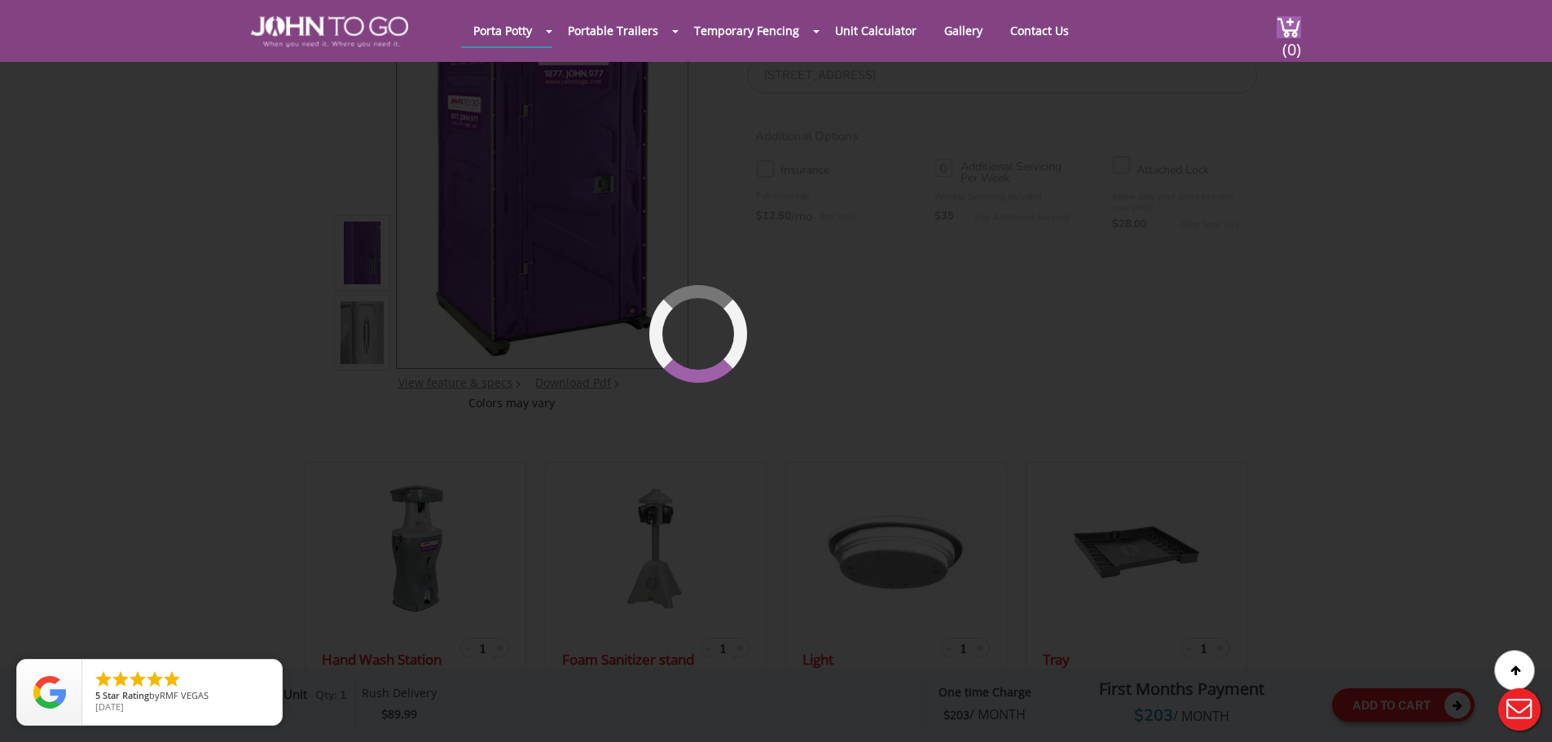
scroll to position [112, 0]
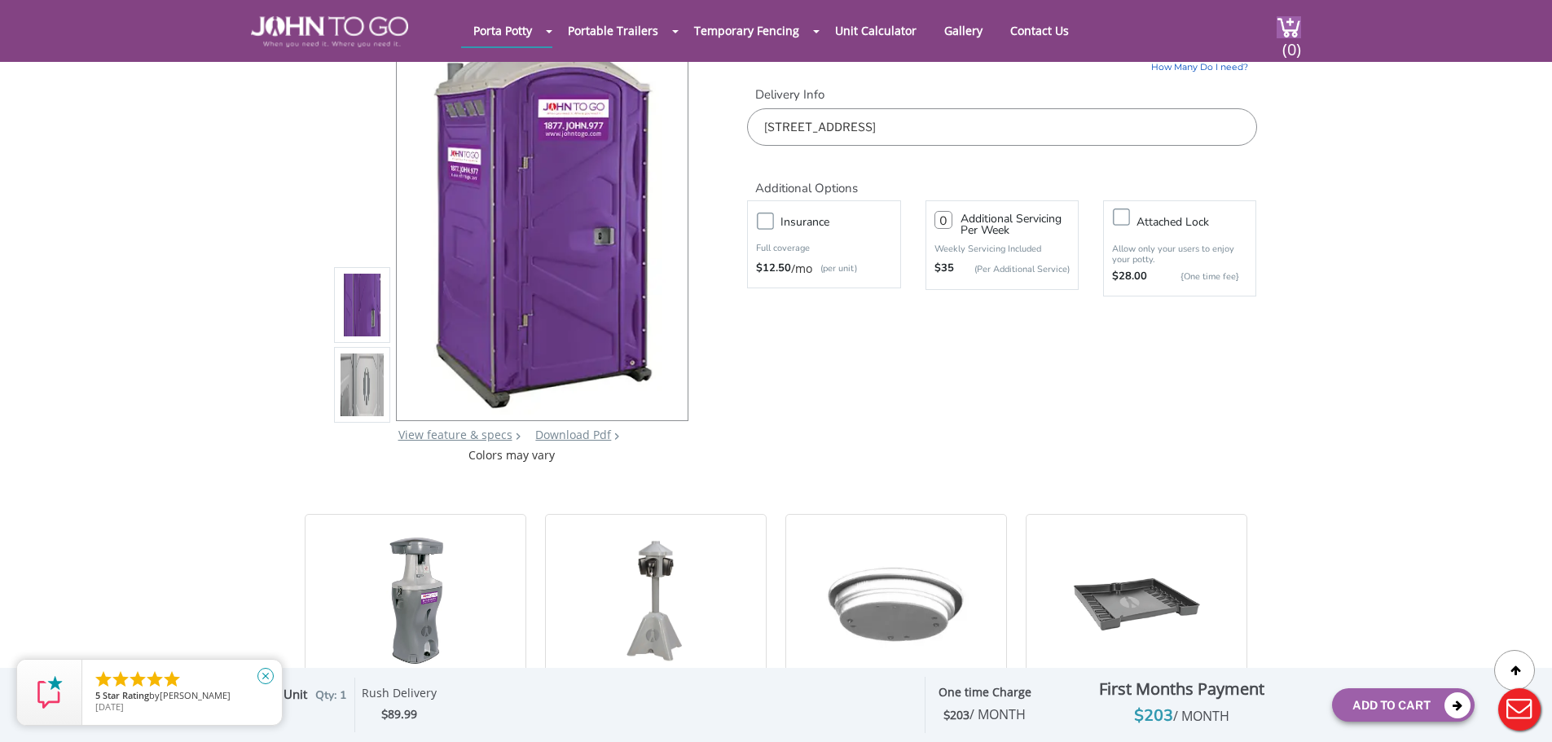
click at [269, 679] on icon "close" at bounding box center [265, 676] width 16 height 16
click at [1004, 713] on span "/ MONTH" at bounding box center [997, 714] width 56 height 18
click at [1140, 719] on div "$203 / MONTH" at bounding box center [1182, 716] width 276 height 26
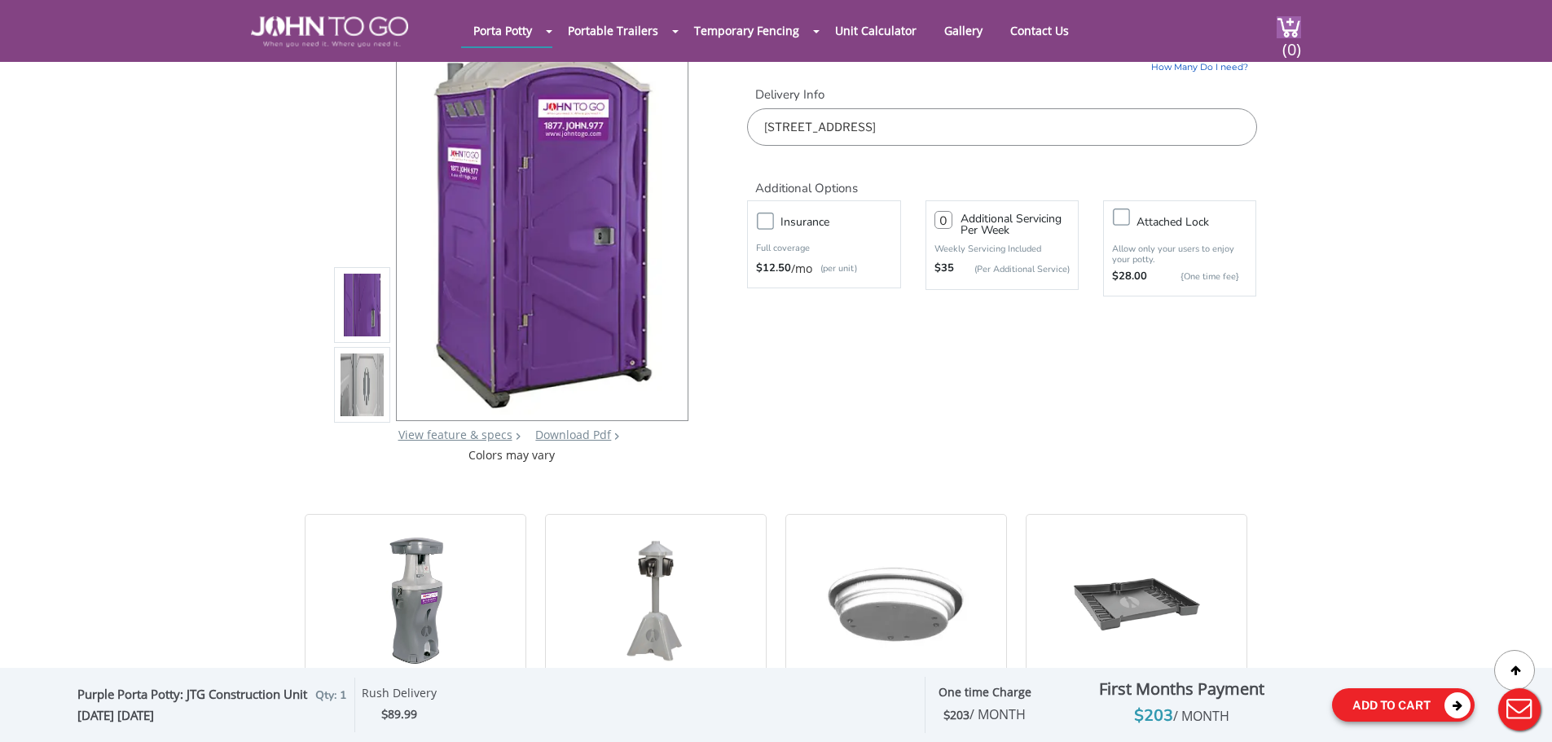
click at [1454, 705] on icon at bounding box center [1457, 705] width 26 height 26
click at [1299, 40] on span "(0)" at bounding box center [1291, 42] width 20 height 35
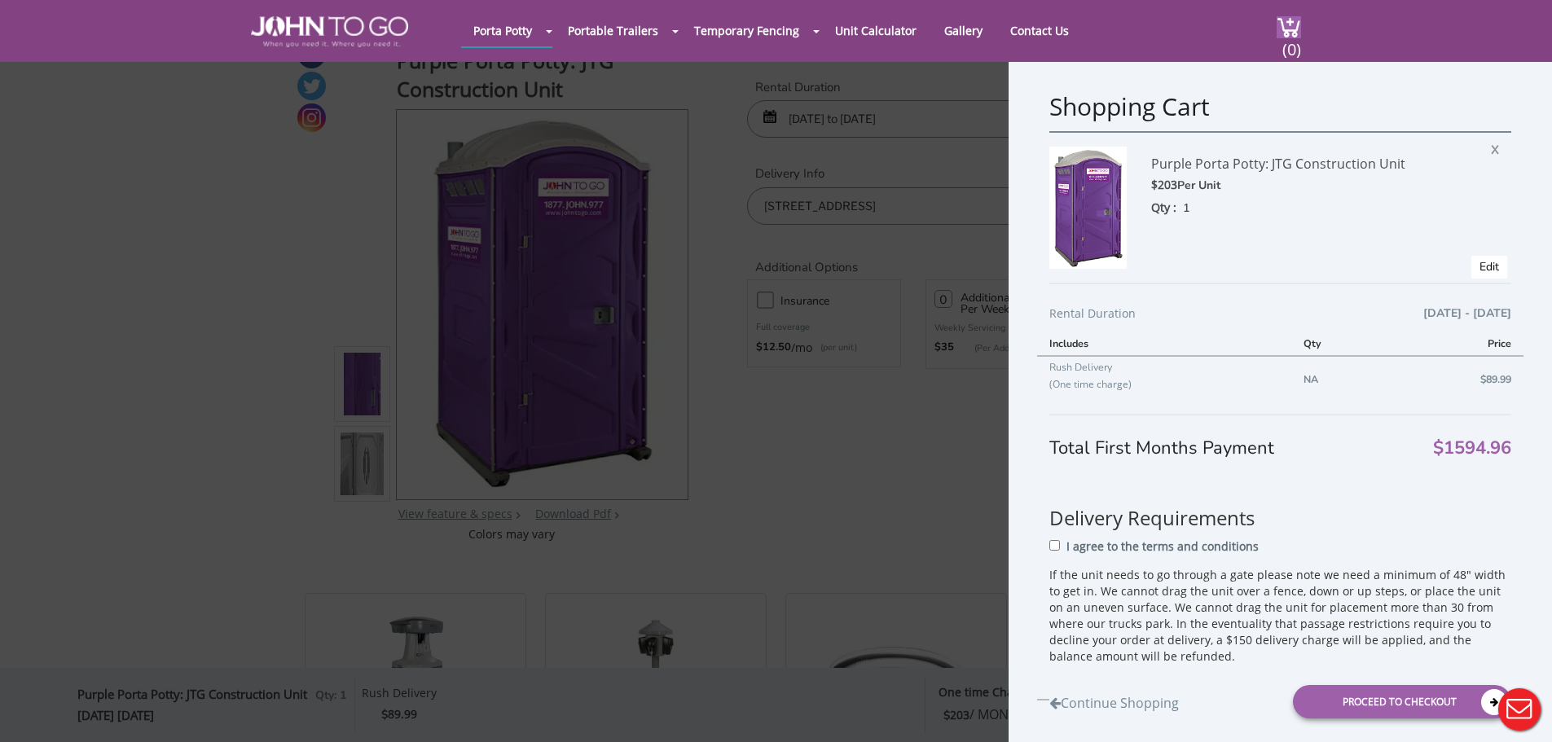
scroll to position [30, 0]
click at [1479, 266] on link "Edit" at bounding box center [1489, 266] width 20 height 15
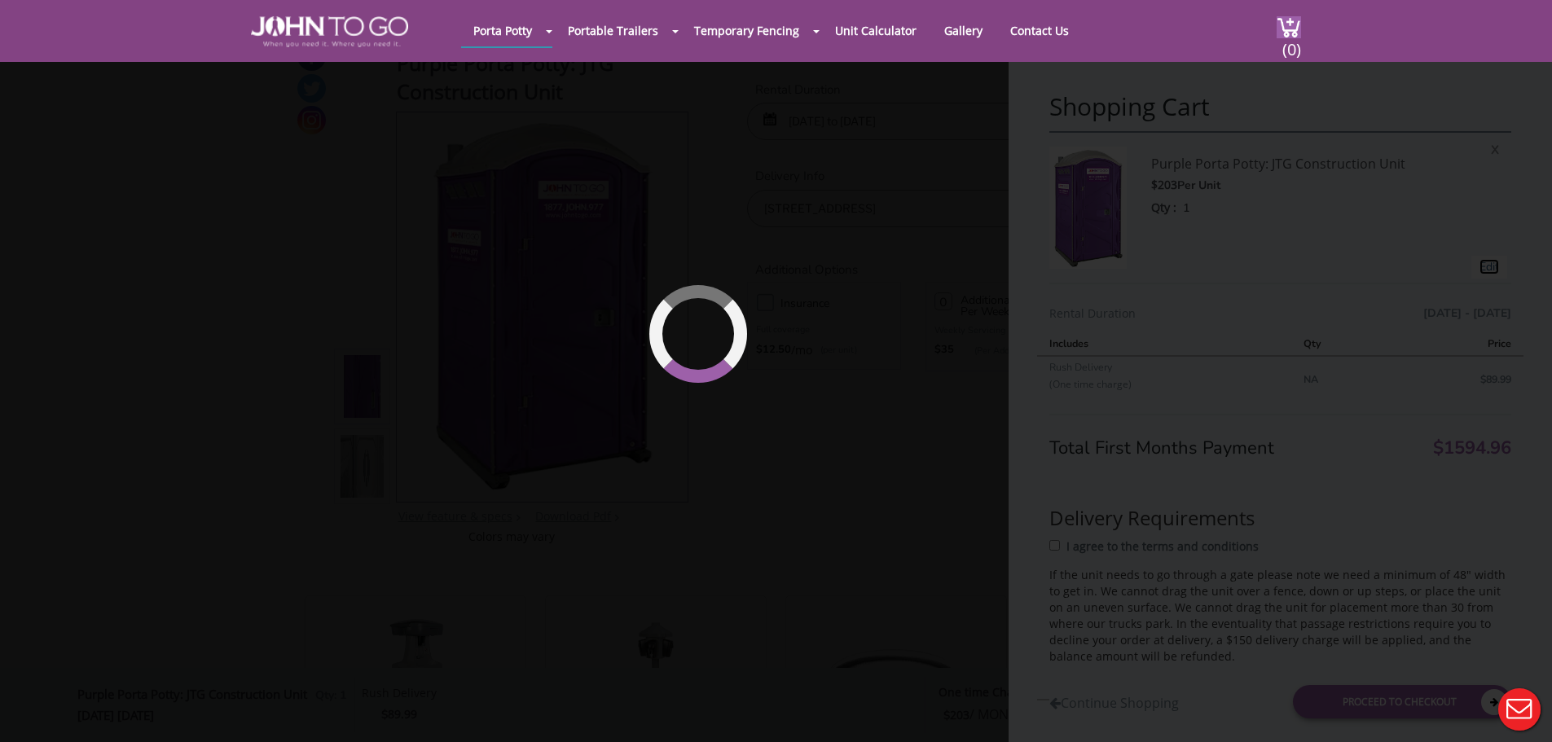
type input "10/10/2025 to 10/12/2025"
type input "0"
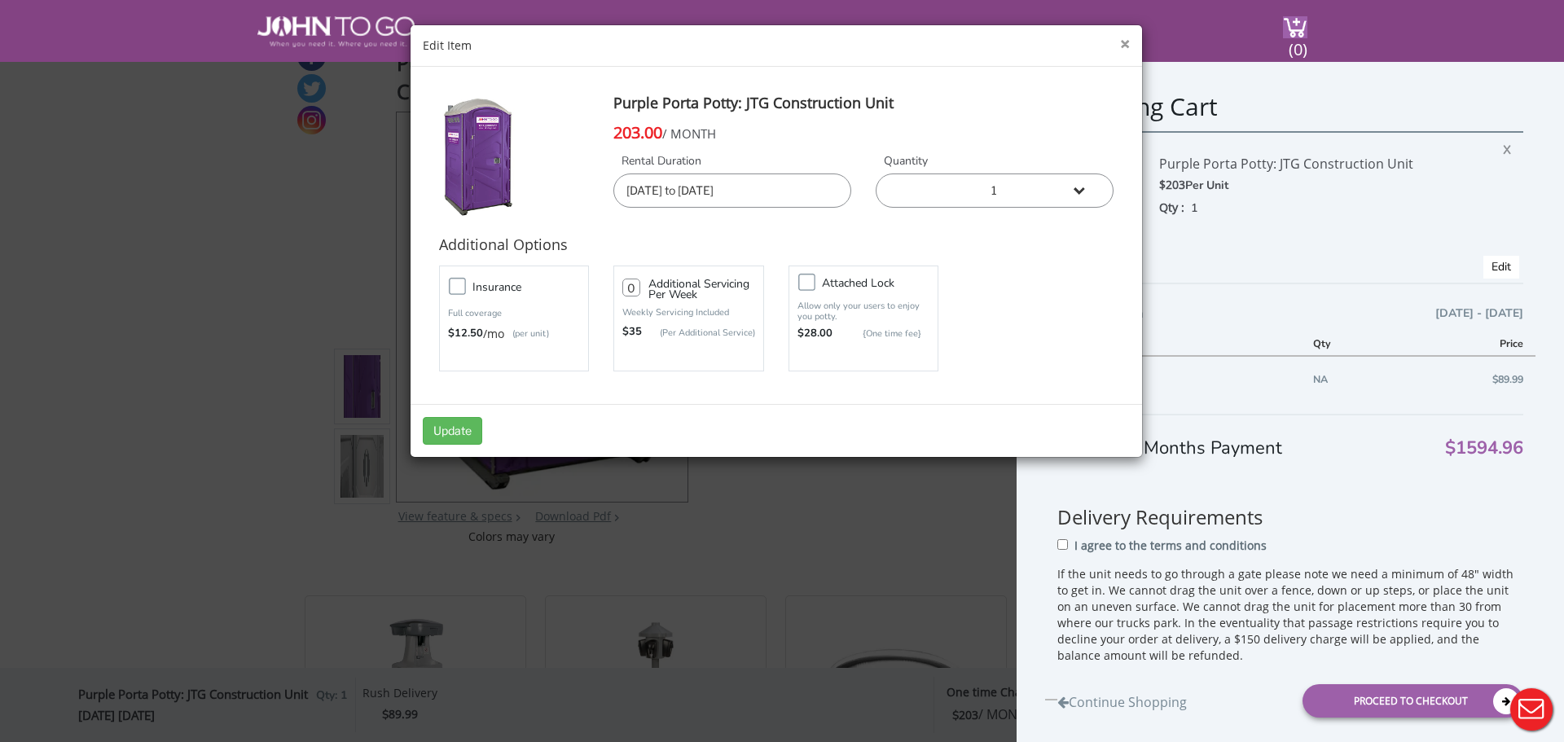
click at [1128, 47] on button "×" at bounding box center [1125, 44] width 10 height 17
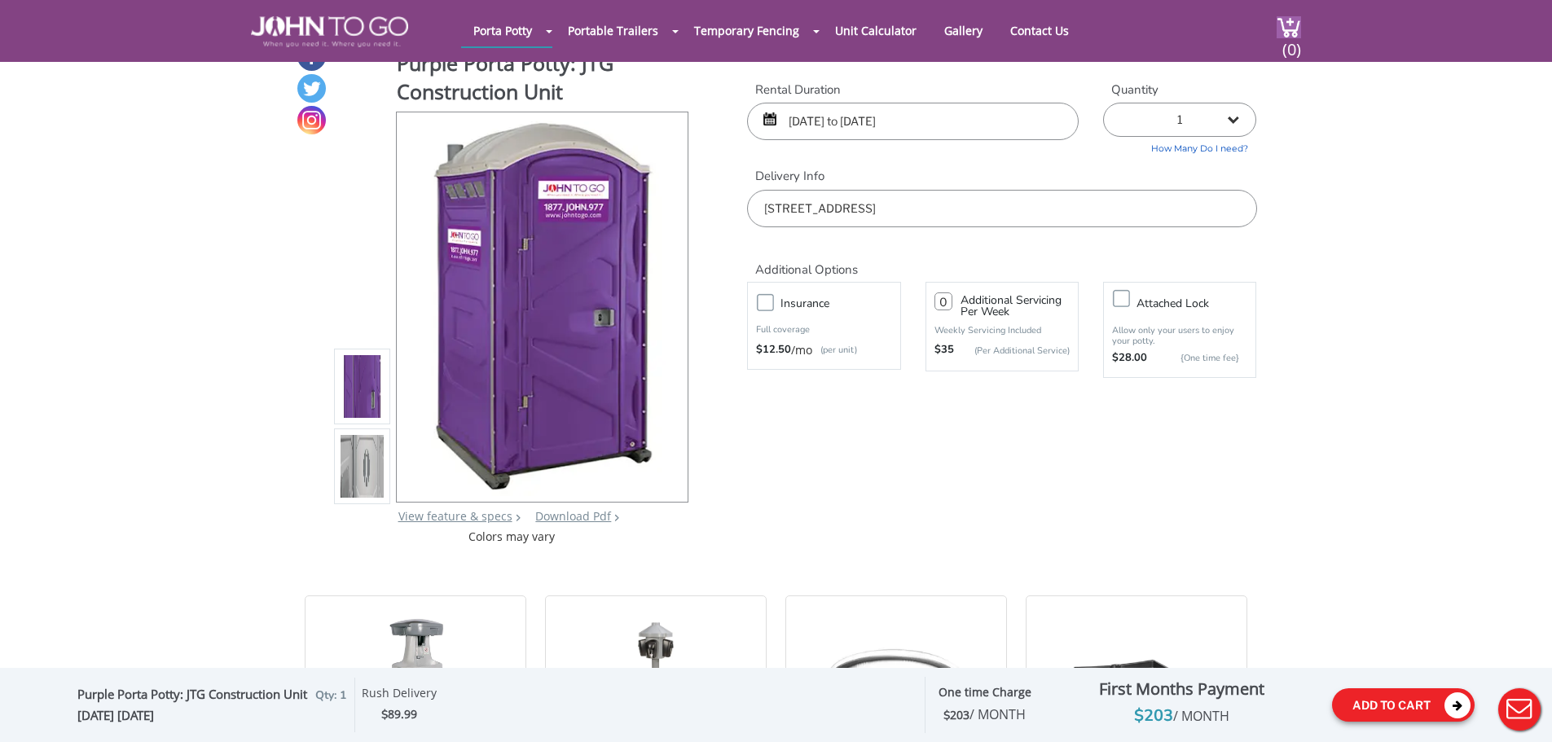
click at [1405, 700] on button "Add To Cart" at bounding box center [1403, 704] width 143 height 33
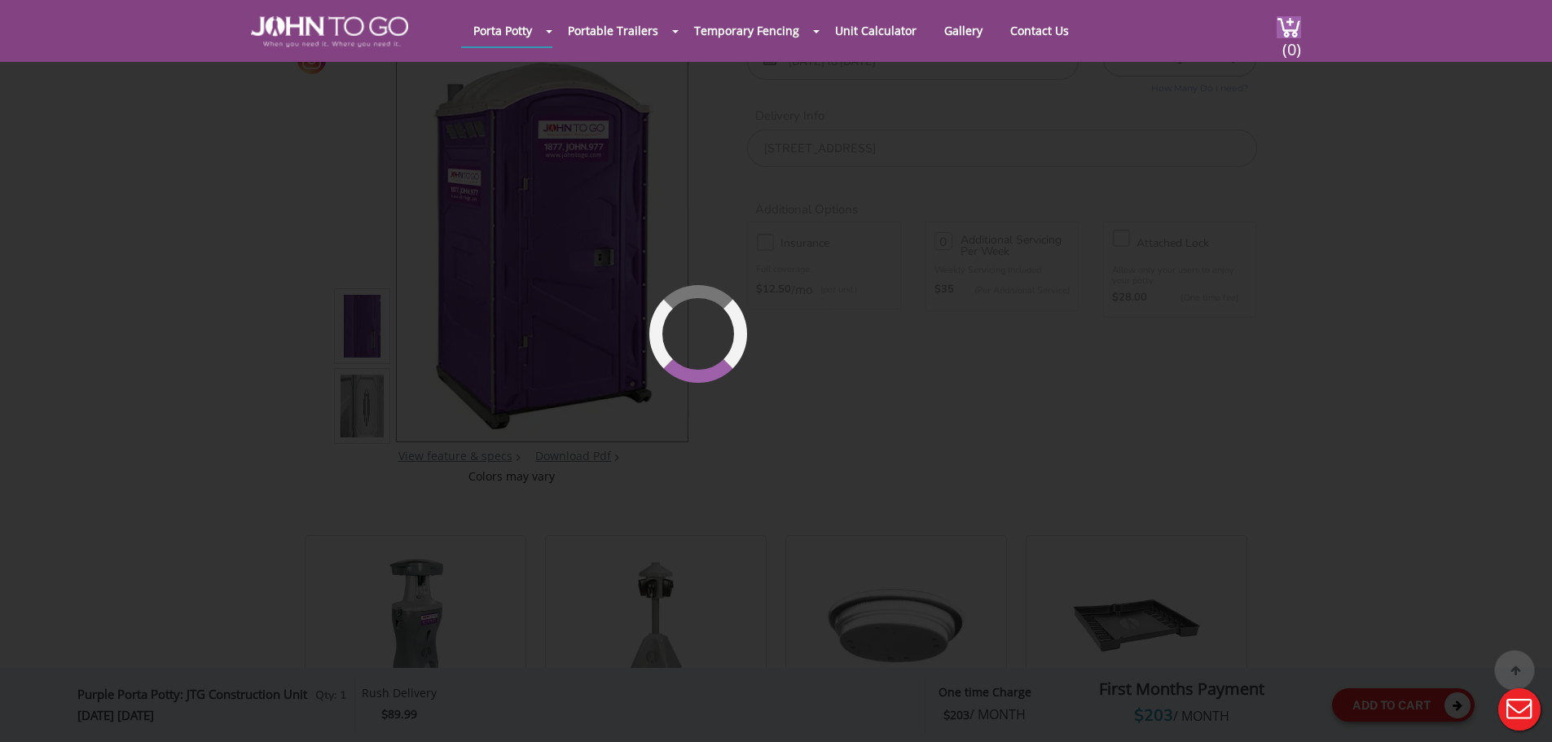
scroll to position [112, 0]
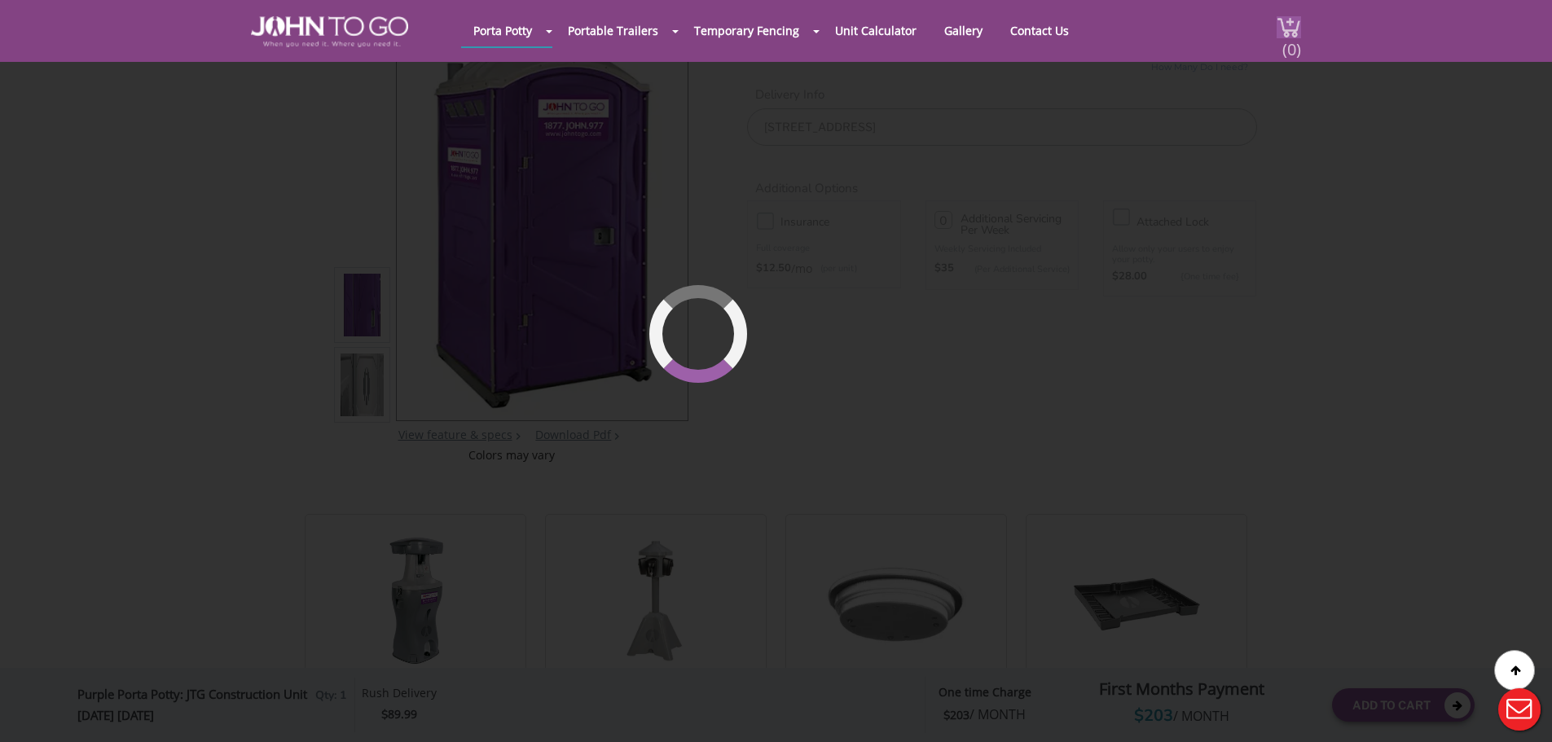
click at [1294, 45] on span "(0)" at bounding box center [1291, 42] width 20 height 35
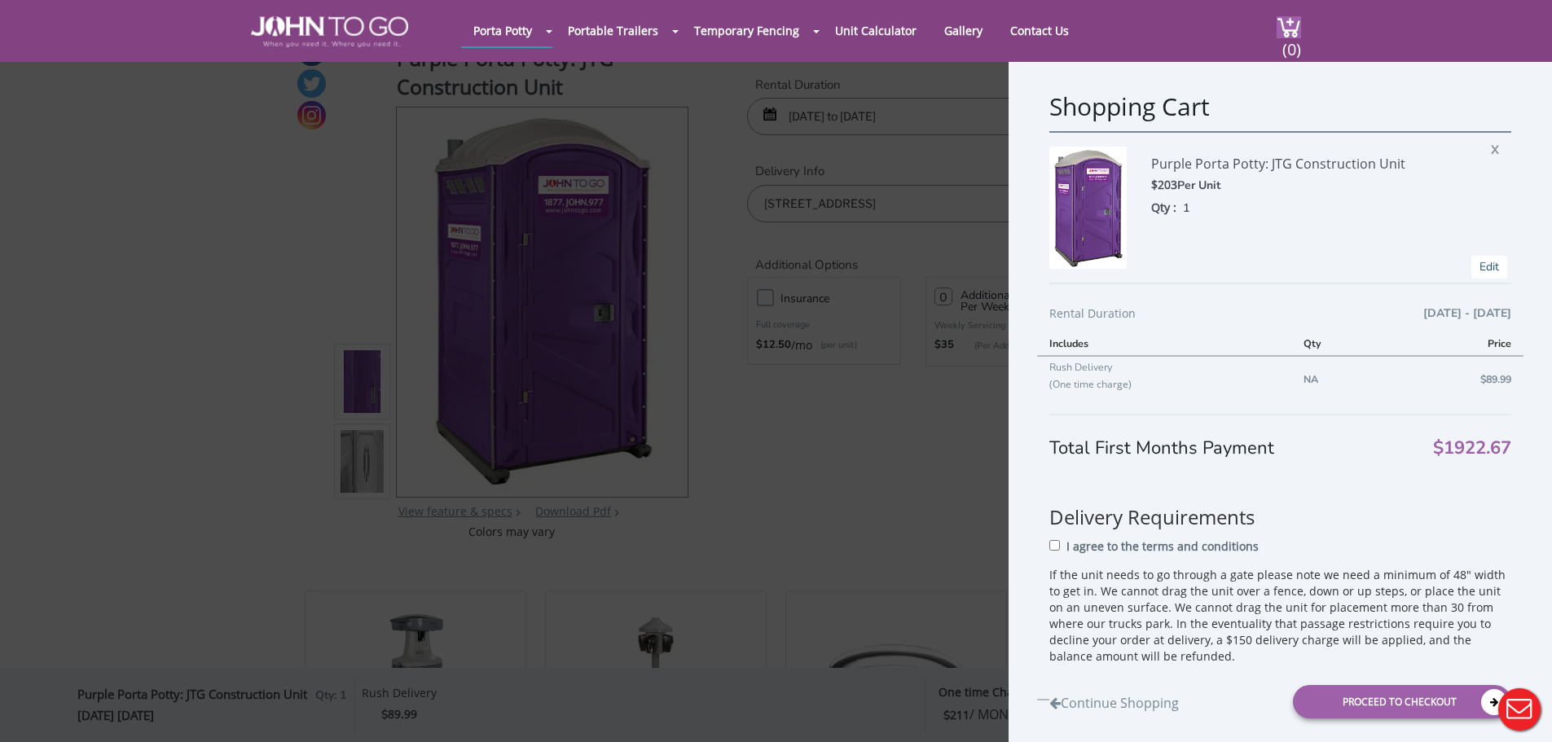
scroll to position [30, 0]
click at [1486, 270] on link "Edit" at bounding box center [1489, 266] width 20 height 15
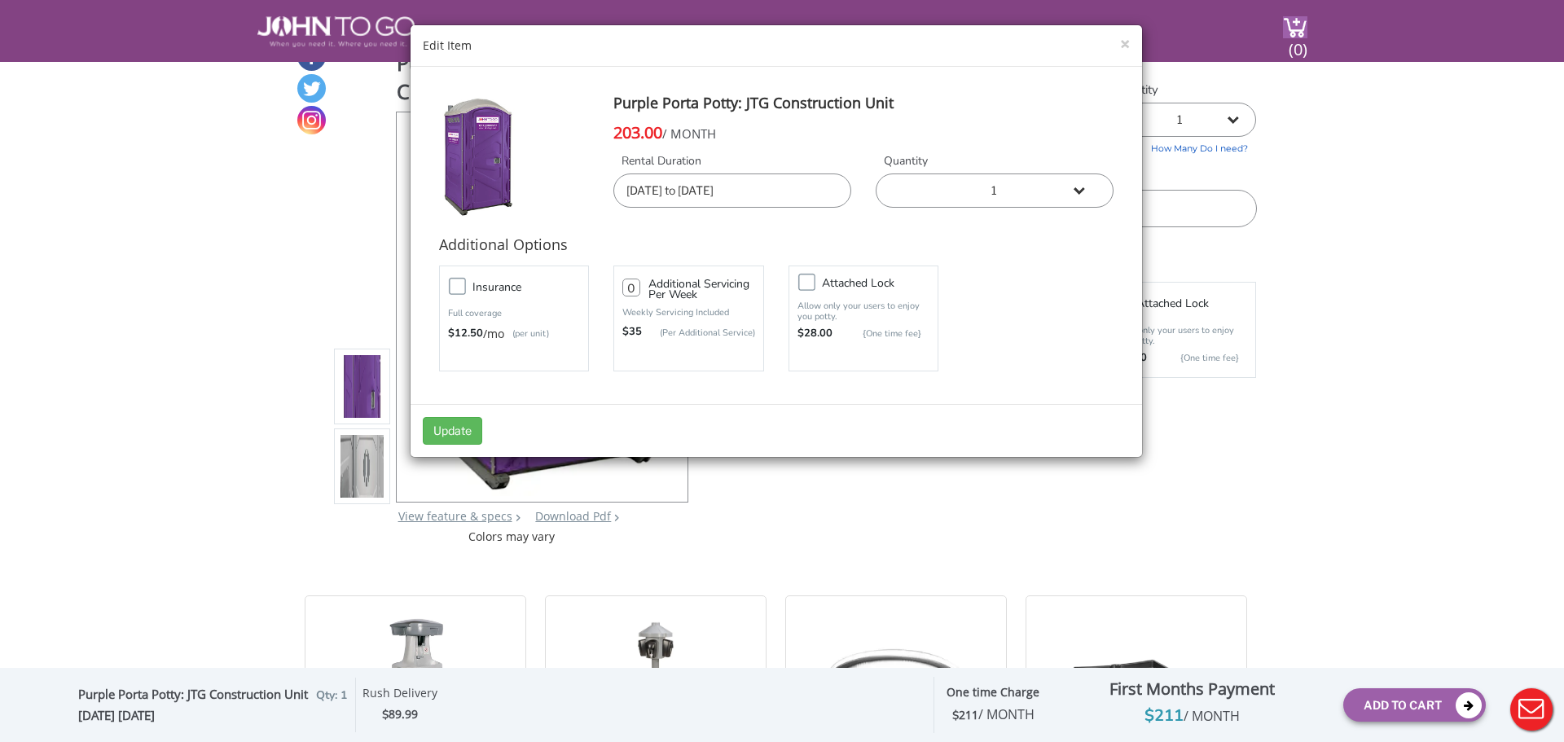
click at [773, 189] on input "10/10/2025 to 10/12/2025" at bounding box center [732, 191] width 238 height 34
click at [1128, 46] on button "×" at bounding box center [1125, 44] width 10 height 17
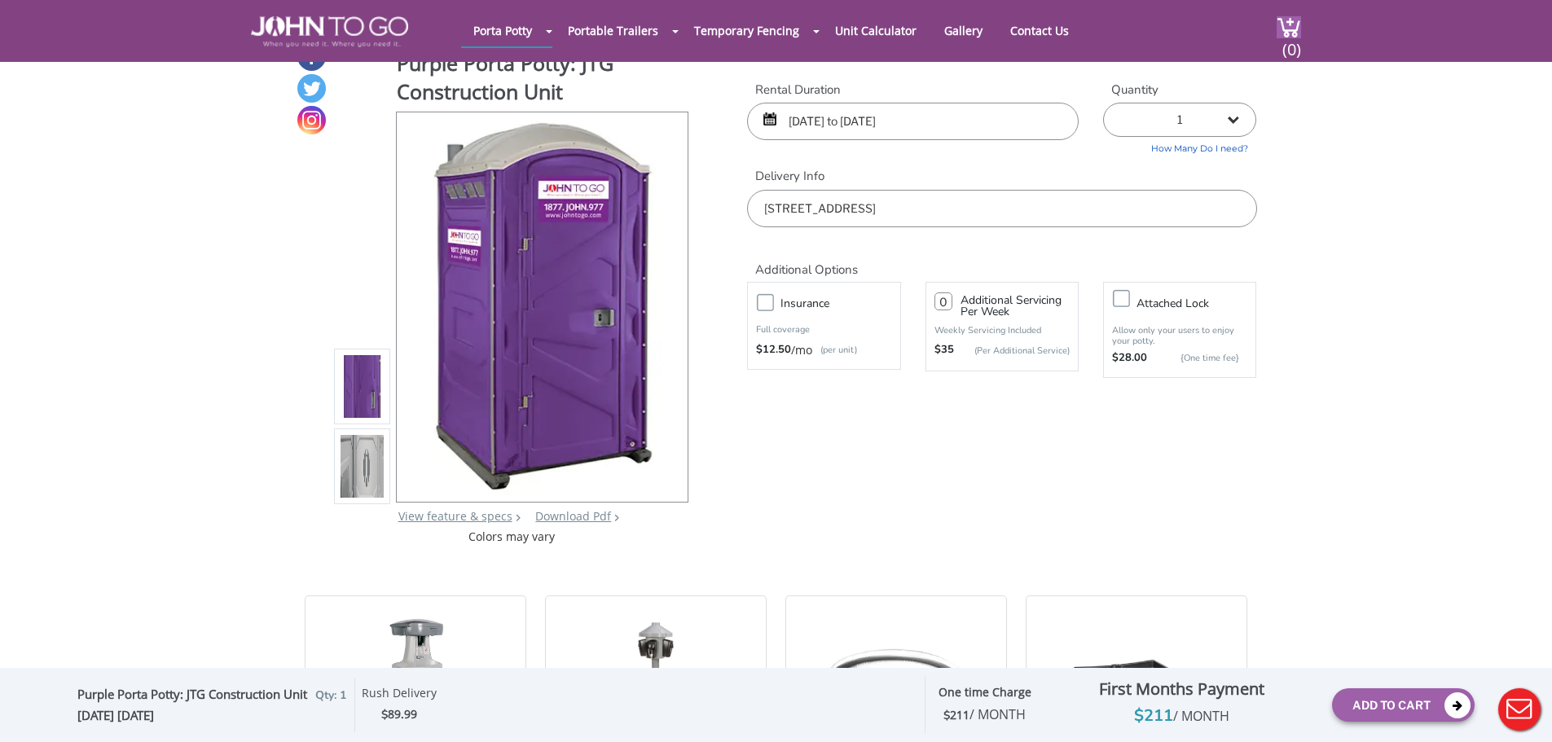
click at [854, 127] on input "10/10/2025 to 10/12/2025" at bounding box center [913, 121] width 332 height 37
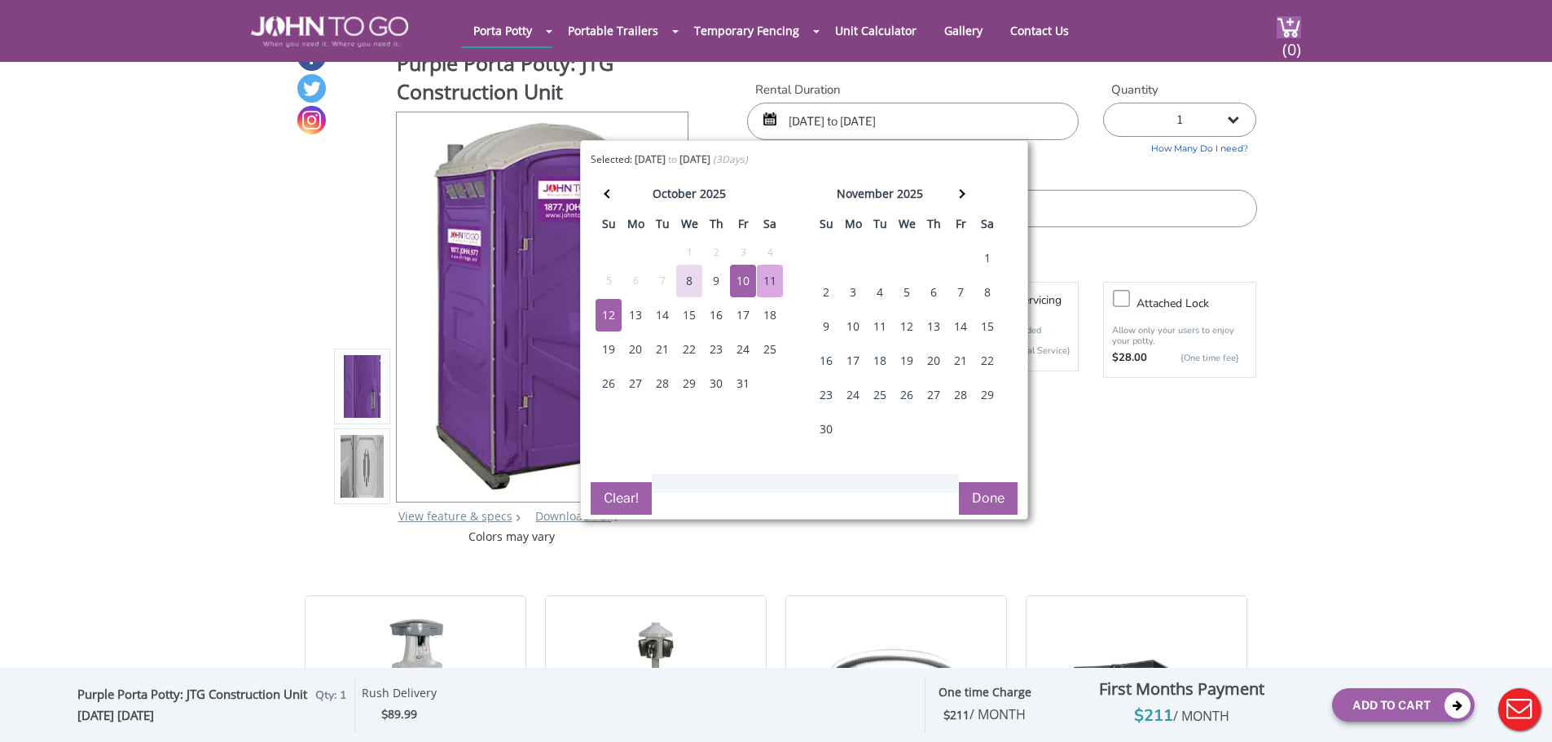
click at [998, 490] on button "Done" at bounding box center [988, 498] width 59 height 33
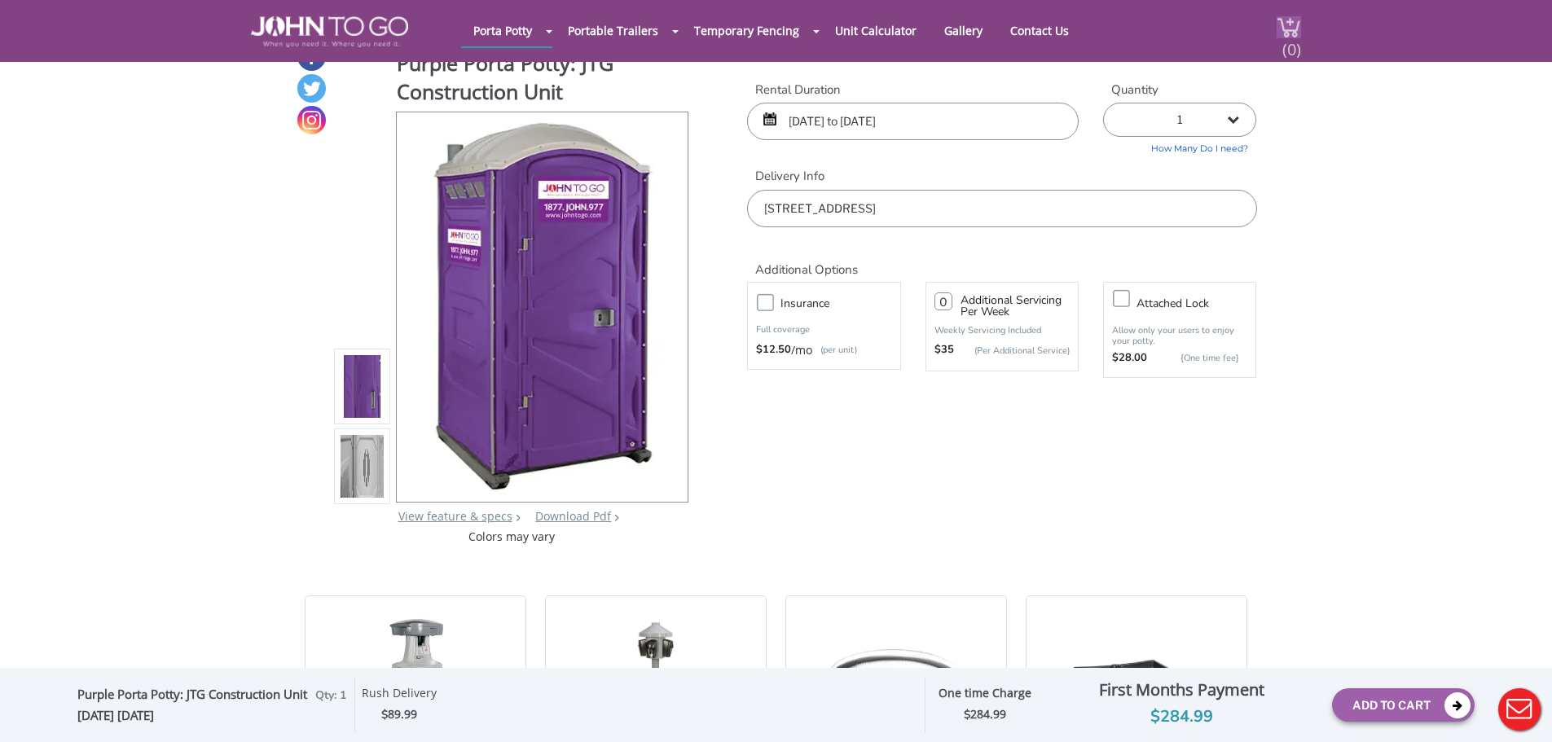
click at [1290, 32] on span "(0)" at bounding box center [1291, 42] width 20 height 35
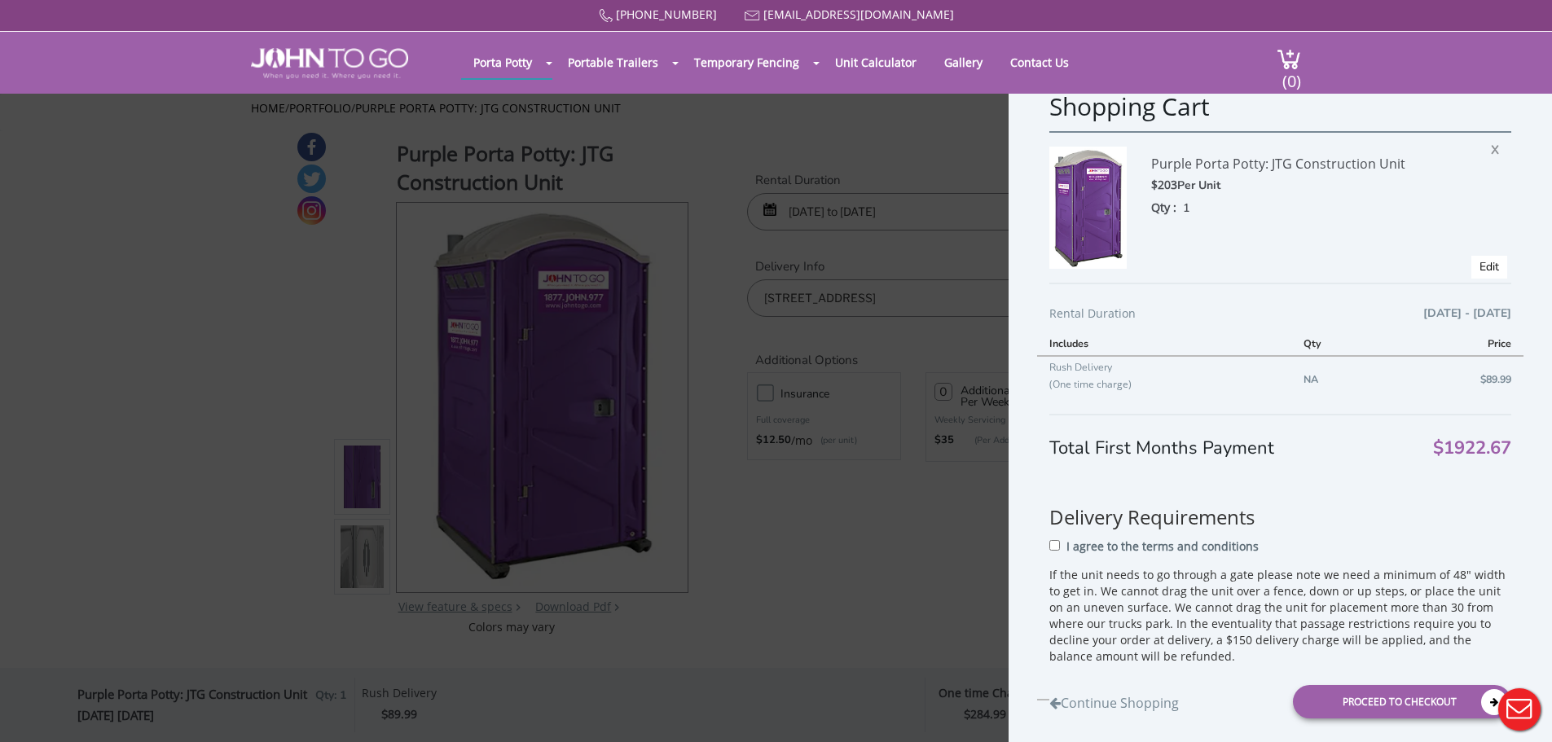
scroll to position [0, 0]
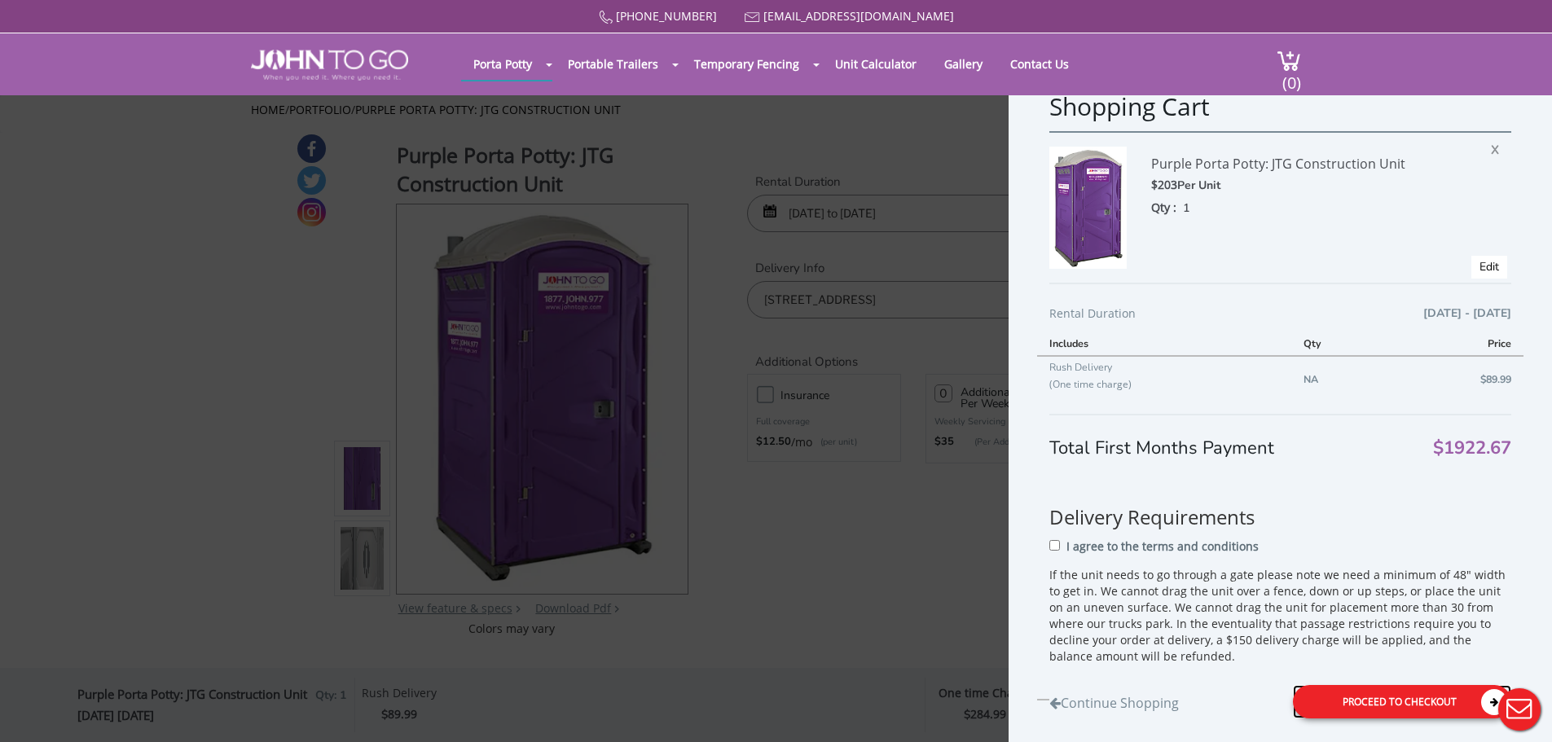
click at [1379, 701] on div "Proceed to Checkout" at bounding box center [1402, 701] width 218 height 33
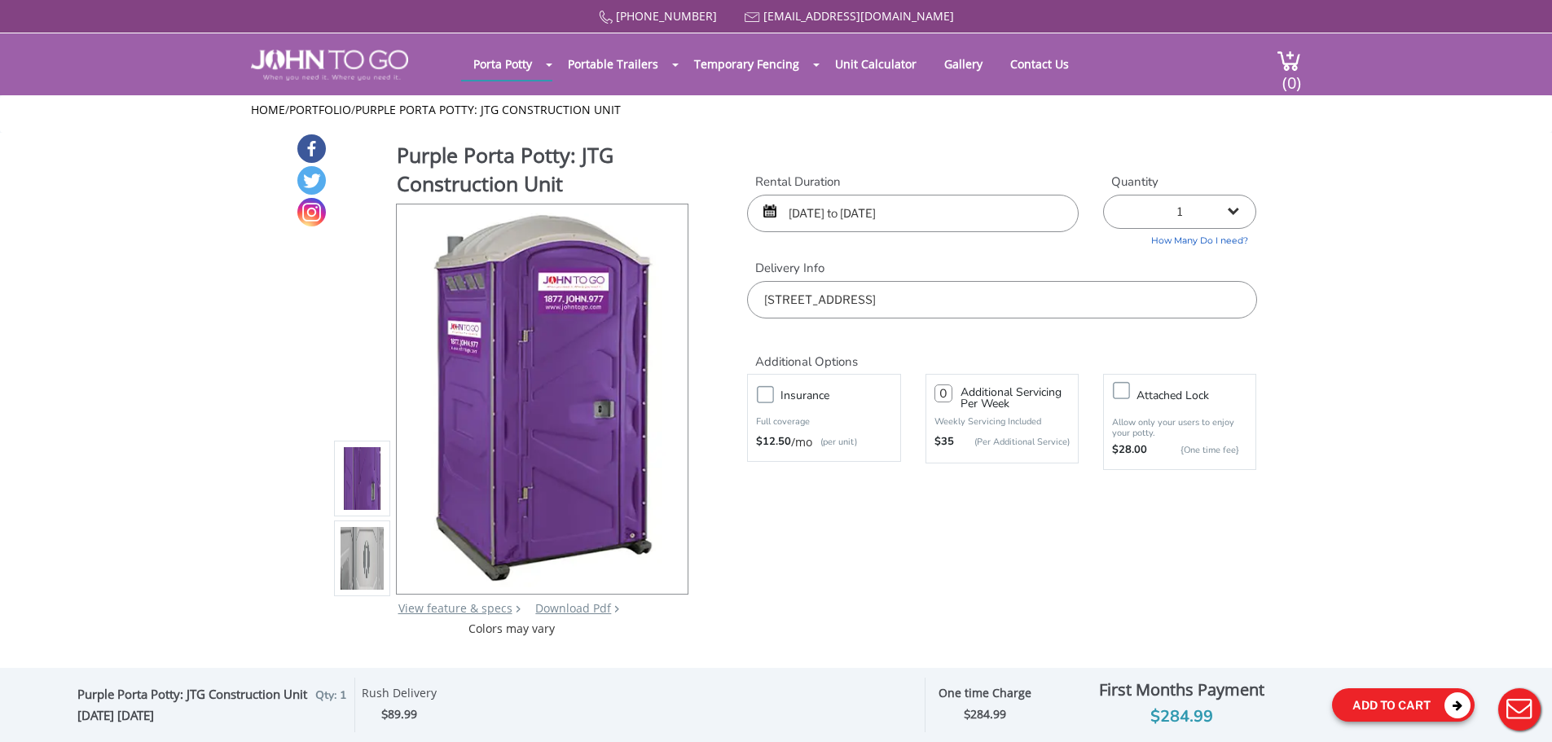
click at [1377, 701] on button "Add To Cart" at bounding box center [1403, 704] width 143 height 33
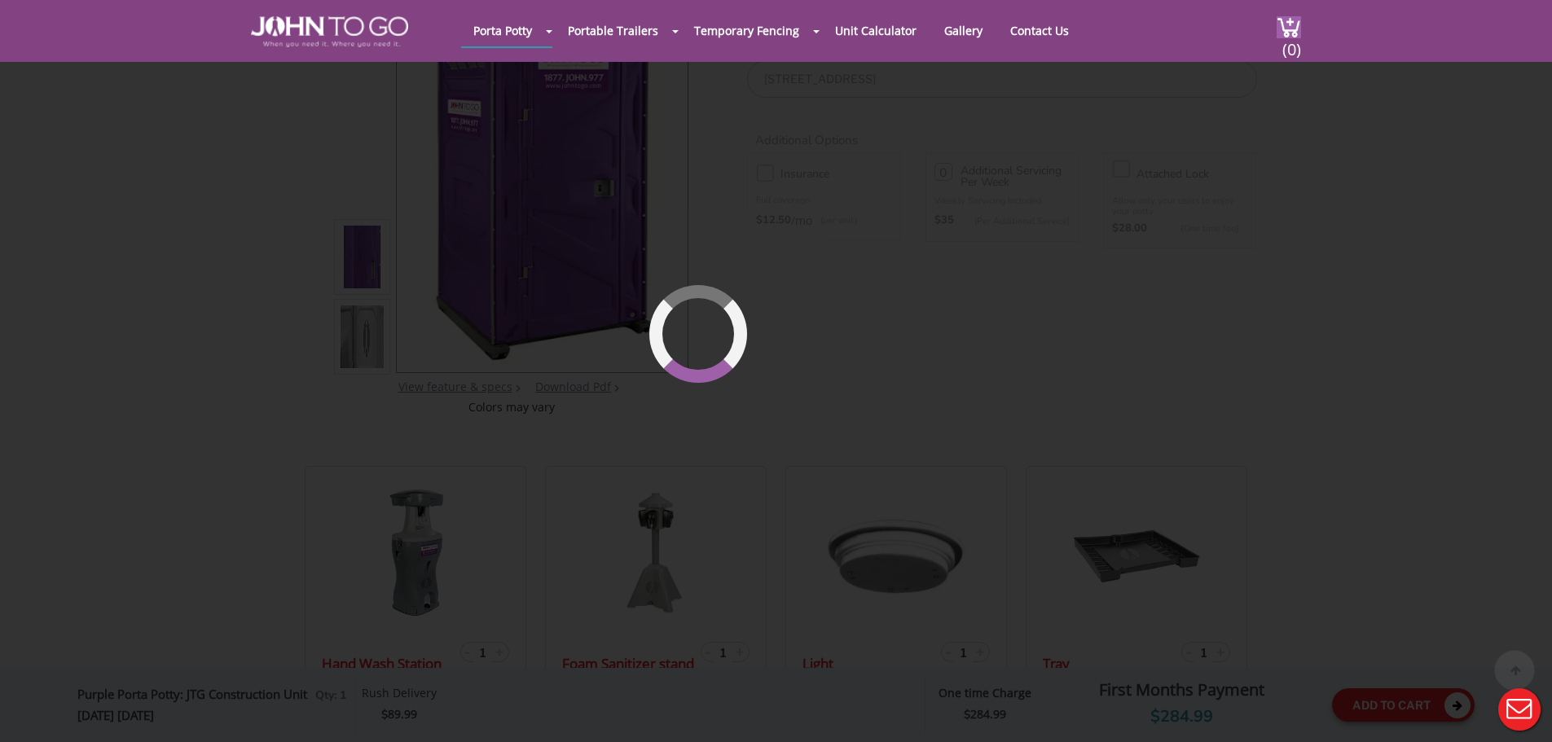
scroll to position [174, 0]
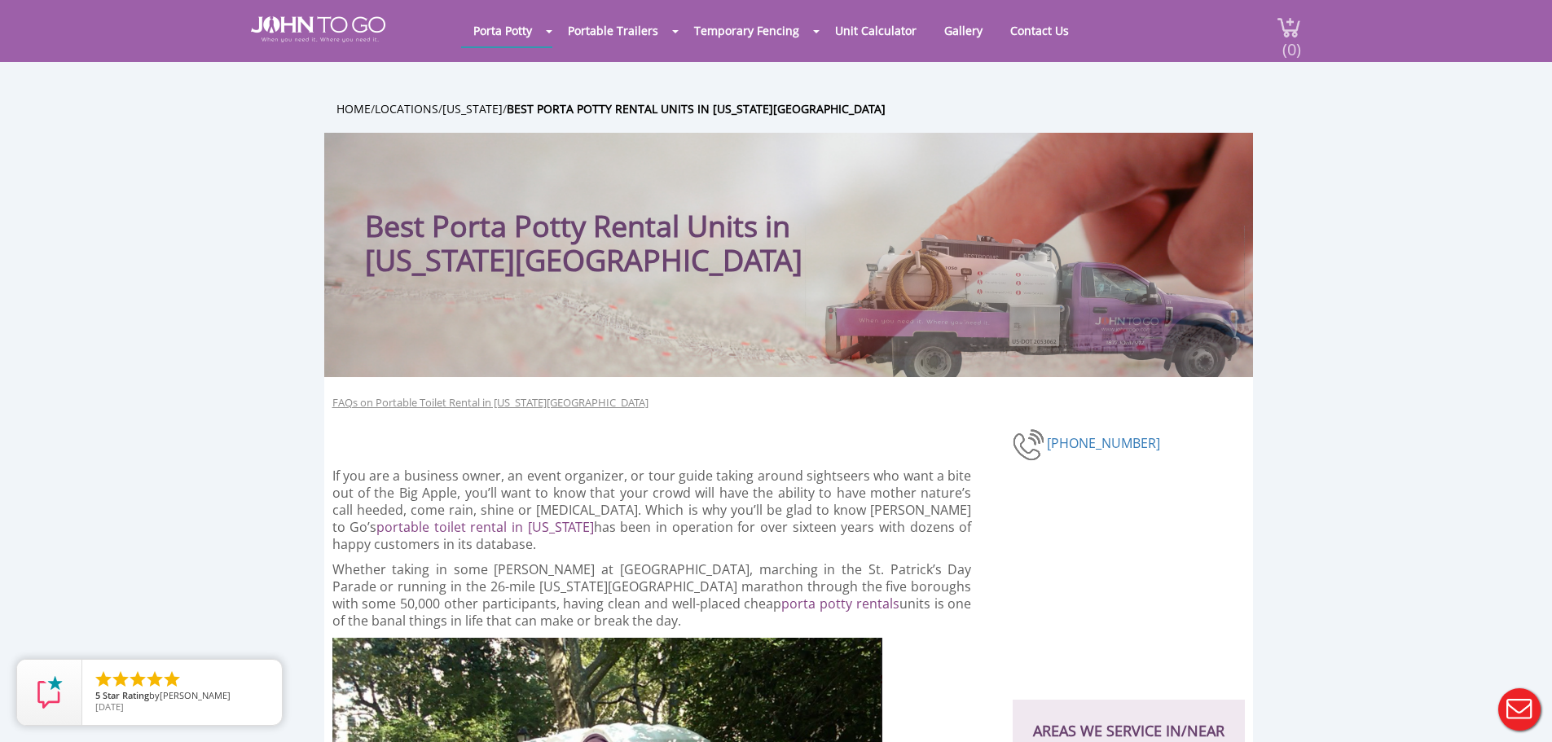
click at [1299, 25] on div "(0)" at bounding box center [1279, 31] width 43 height 62
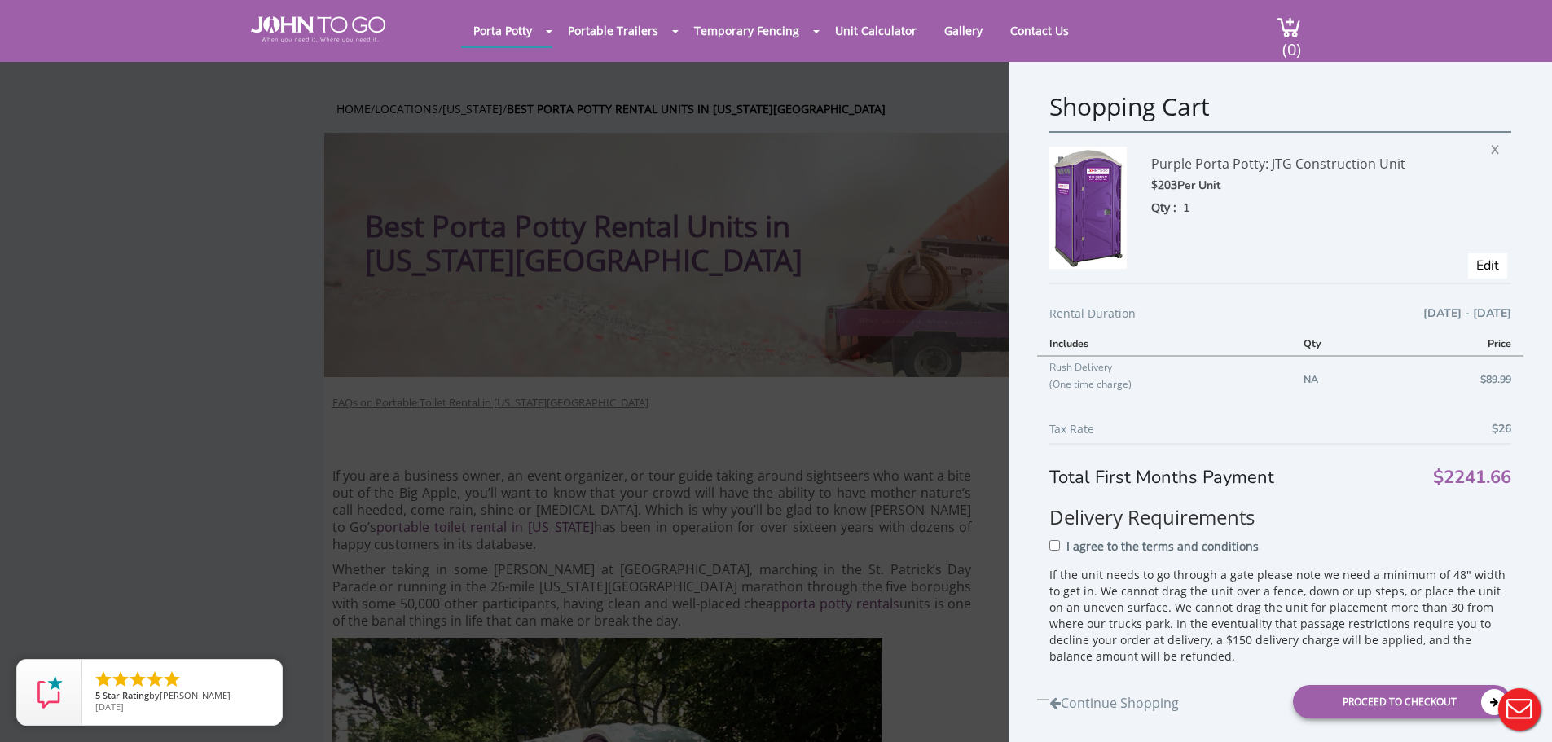
click at [1048, 548] on div "Shopping Cart Purple Porta Potty: JTG Construction Unit $203 Per Unit Qty : 1 X…" at bounding box center [1280, 402] width 543 height 690
click at [1053, 546] on input "I agree to the terms and conditions" at bounding box center [1054, 545] width 11 height 11
checkbox input "true"
click at [1491, 150] on span "X" at bounding box center [1499, 147] width 16 height 21
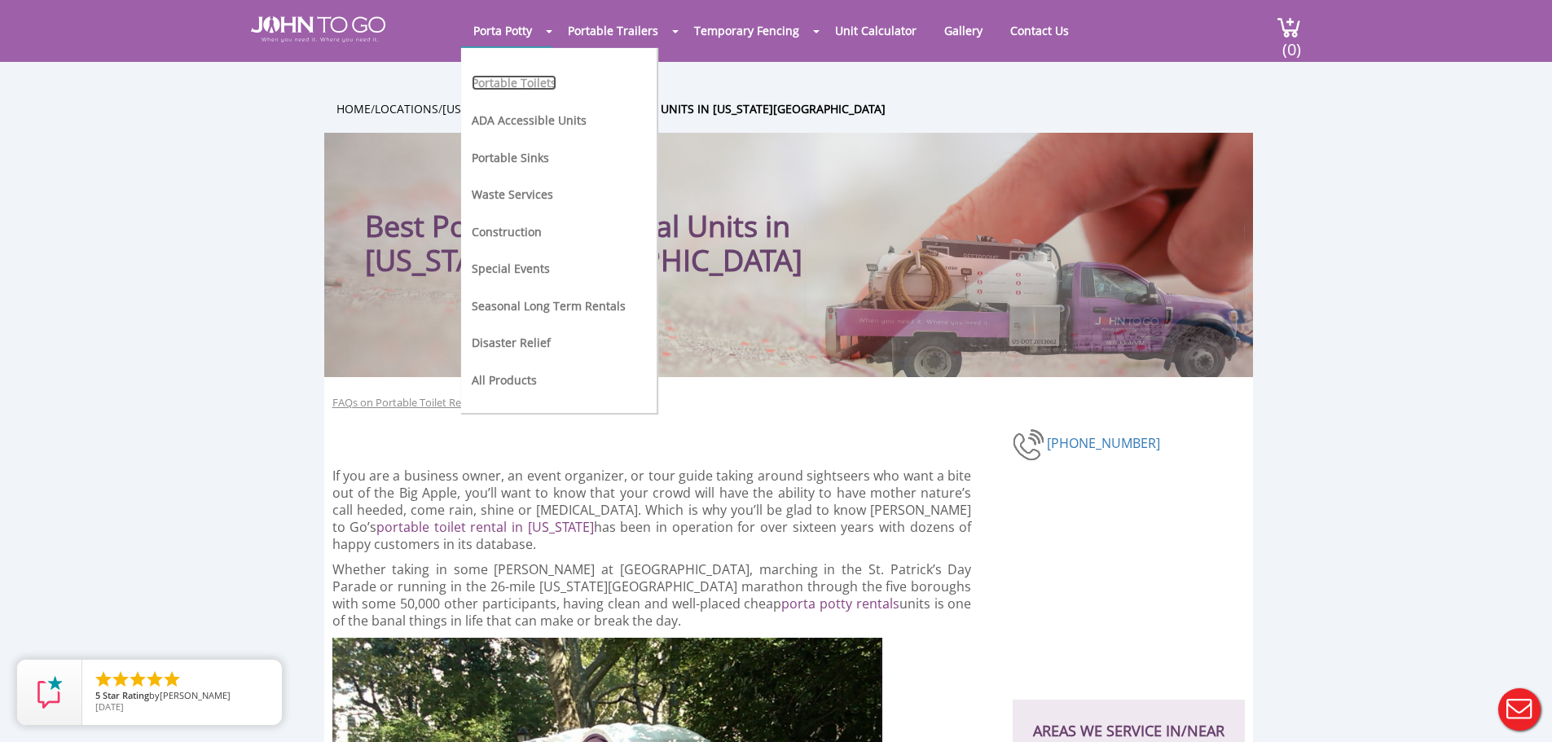
click at [516, 90] on link "Portable Toilets" at bounding box center [514, 82] width 85 height 15
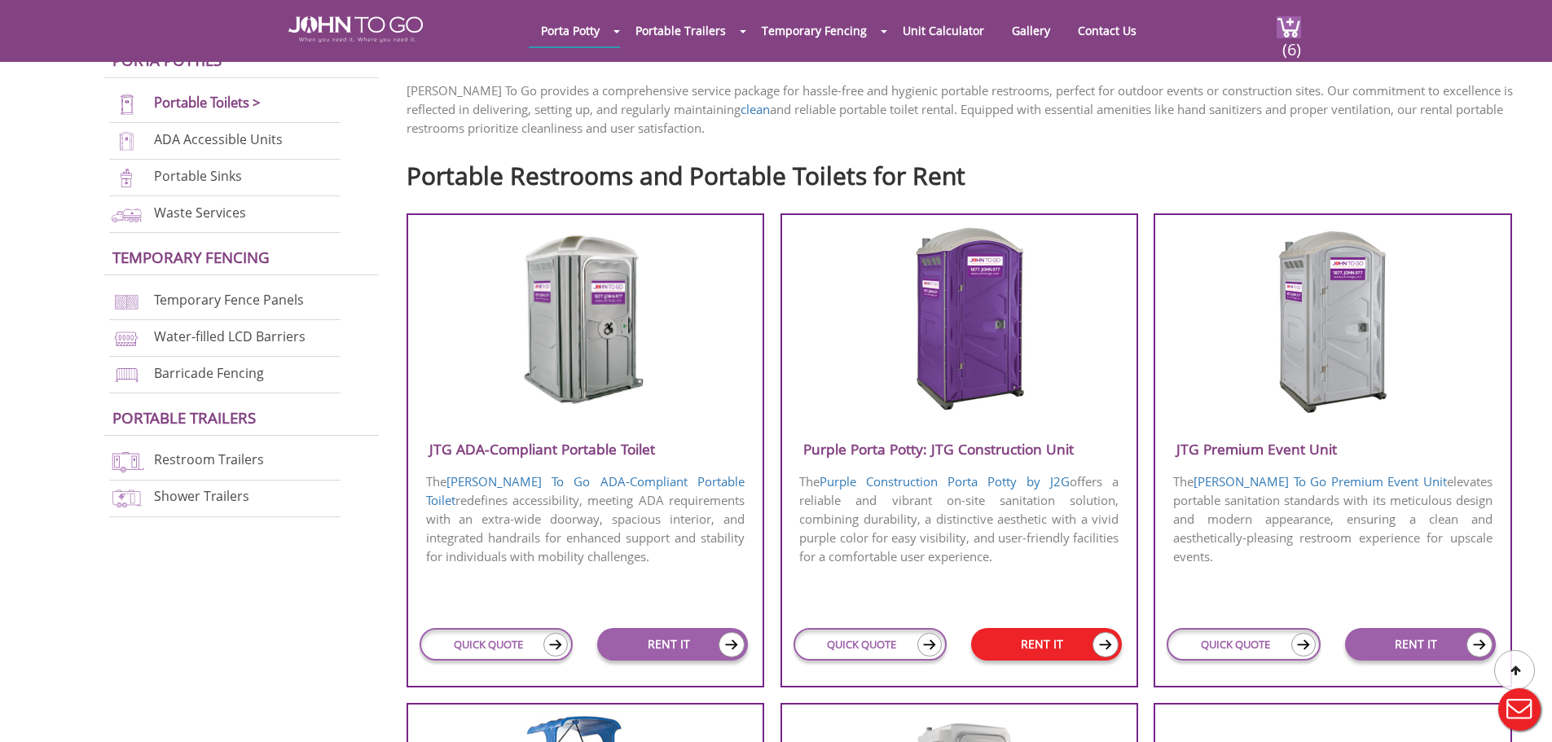
scroll to position [570, 0]
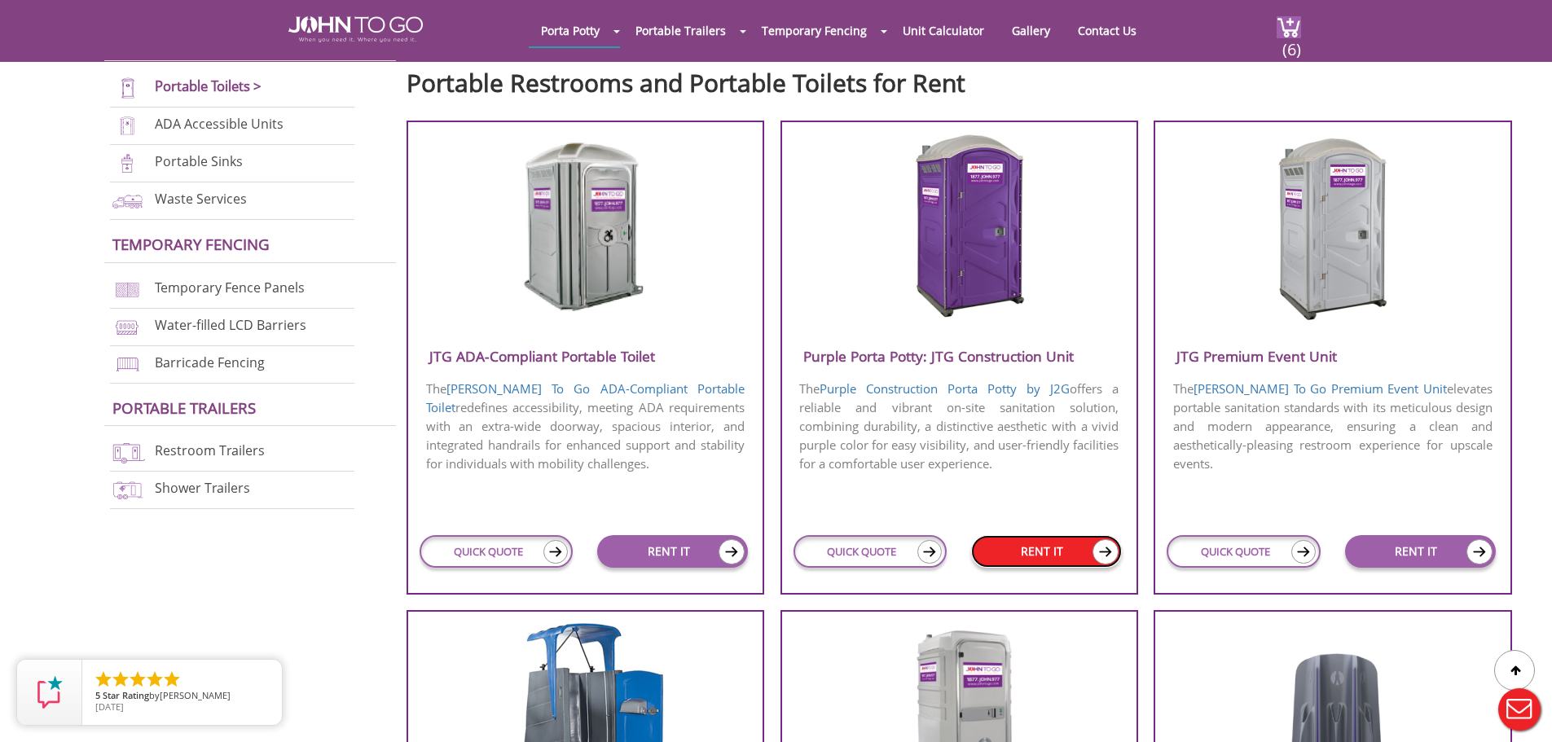
click at [1056, 554] on link "RENT IT" at bounding box center [1046, 551] width 151 height 33
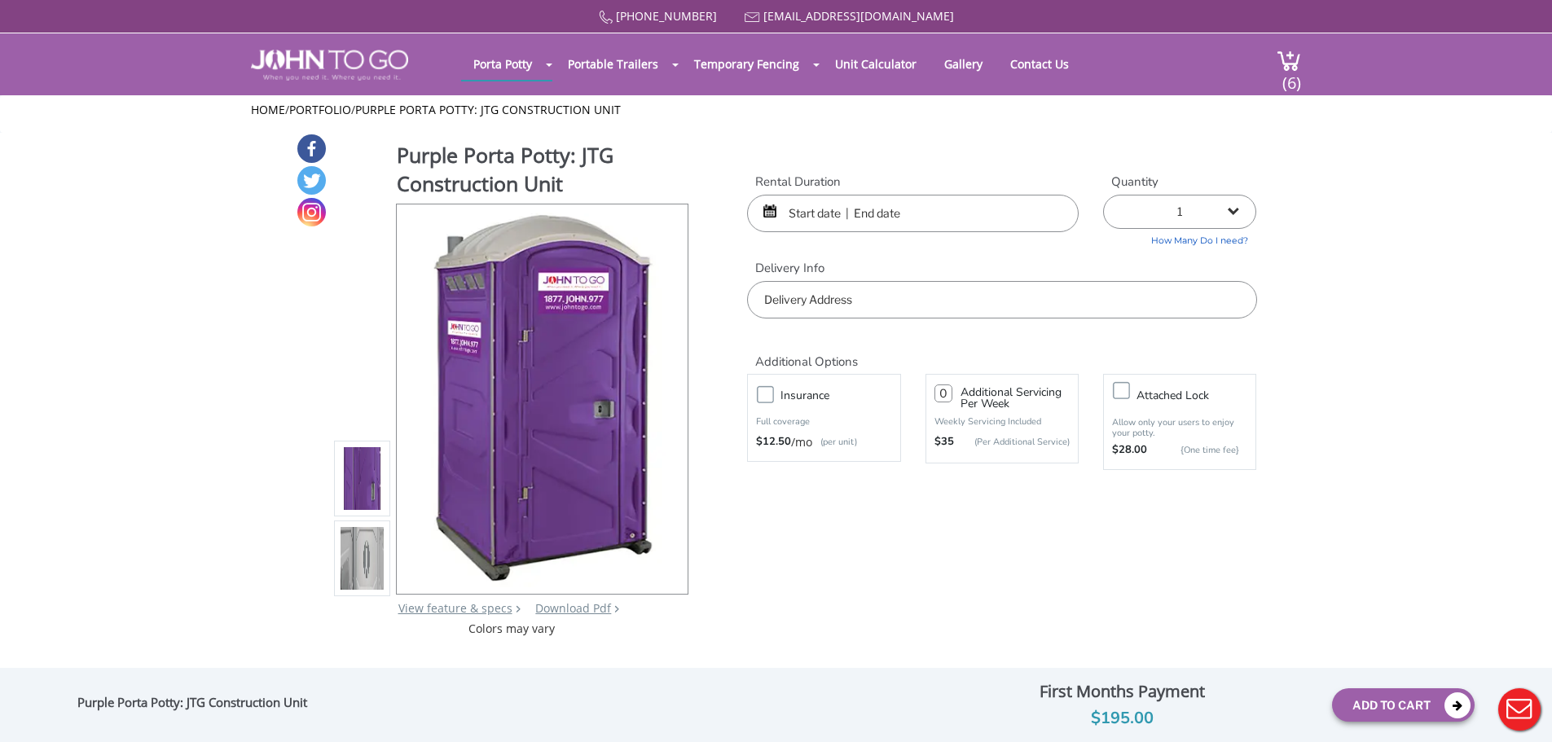
click at [814, 221] on input "text" at bounding box center [913, 213] width 332 height 37
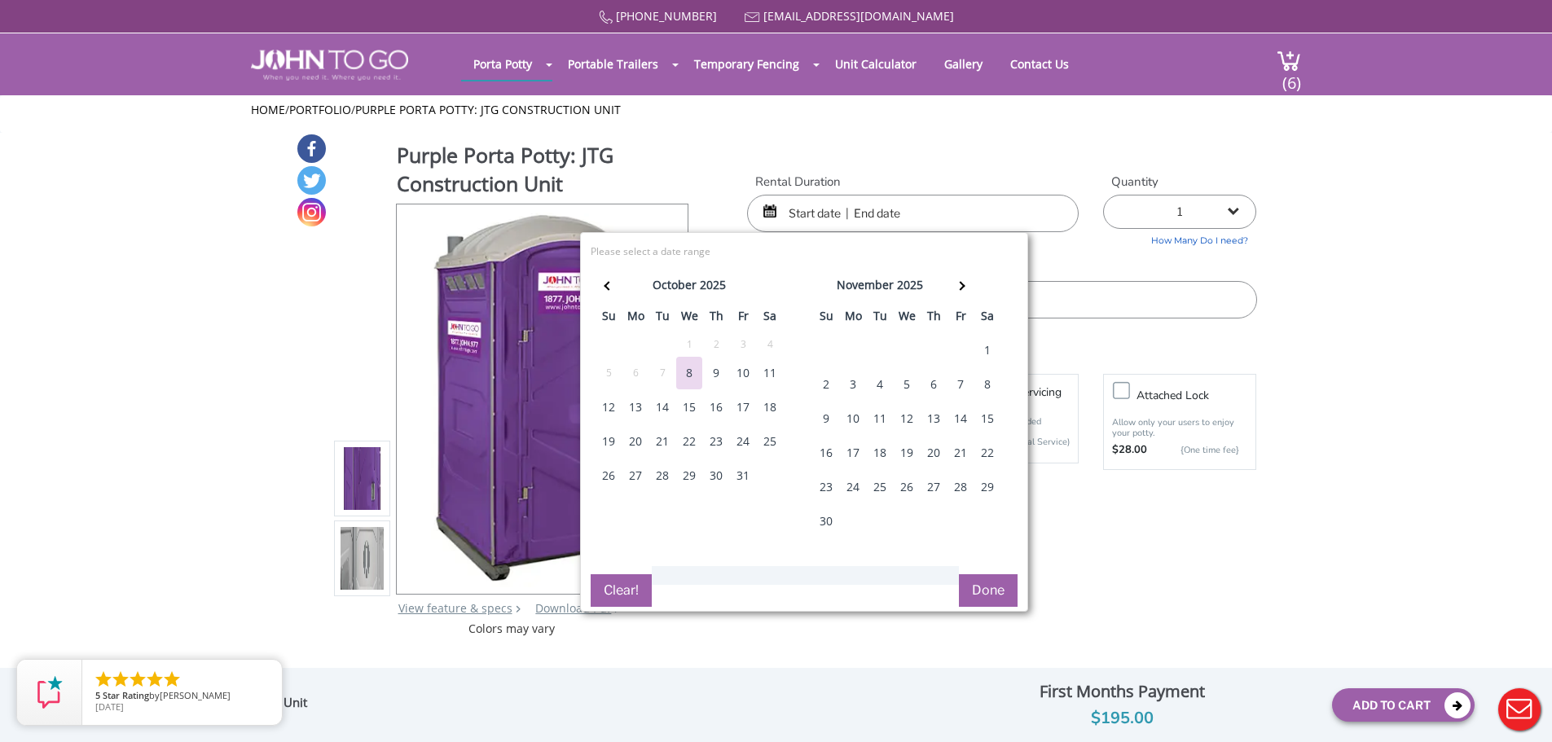
click at [739, 375] on div "10" at bounding box center [743, 373] width 26 height 33
click at [613, 408] on div "12" at bounding box center [609, 407] width 26 height 33
type input "10/10/2025 to 10/12/2025"
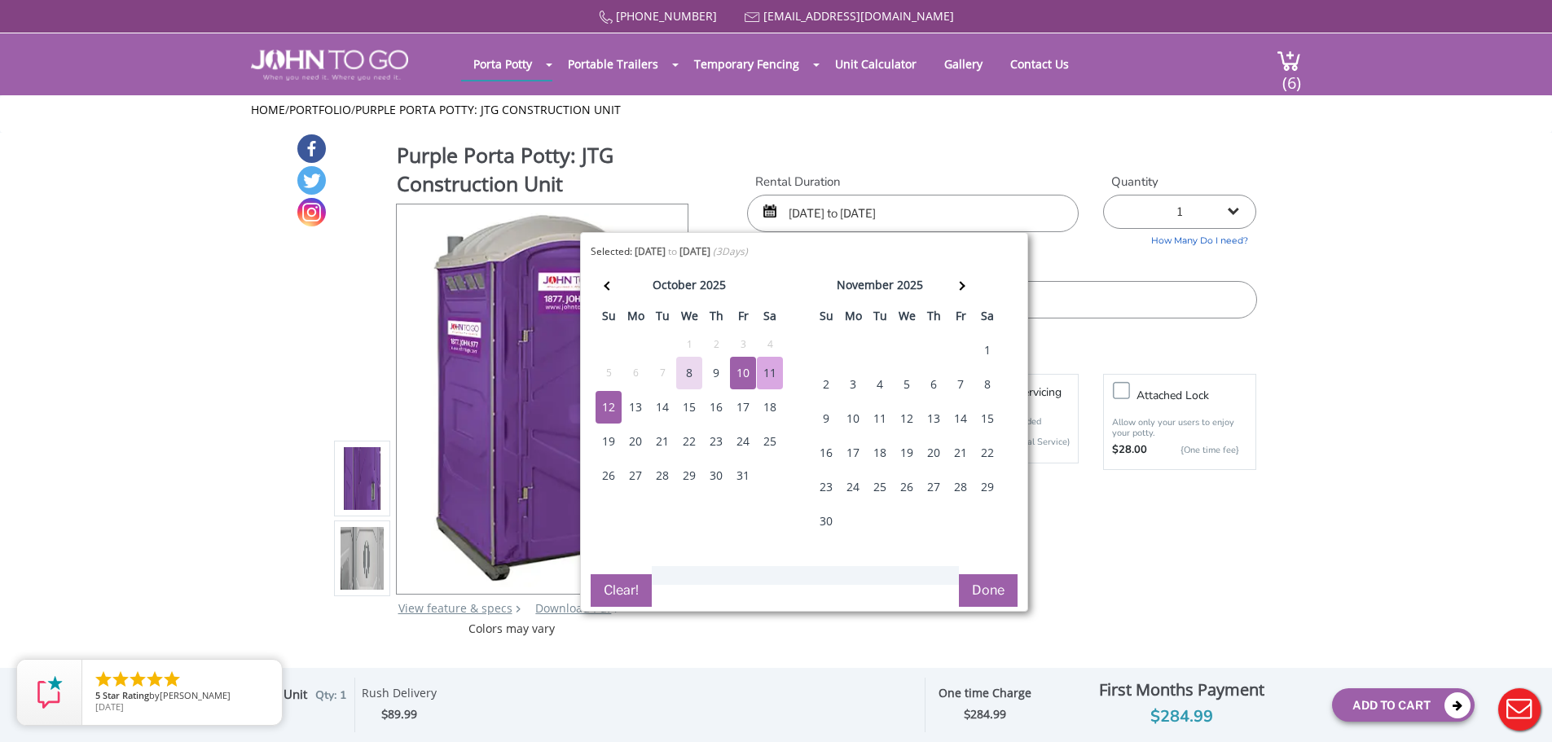
click at [983, 585] on button "Done" at bounding box center [988, 590] width 59 height 33
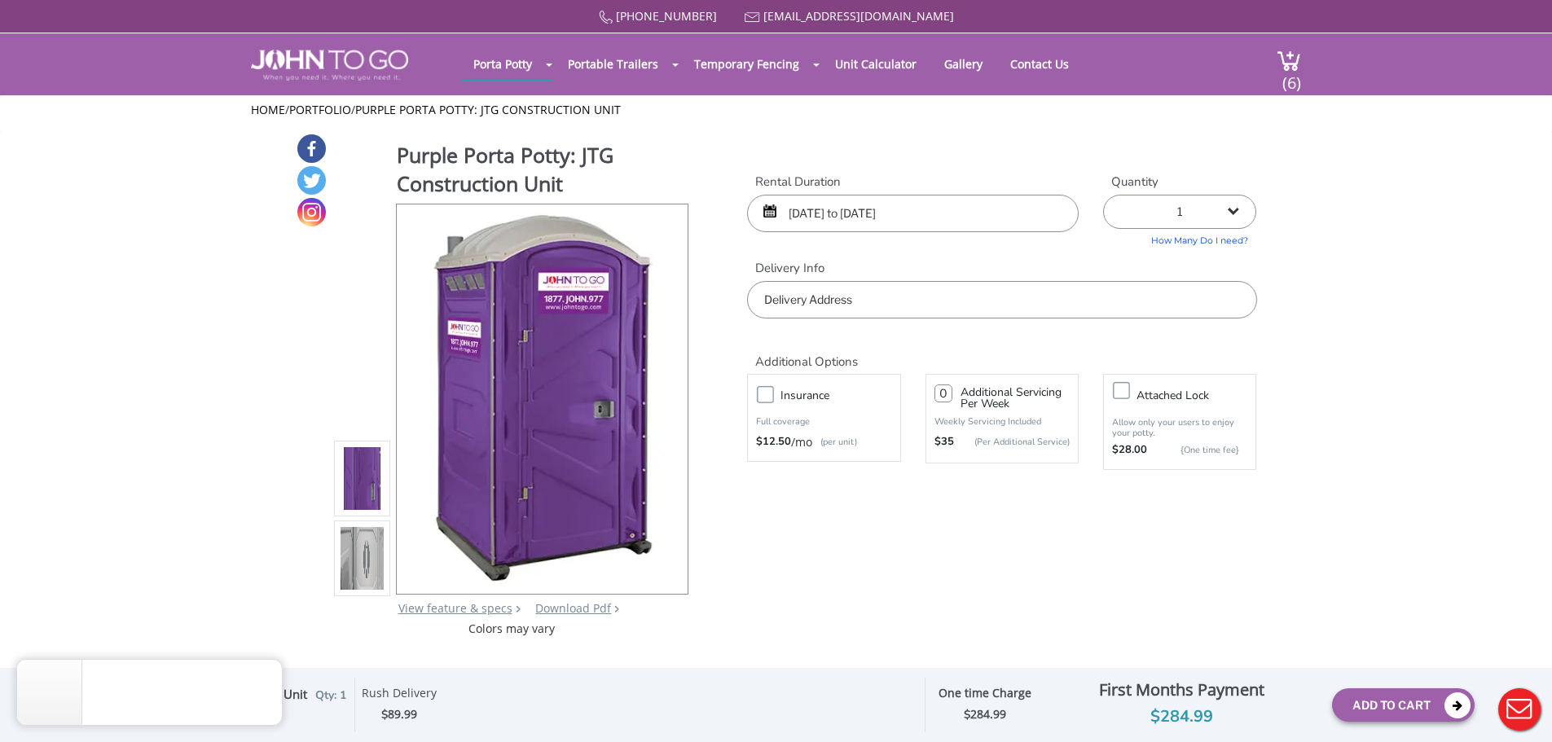
click at [824, 301] on input "text" at bounding box center [1001, 299] width 509 height 37
click at [991, 304] on input "89-30 183rd Street, Jamaica, NY, USA" at bounding box center [1001, 299] width 509 height 37
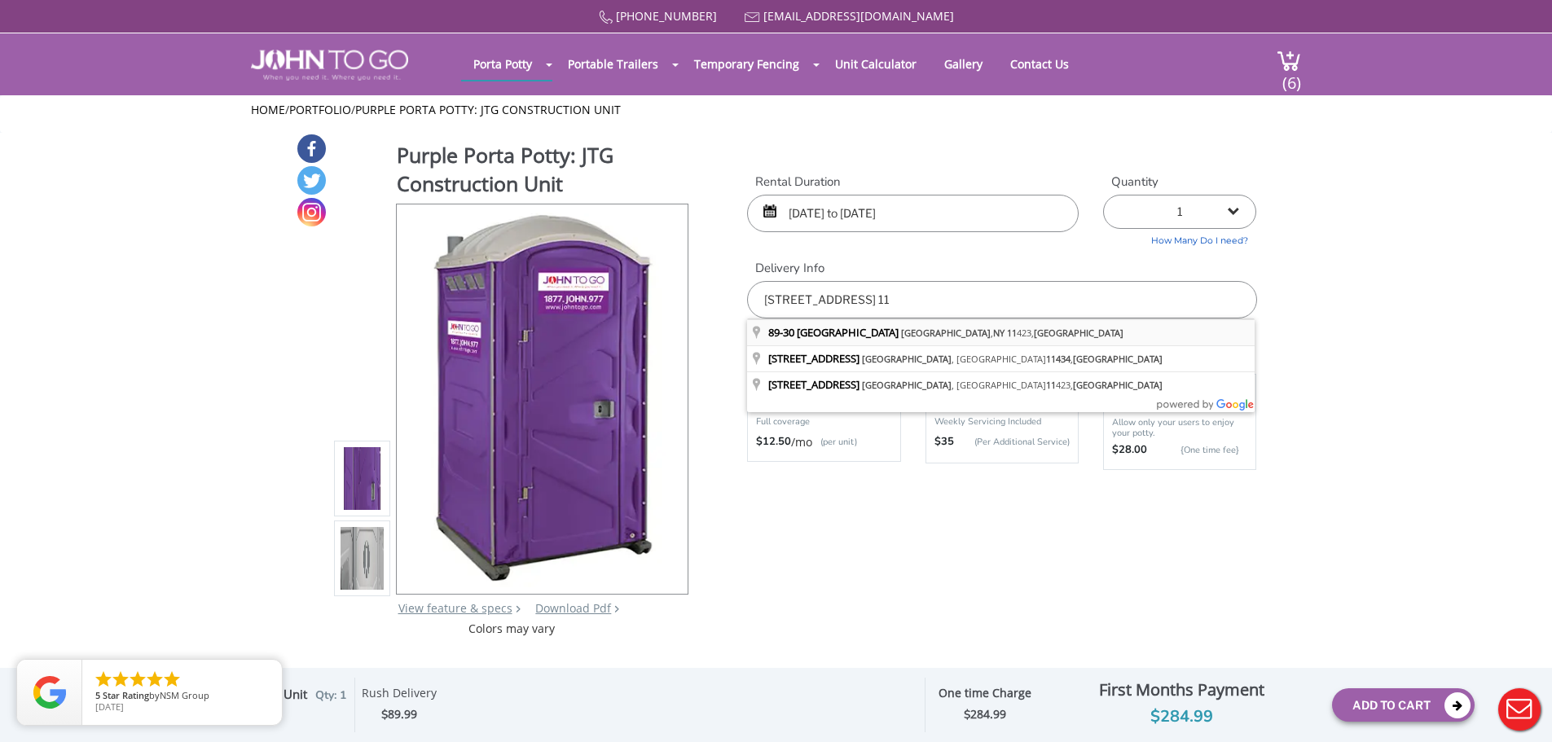
type input "89-30 183rd Street, Jamaica, NY 11423, USA"
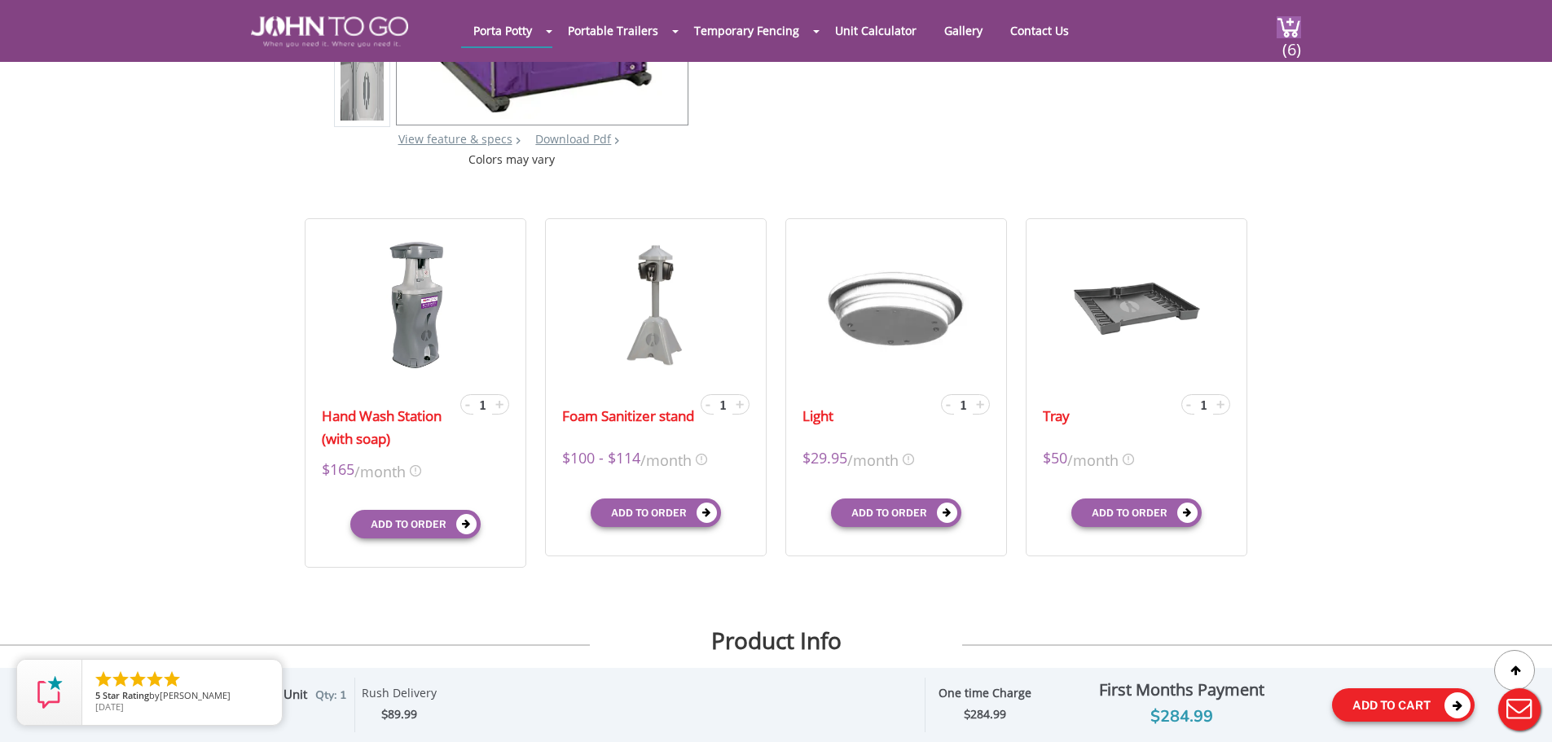
click at [1377, 710] on button "Add To Cart" at bounding box center [1403, 704] width 143 height 33
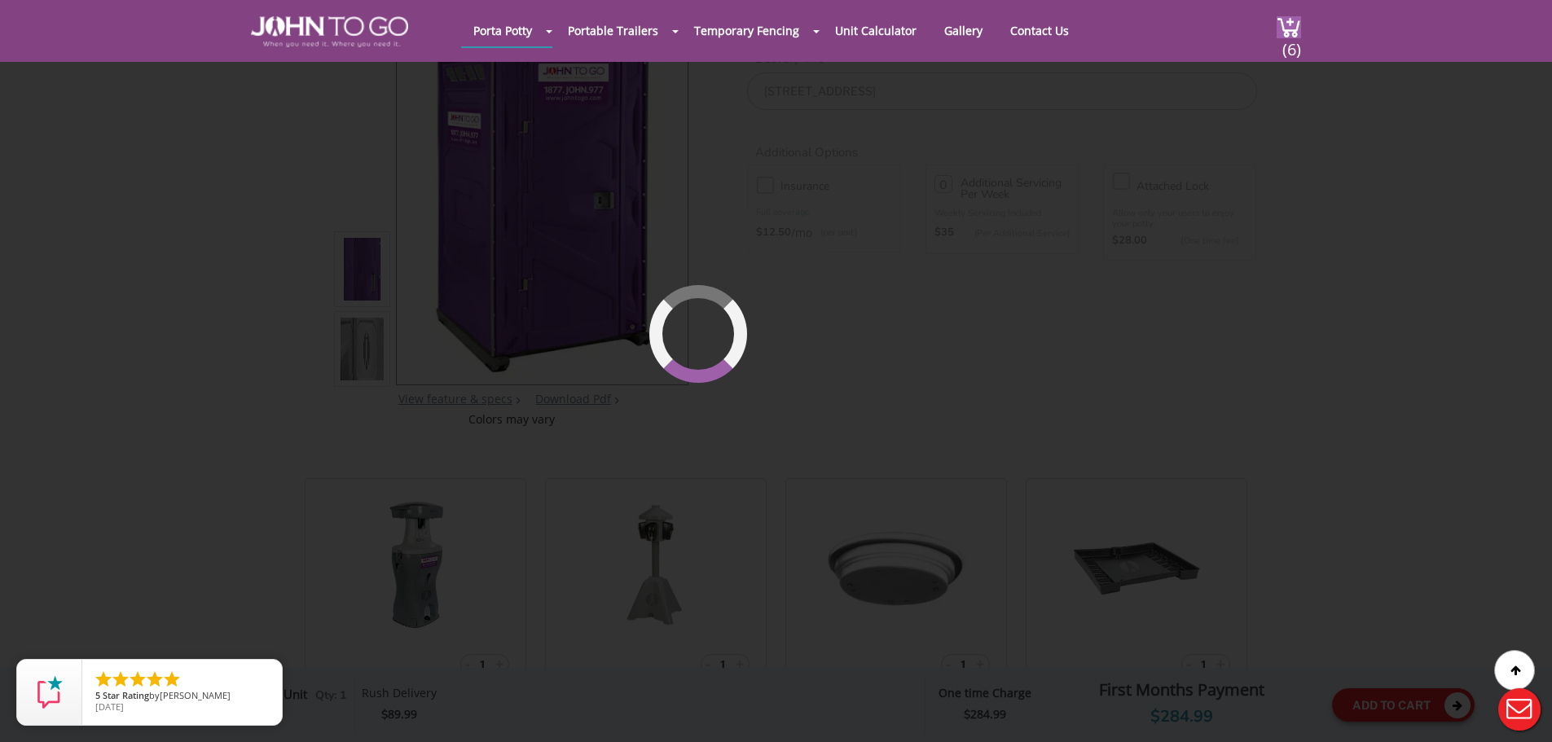
scroll to position [112, 0]
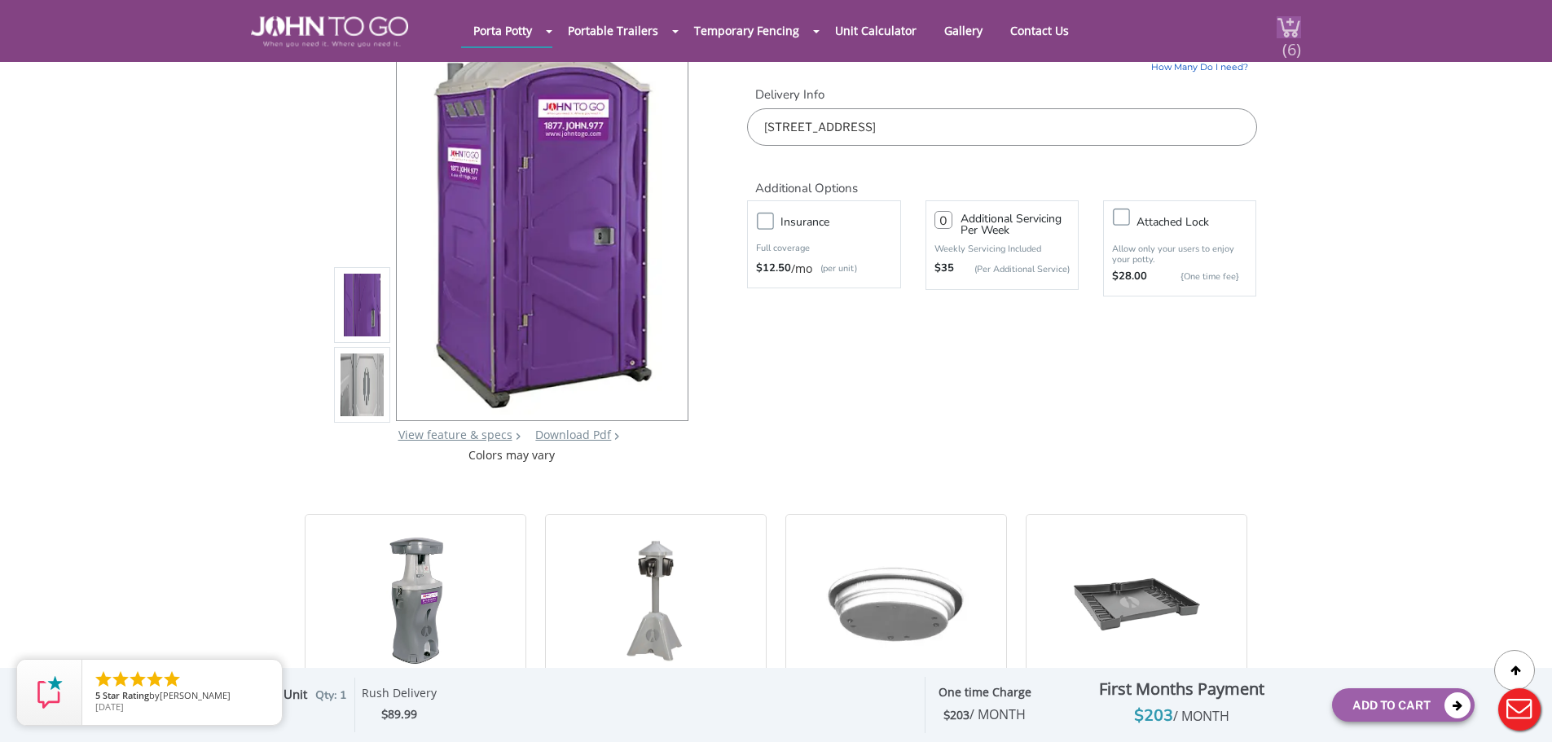
click at [1281, 47] on span "(6)" at bounding box center [1291, 42] width 20 height 35
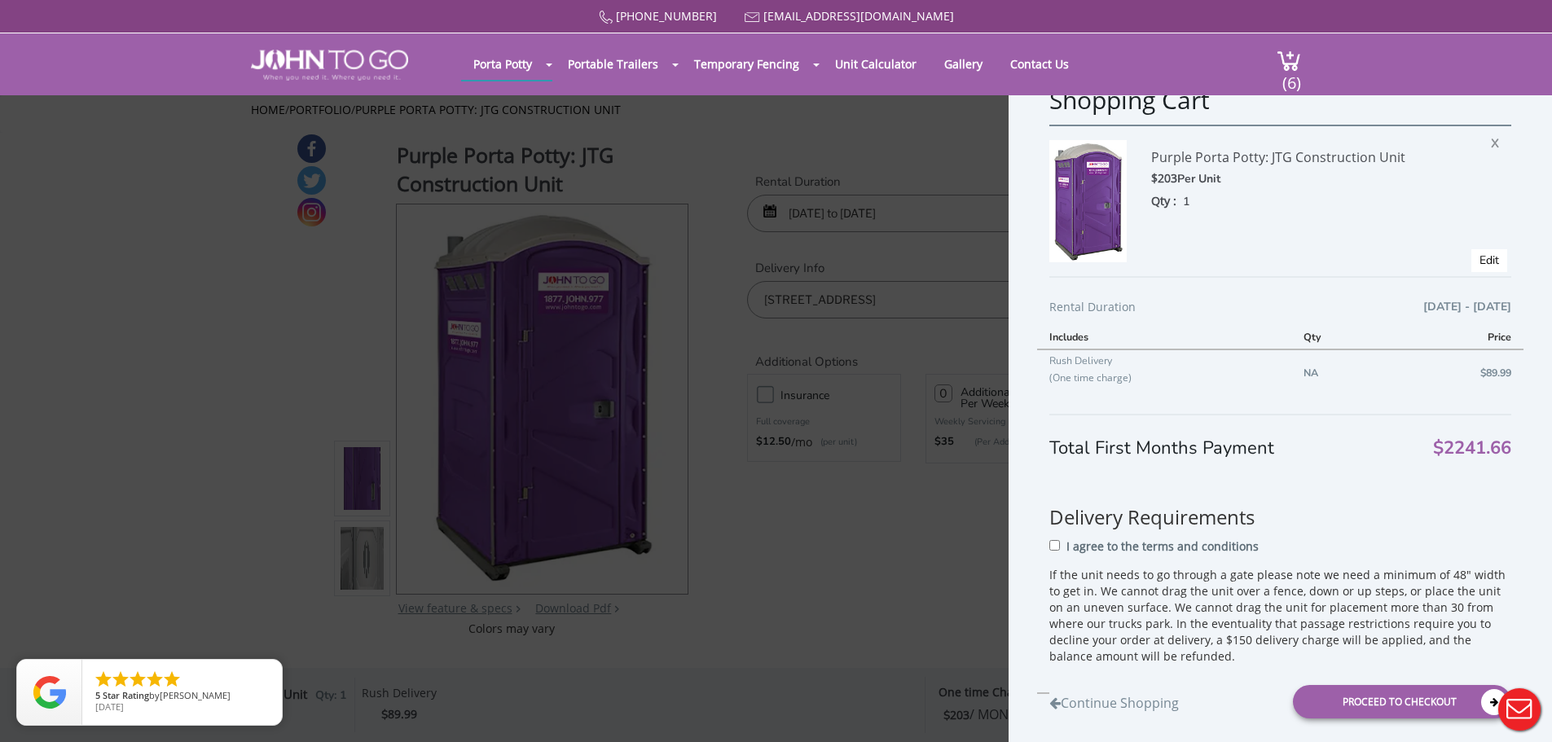
scroll to position [0, 0]
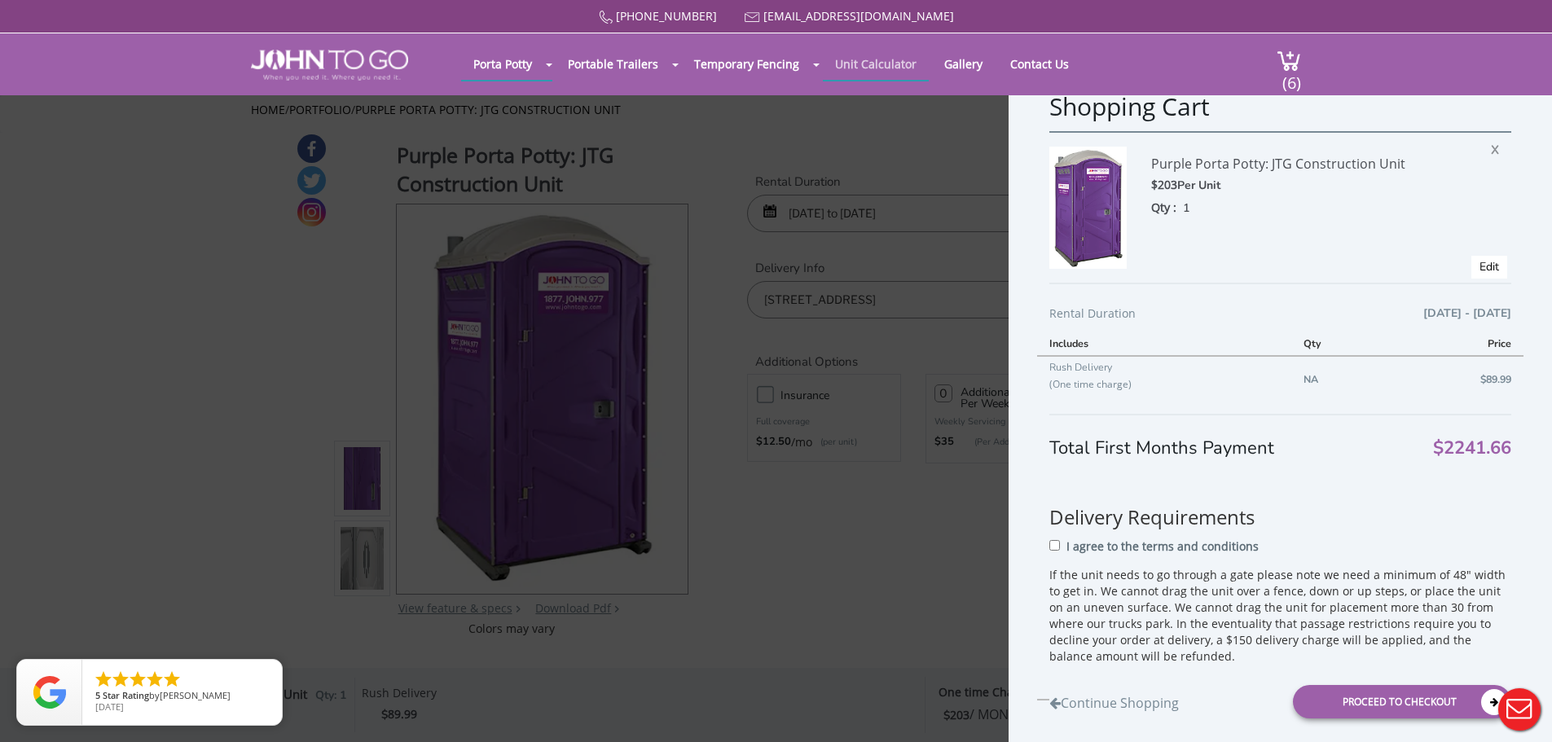
drag, startPoint x: 1483, startPoint y: 151, endPoint x: 854, endPoint y: 62, distance: 635.9
click at [1491, 151] on span "X" at bounding box center [1499, 147] width 16 height 21
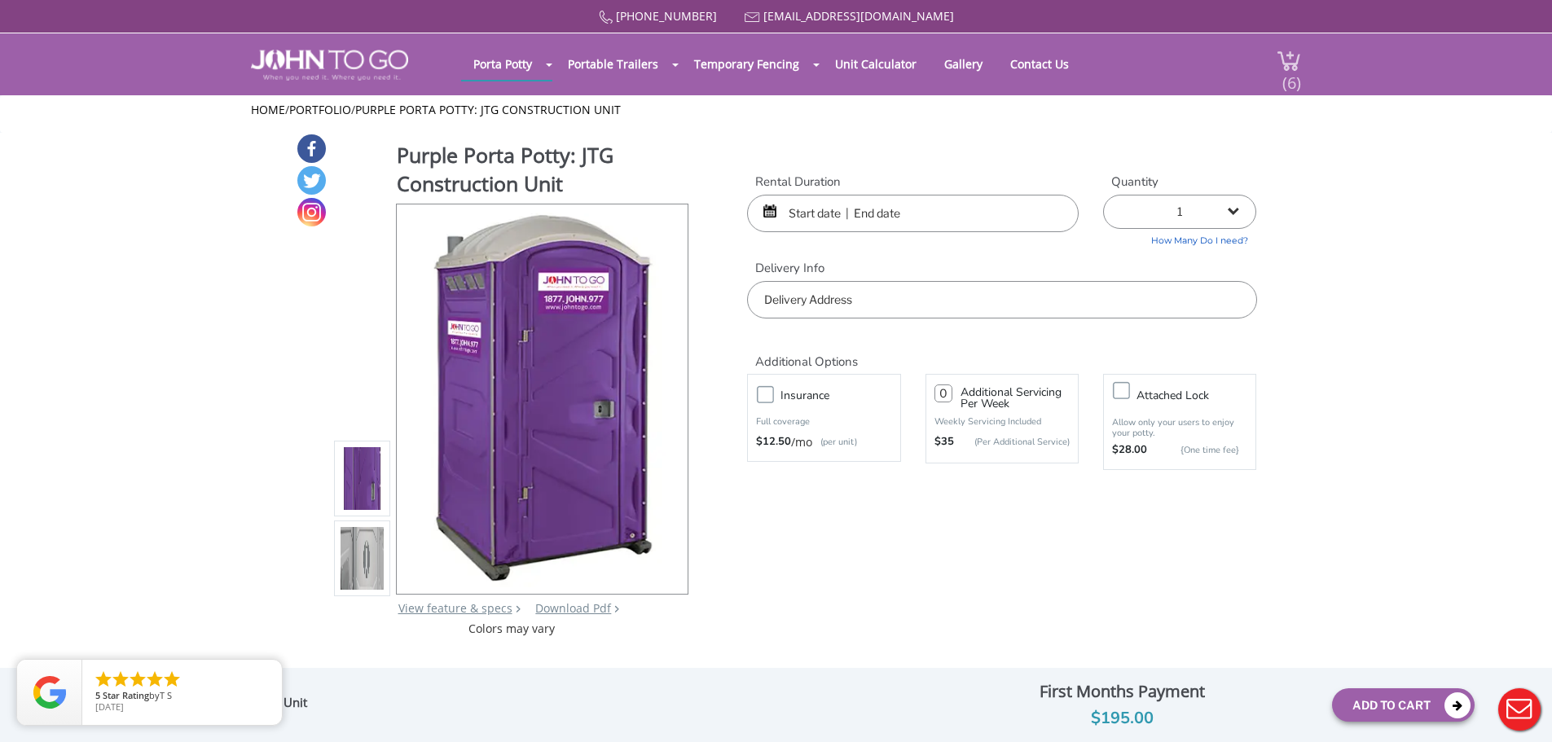
click at [1287, 80] on span "(6)" at bounding box center [1291, 76] width 20 height 35
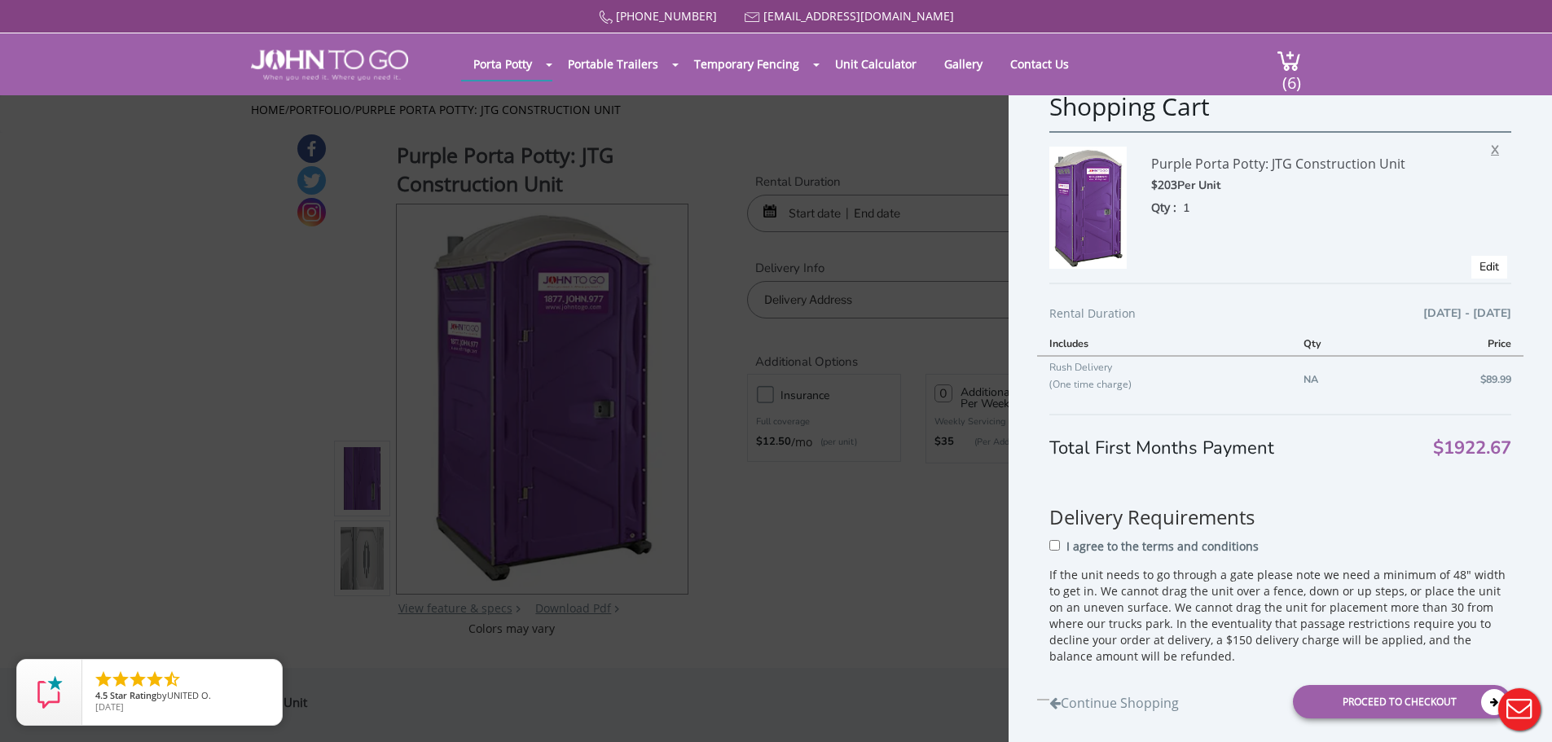
click at [1491, 147] on span "X" at bounding box center [1499, 147] width 16 height 21
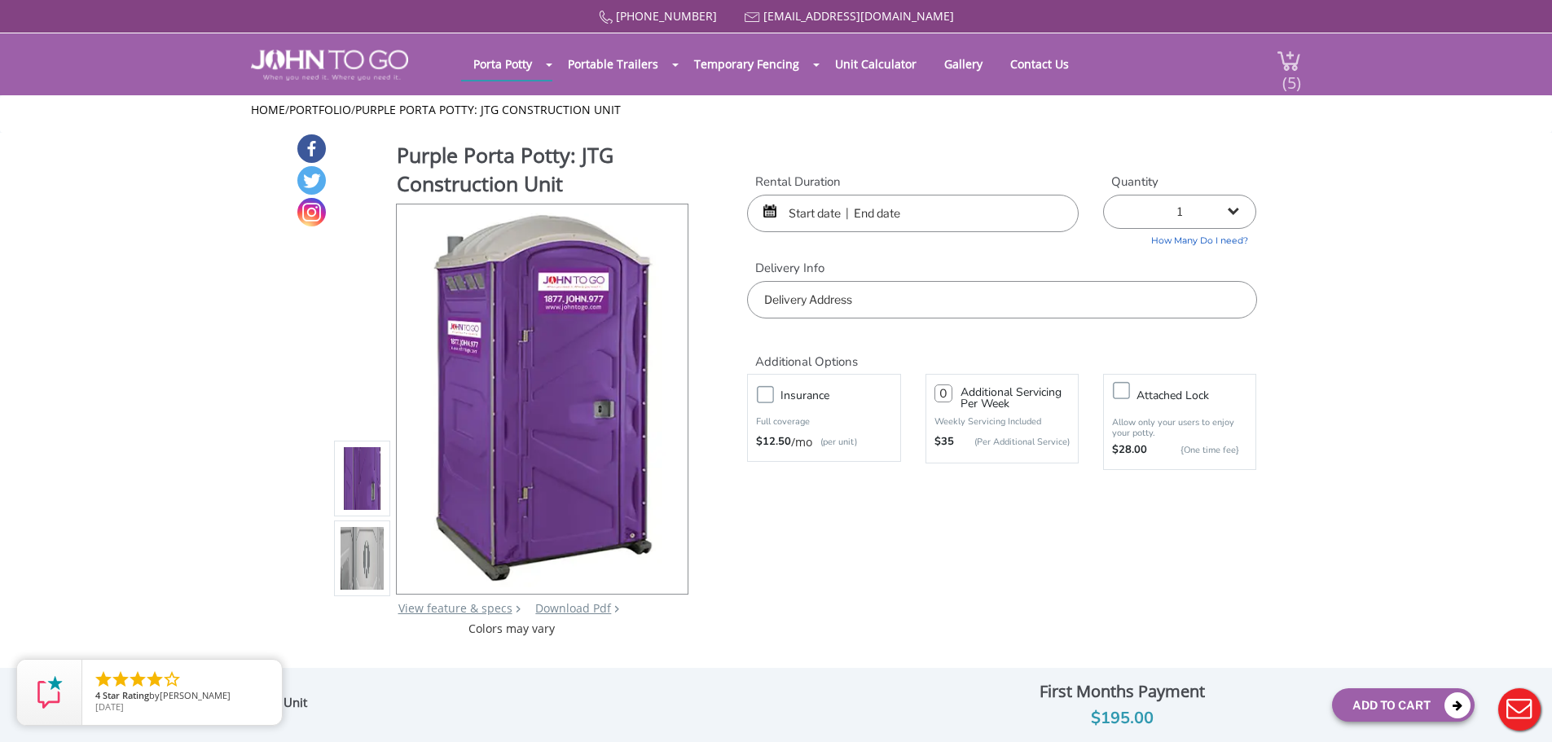
click at [1286, 72] on span "(5)" at bounding box center [1291, 76] width 20 height 35
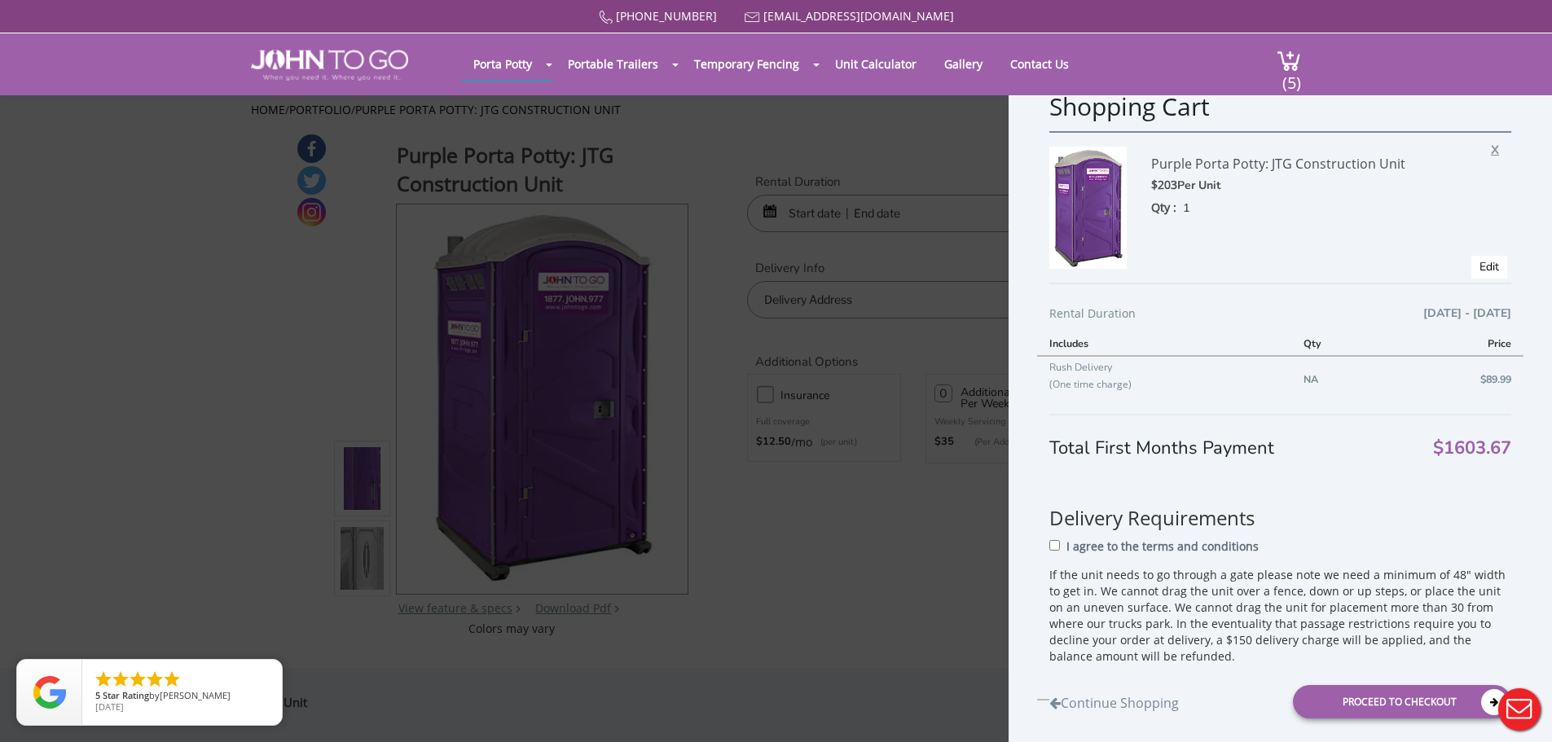
click at [1491, 152] on span "X" at bounding box center [1499, 147] width 16 height 21
drag, startPoint x: 1480, startPoint y: 152, endPoint x: 853, endPoint y: 49, distance: 635.6
click at [1491, 152] on span "X" at bounding box center [1499, 147] width 16 height 21
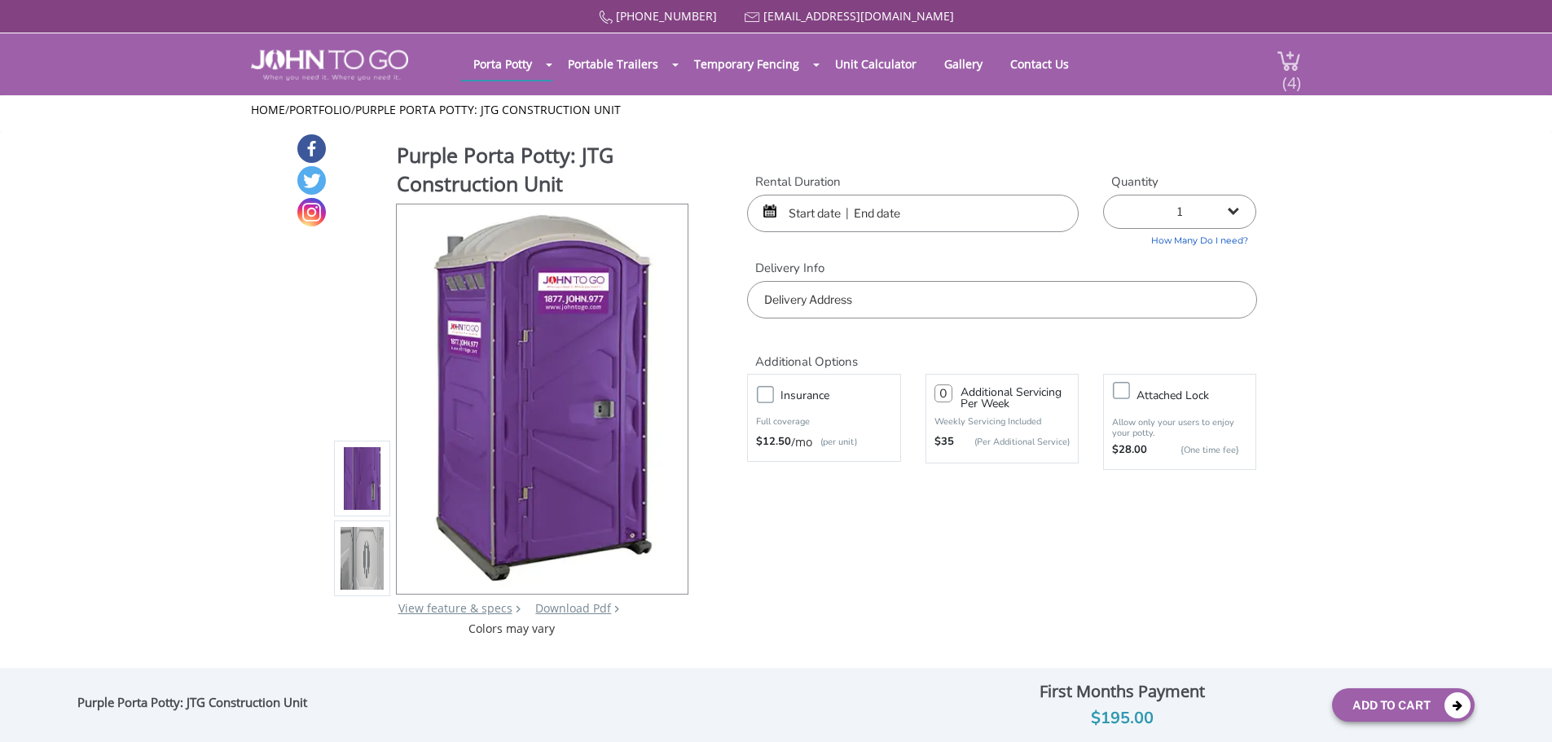
click at [1281, 80] on span "(4)" at bounding box center [1291, 76] width 20 height 35
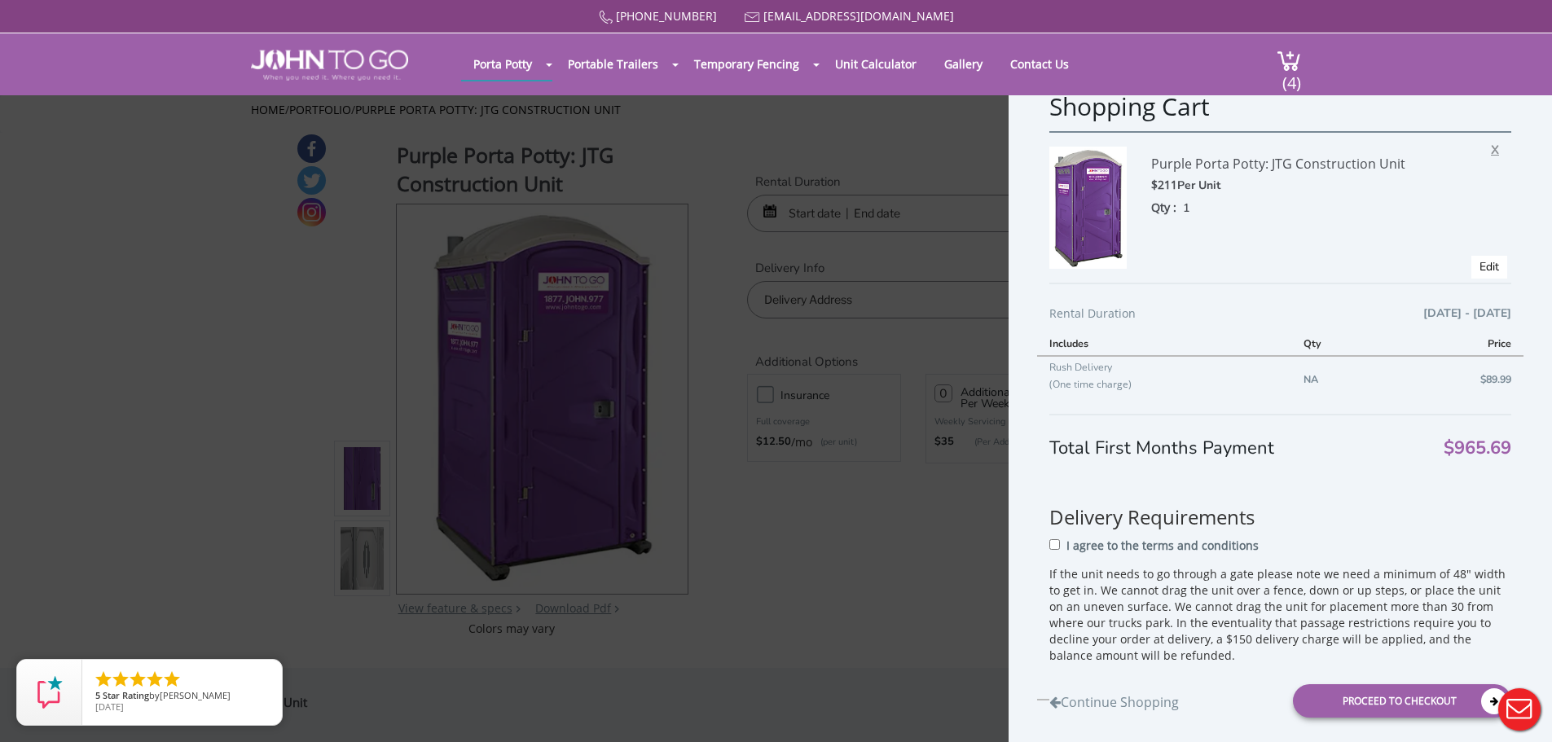
click at [1491, 150] on span "X" at bounding box center [1499, 147] width 16 height 21
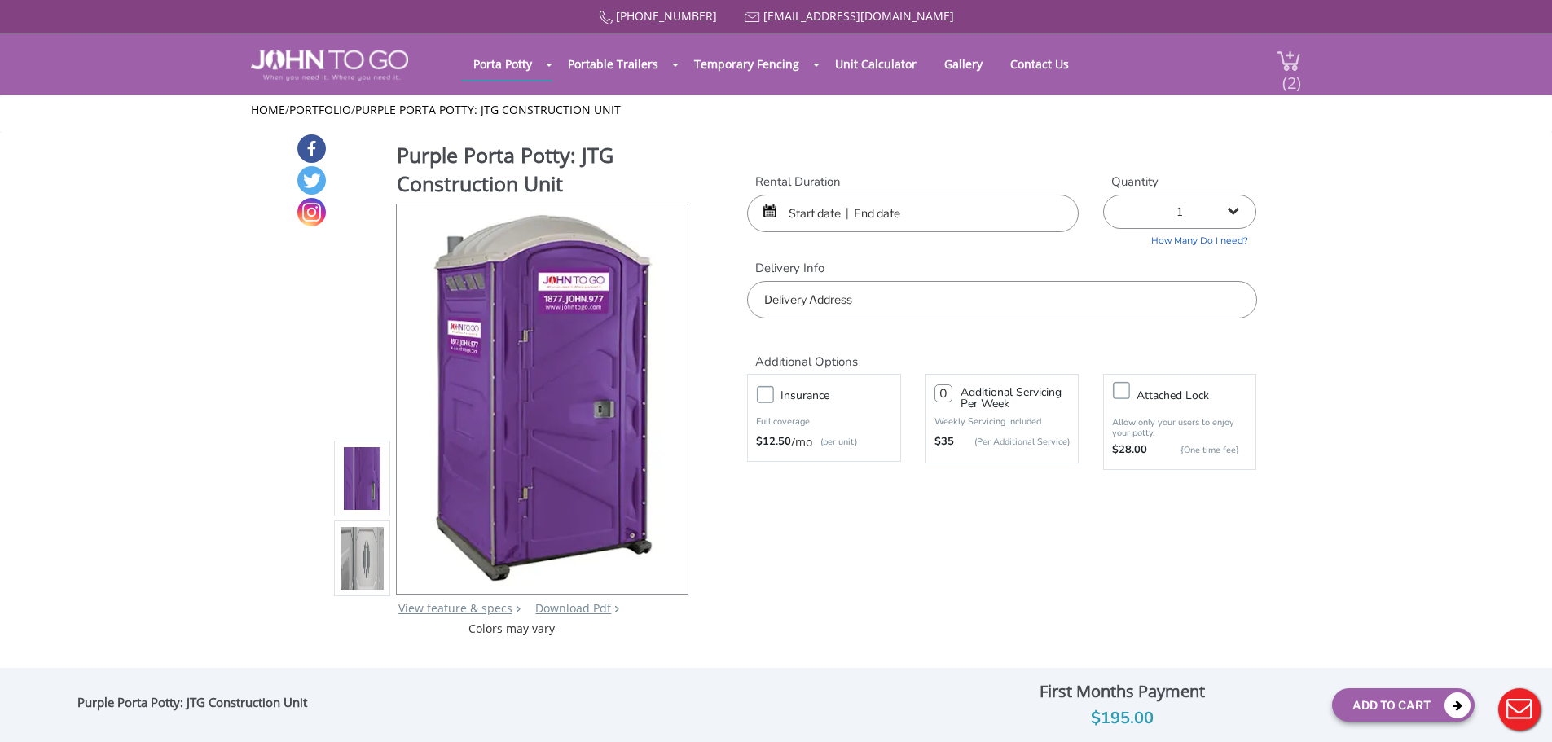
click at [1282, 67] on span "(2)" at bounding box center [1291, 76] width 20 height 35
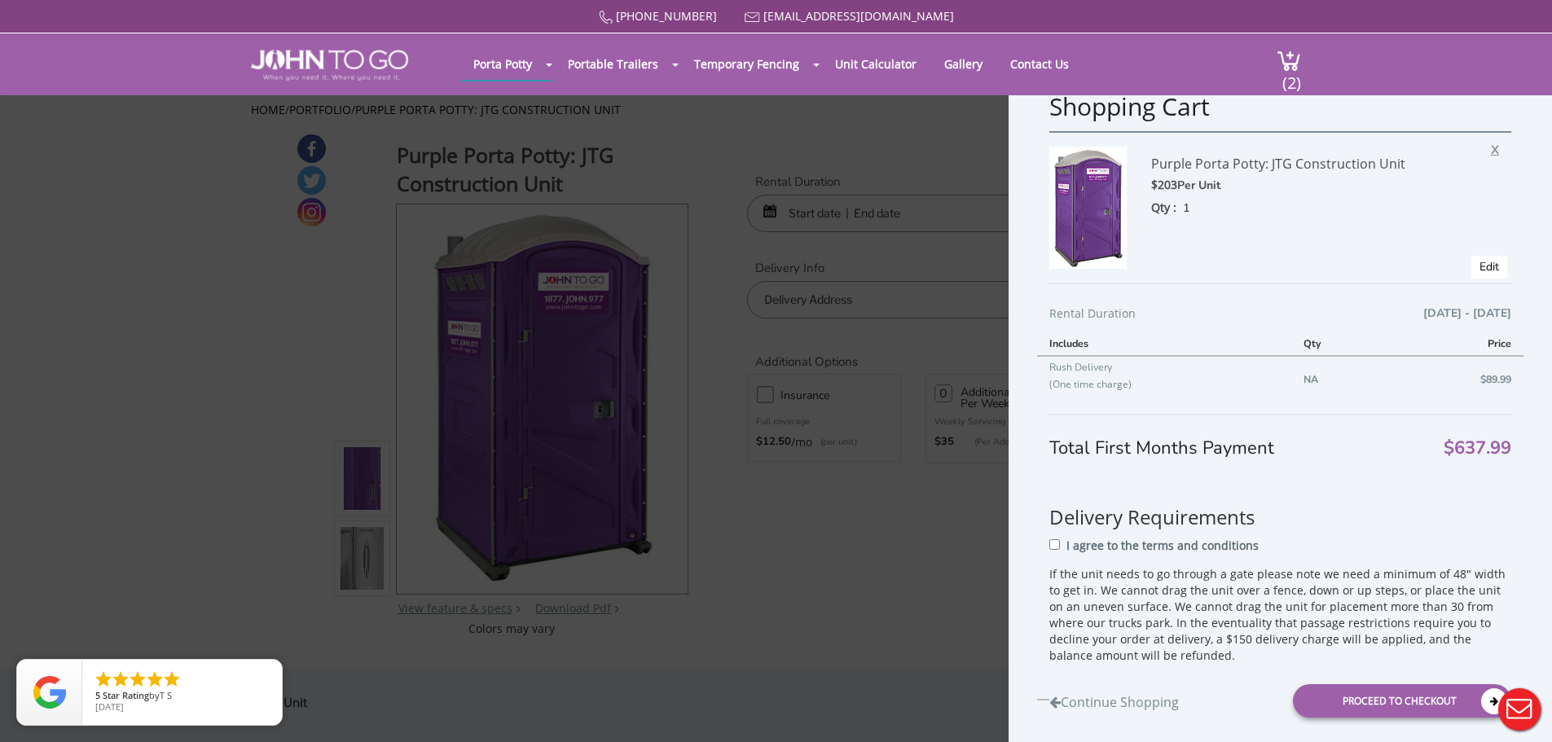
click at [1491, 147] on span "X" at bounding box center [1499, 147] width 16 height 21
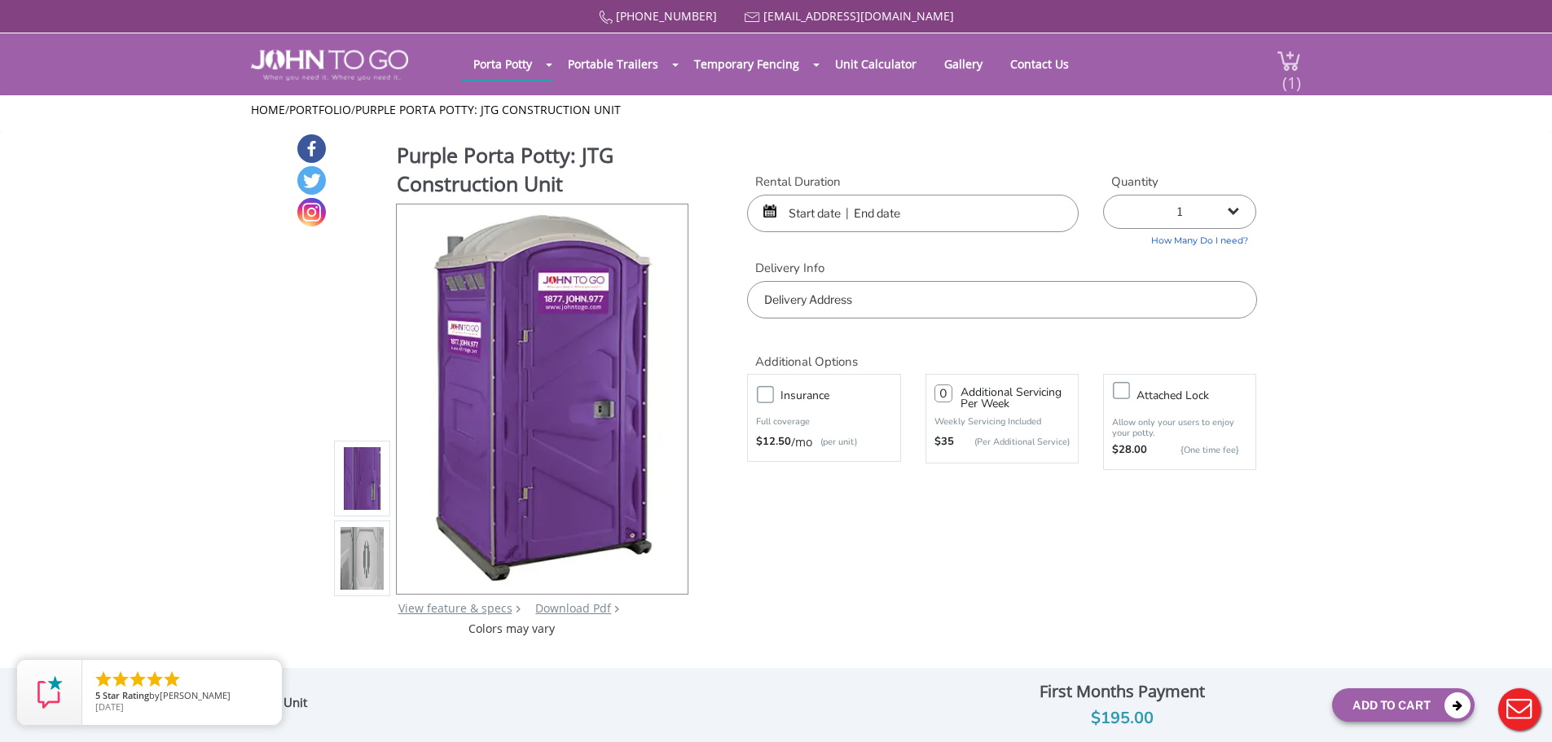
click at [1287, 77] on span "(1)" at bounding box center [1291, 76] width 20 height 35
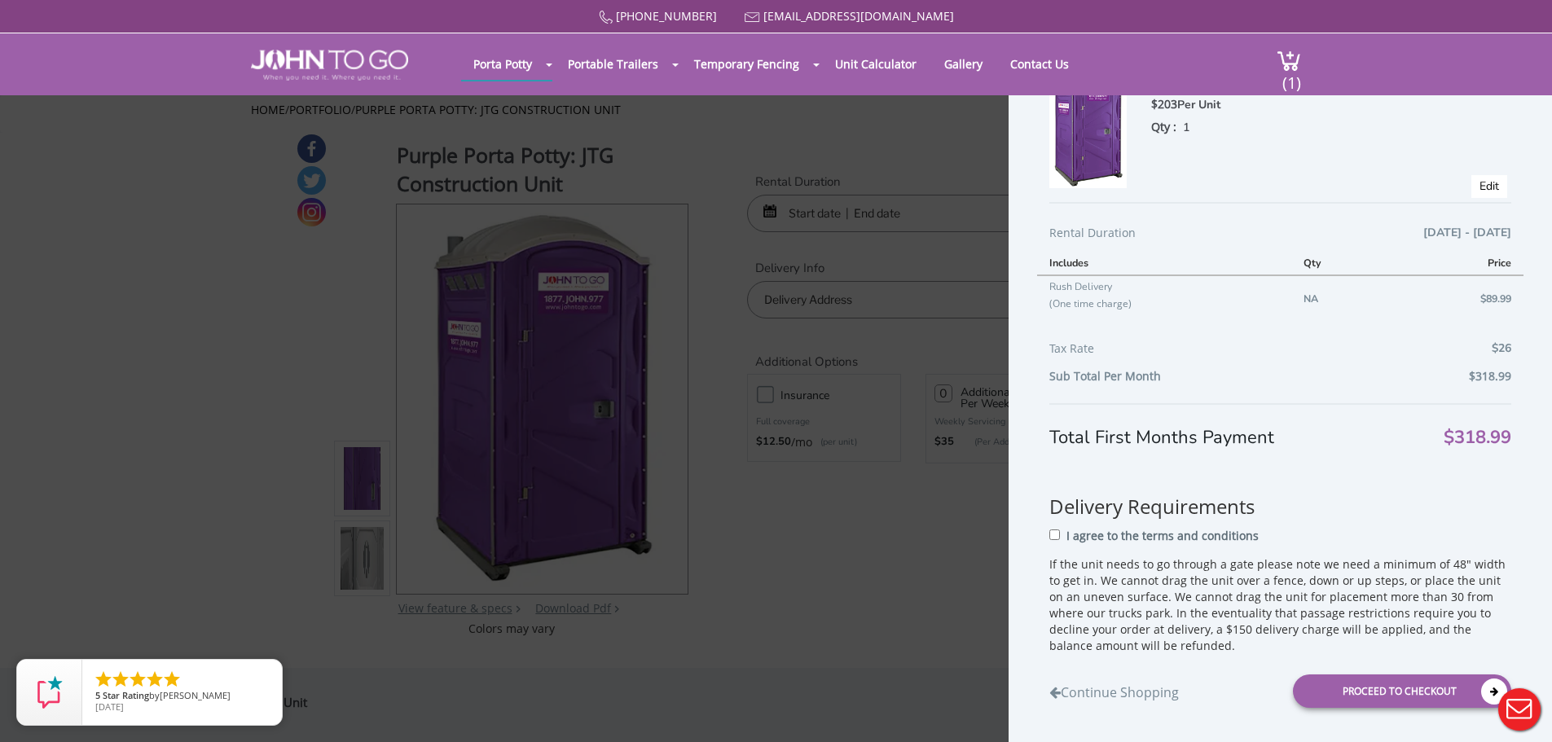
scroll to position [82, 0]
